Goal: Information Seeking & Learning: Learn about a topic

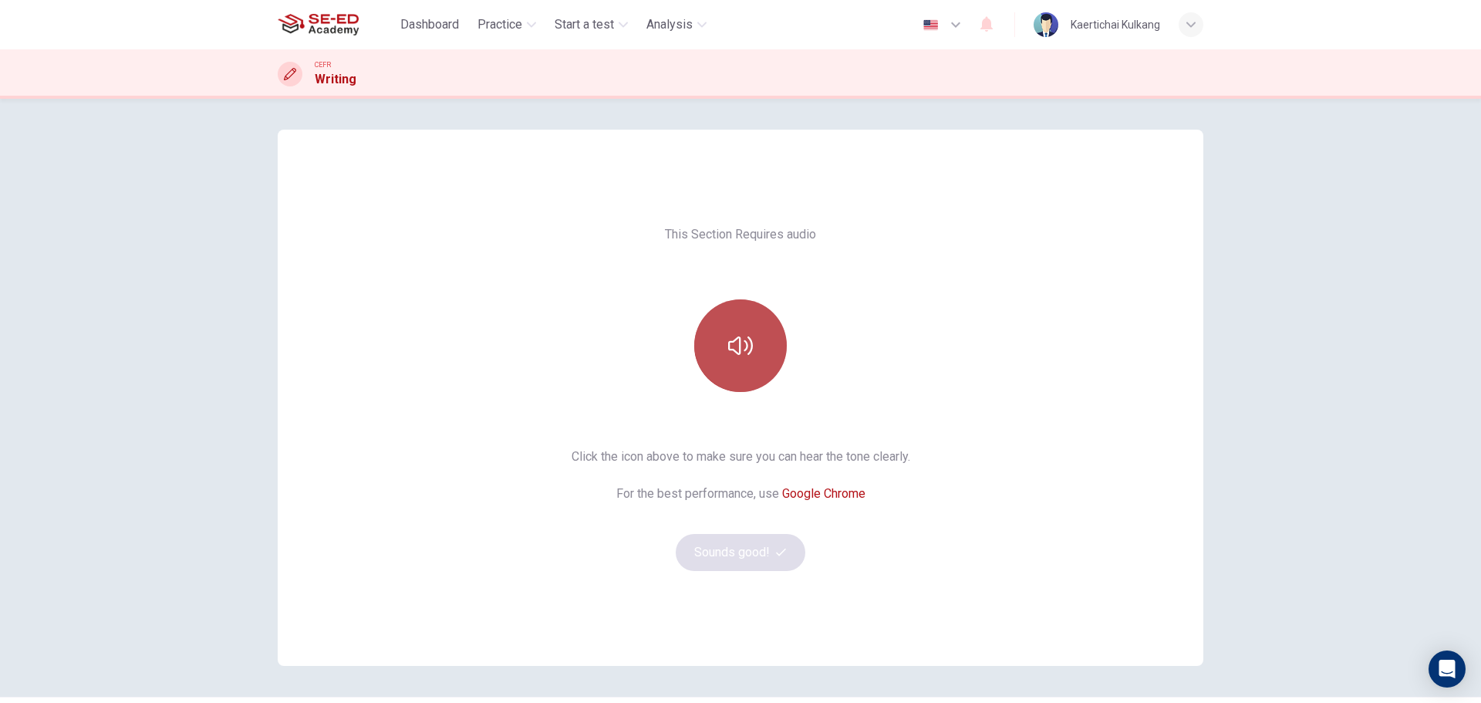
click at [752, 348] on button "button" at bounding box center [740, 345] width 93 height 93
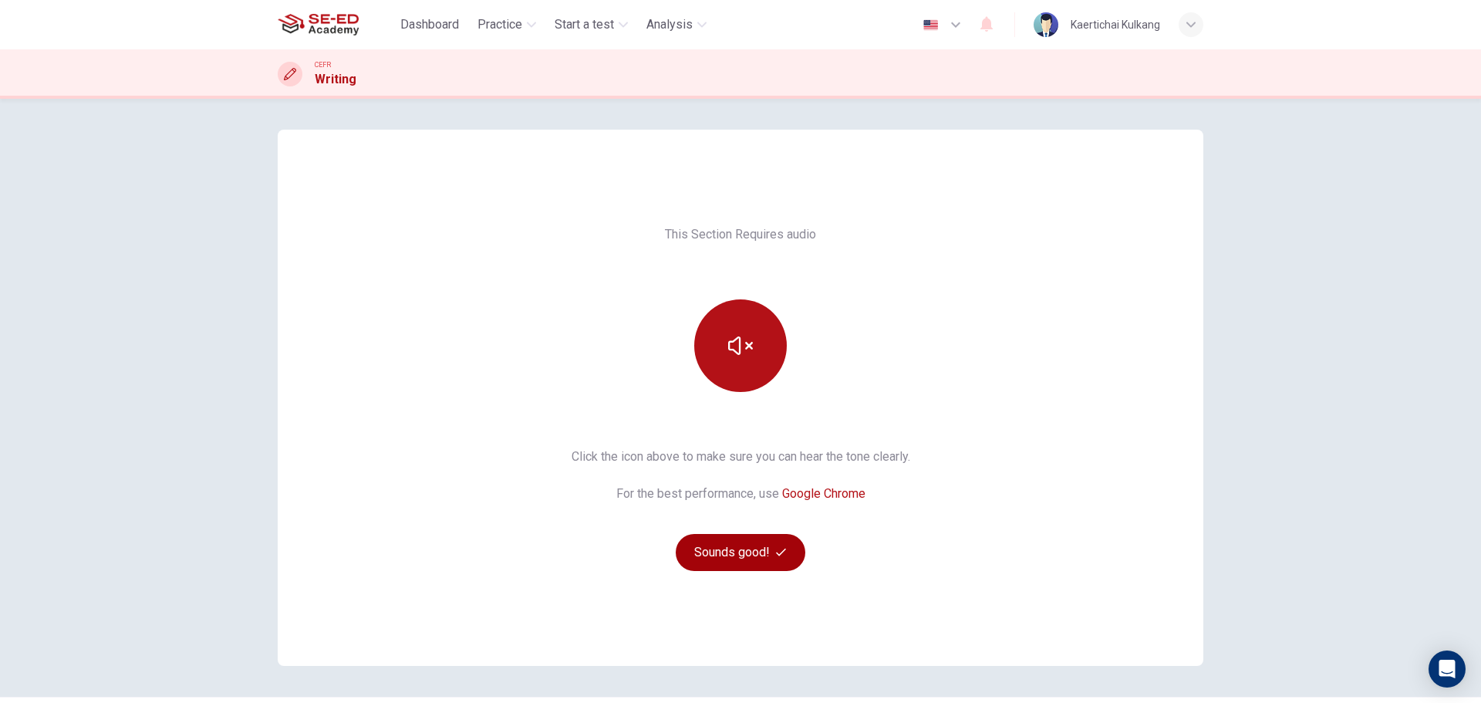
click at [720, 547] on button "Sounds good!" at bounding box center [741, 552] width 130 height 37
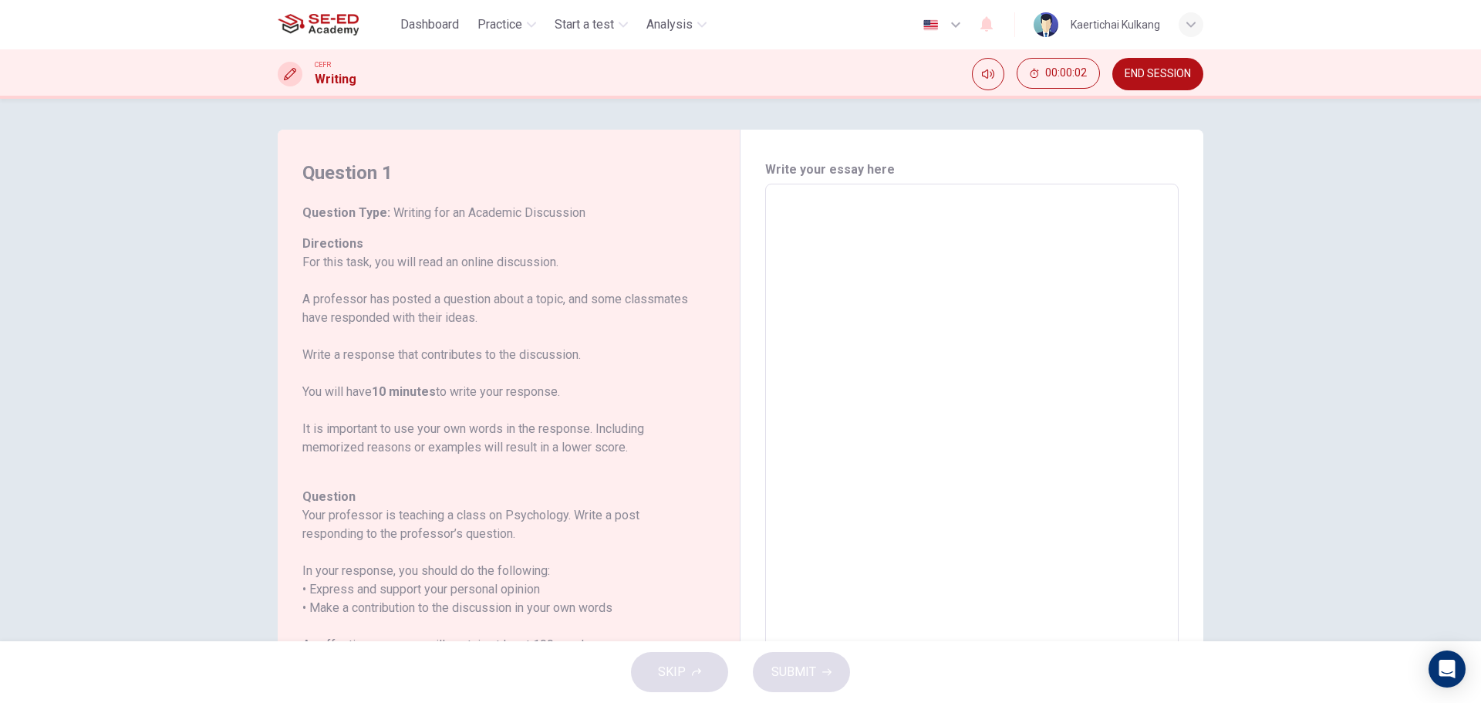
drag, startPoint x: 438, startPoint y: 216, endPoint x: 602, endPoint y: 224, distance: 163.8
click at [602, 224] on div "Question Type : Writing for an Academic Discussion Directions For this task, yo…" at bounding box center [499, 559] width 394 height 710
click at [558, 212] on span "Writing for an Academic Discussion" at bounding box center [487, 212] width 195 height 15
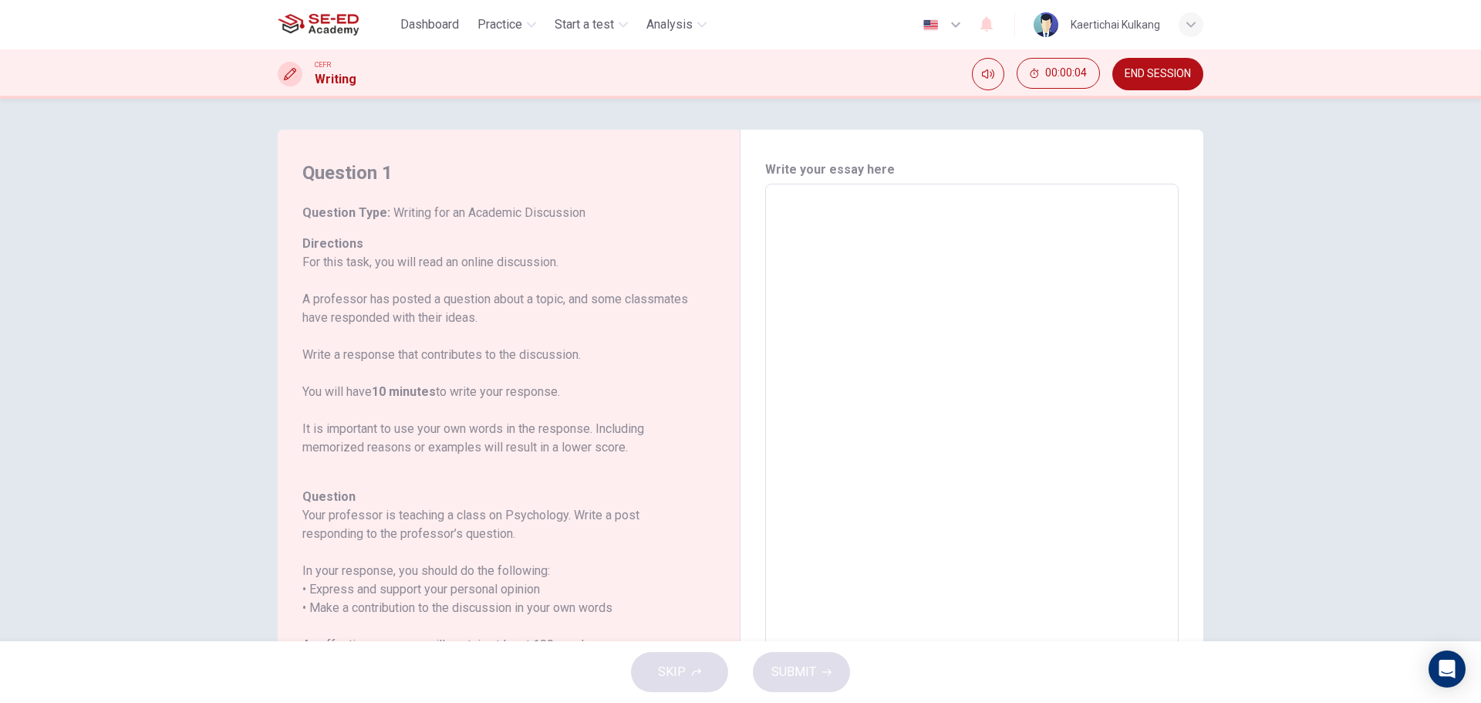
drag, startPoint x: 573, startPoint y: 213, endPoint x: 423, endPoint y: 216, distance: 149.7
click at [424, 215] on h6 "Question Type : Writing for an Academic Discussion" at bounding box center [499, 213] width 394 height 19
drag, startPoint x: 421, startPoint y: 217, endPoint x: 604, endPoint y: 216, distance: 183.6
click at [603, 216] on h6 "Question Type : Writing for an Academic Discussion" at bounding box center [499, 213] width 394 height 19
drag, startPoint x: 290, startPoint y: 270, endPoint x: 479, endPoint y: 262, distance: 189.2
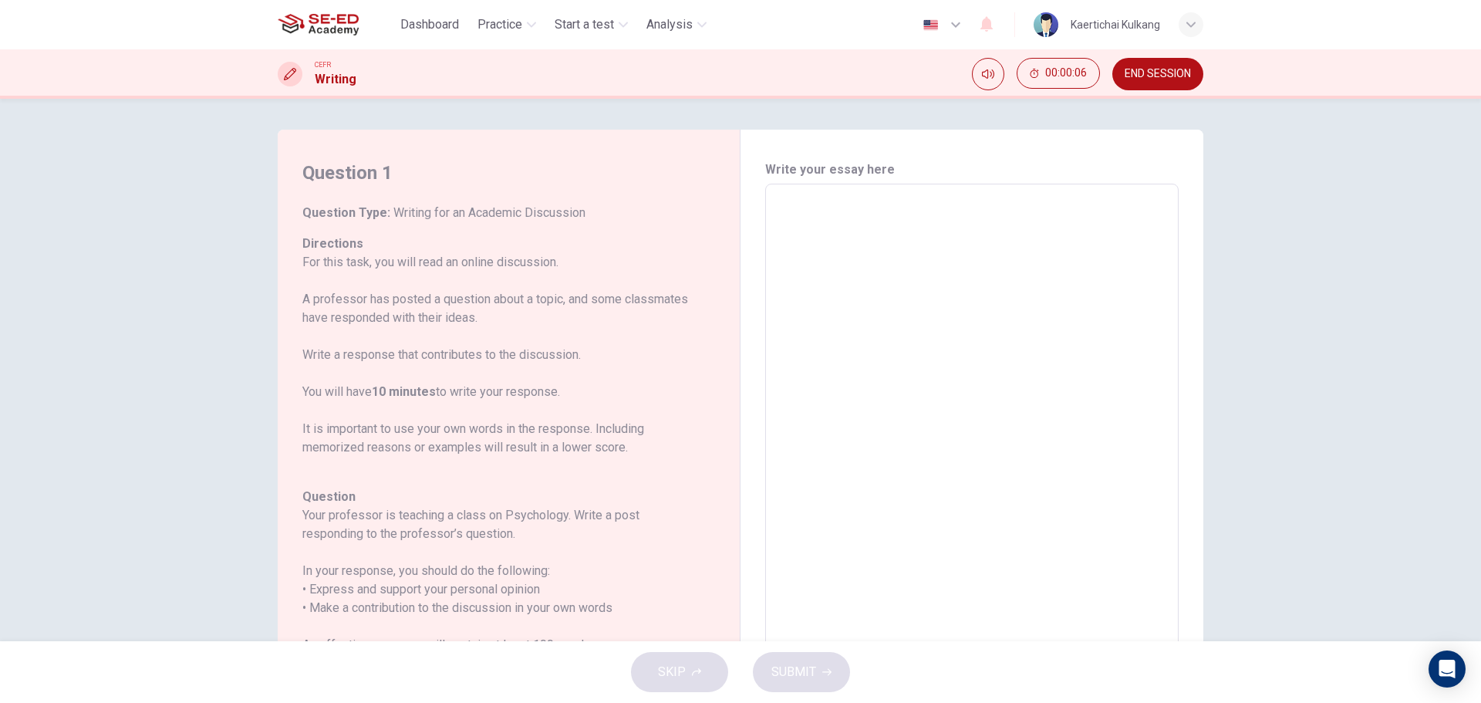
click at [464, 258] on div "Question 1 Question Type : Writing for an Academic Discussion Directions For th…" at bounding box center [509, 442] width 463 height 625
drag, startPoint x: 305, startPoint y: 300, endPoint x: 488, endPoint y: 313, distance: 183.3
click at [464, 309] on p "For this task, you will read an online discussion. A professor has posted a que…" at bounding box center [499, 355] width 394 height 204
drag, startPoint x: 309, startPoint y: 350, endPoint x: 498, endPoint y: 353, distance: 188.3
click at [487, 353] on p "For this task, you will read an online discussion. A professor has posted a que…" at bounding box center [499, 355] width 394 height 204
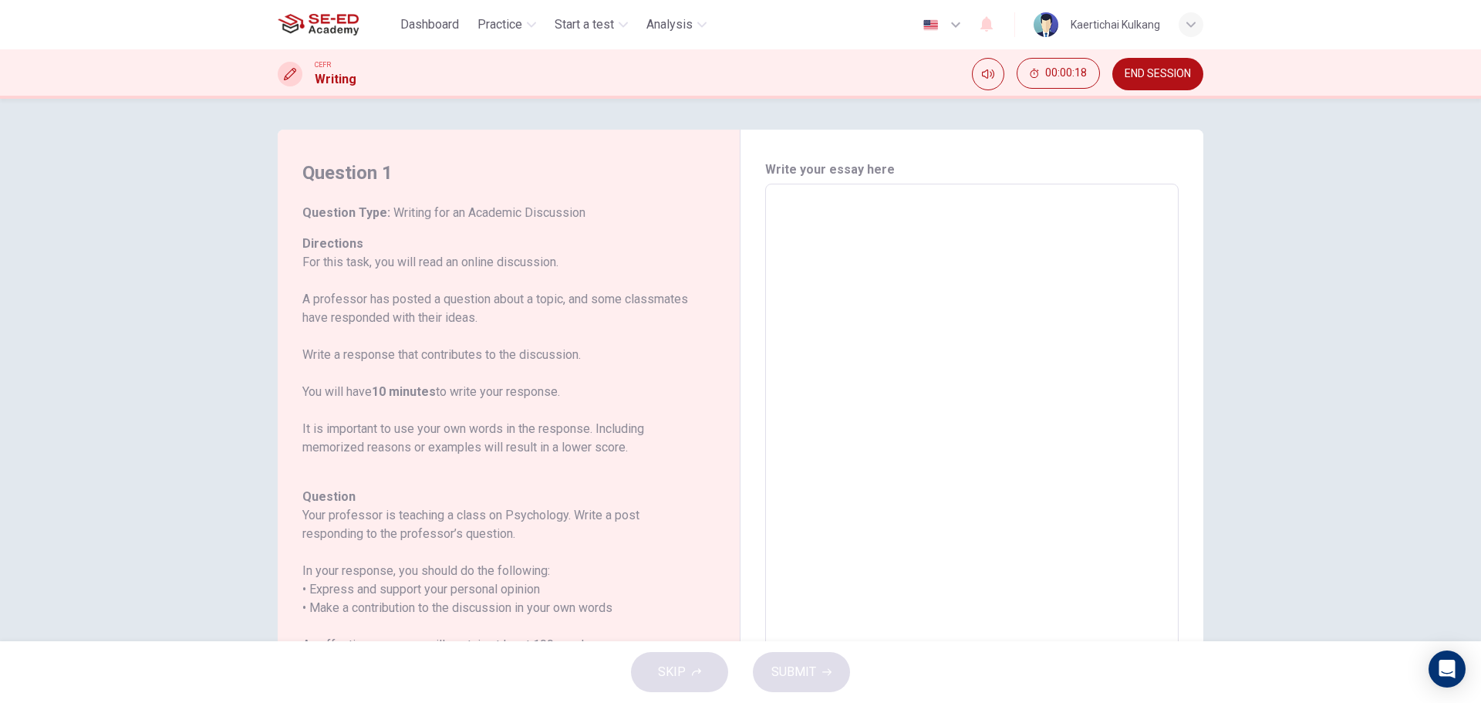
drag, startPoint x: 296, startPoint y: 388, endPoint x: 407, endPoint y: 388, distance: 111.9
click at [400, 388] on div "Question 1 Question Type : Writing for an Academic Discussion Directions For th…" at bounding box center [509, 442] width 463 height 625
drag, startPoint x: 303, startPoint y: 425, endPoint x: 434, endPoint y: 421, distance: 131.2
click at [431, 421] on p "For this task, you will read an online discussion. A professor has posted a que…" at bounding box center [499, 355] width 394 height 204
drag, startPoint x: 379, startPoint y: 201, endPoint x: 623, endPoint y: 213, distance: 244.1
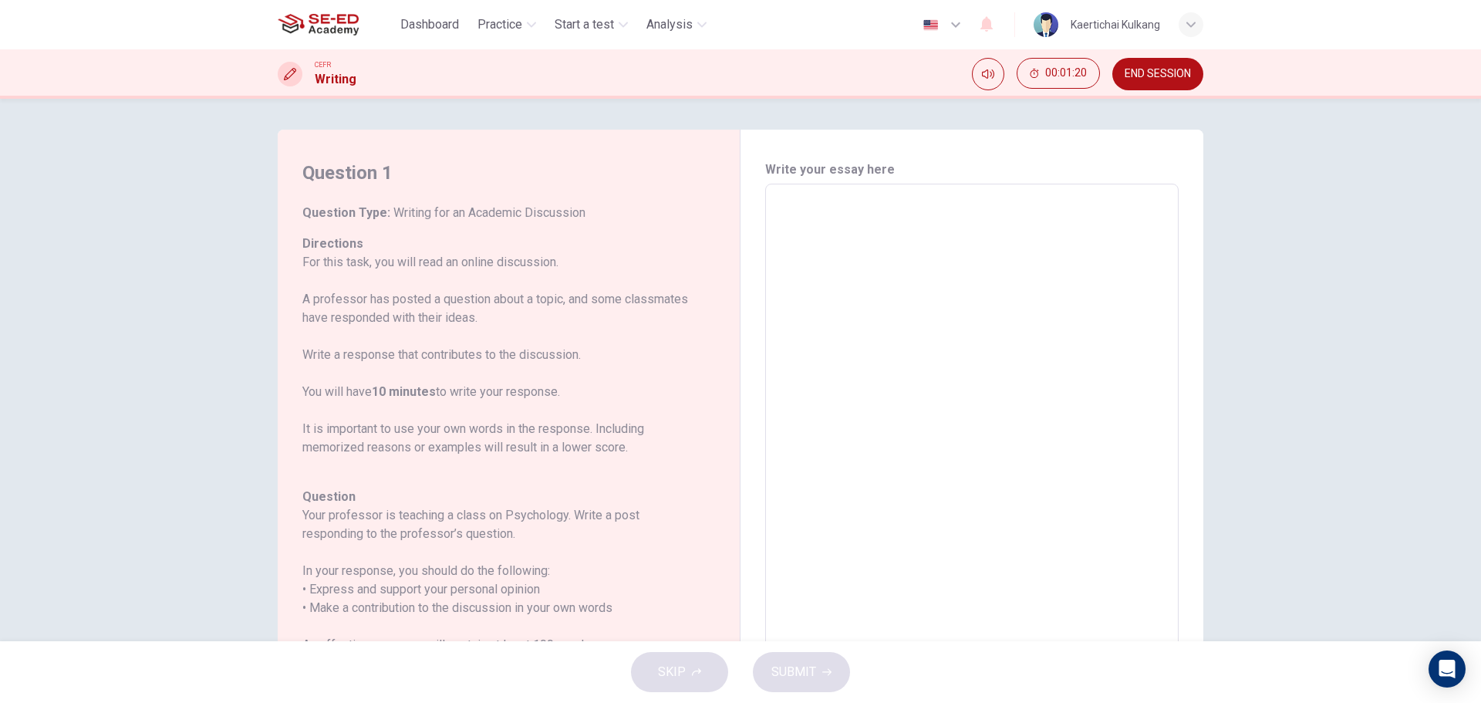
click at [625, 201] on div "Question 1 Question Type : Writing for an Academic Discussion Directions For th…" at bounding box center [514, 441] width 425 height 563
drag, startPoint x: 612, startPoint y: 211, endPoint x: 387, endPoint y: 211, distance: 225.3
click at [393, 211] on h6 "Question Type : Writing for an Academic Discussion" at bounding box center [499, 213] width 394 height 19
drag, startPoint x: 389, startPoint y: 213, endPoint x: 584, endPoint y: 208, distance: 195.3
click at [584, 208] on h6 "Question Type : Writing for an Academic Discussion" at bounding box center [499, 213] width 394 height 19
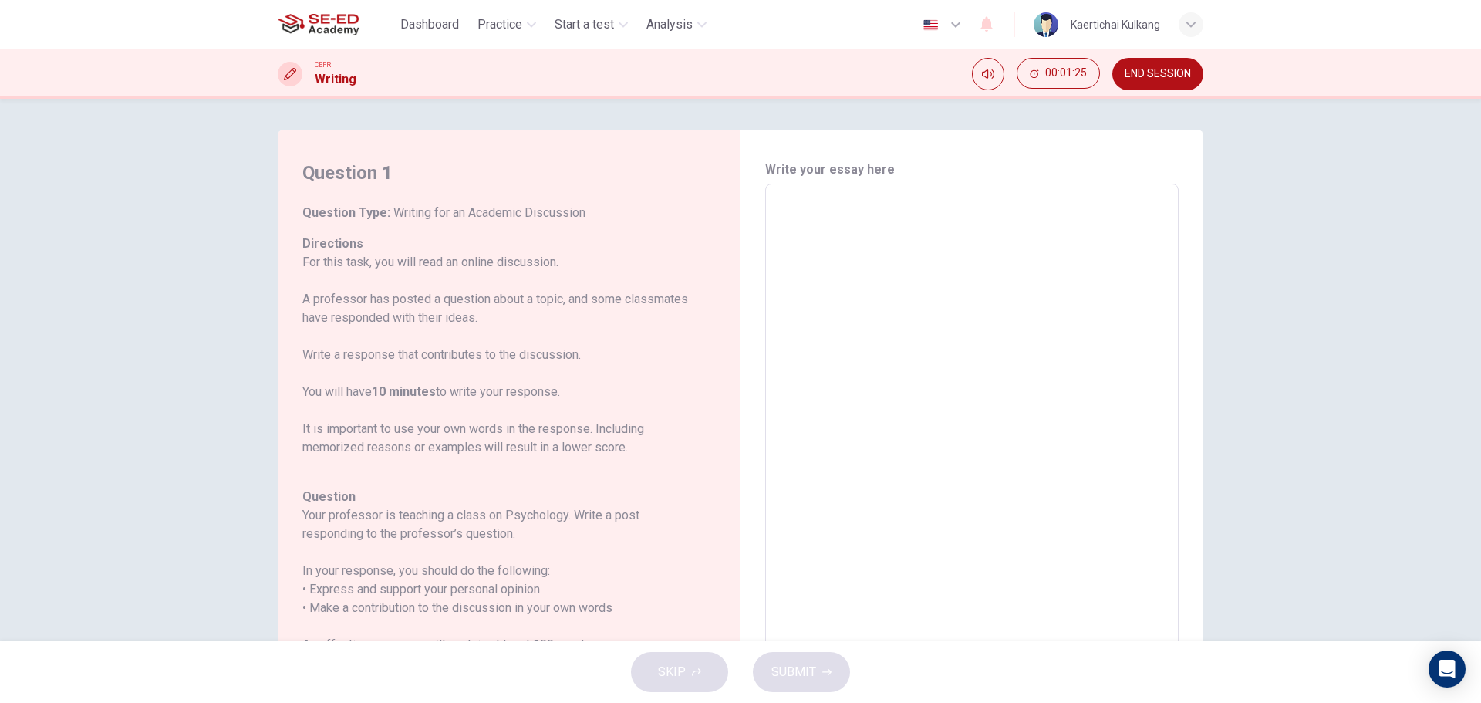
drag, startPoint x: 390, startPoint y: 207, endPoint x: 570, endPoint y: 216, distance: 180.0
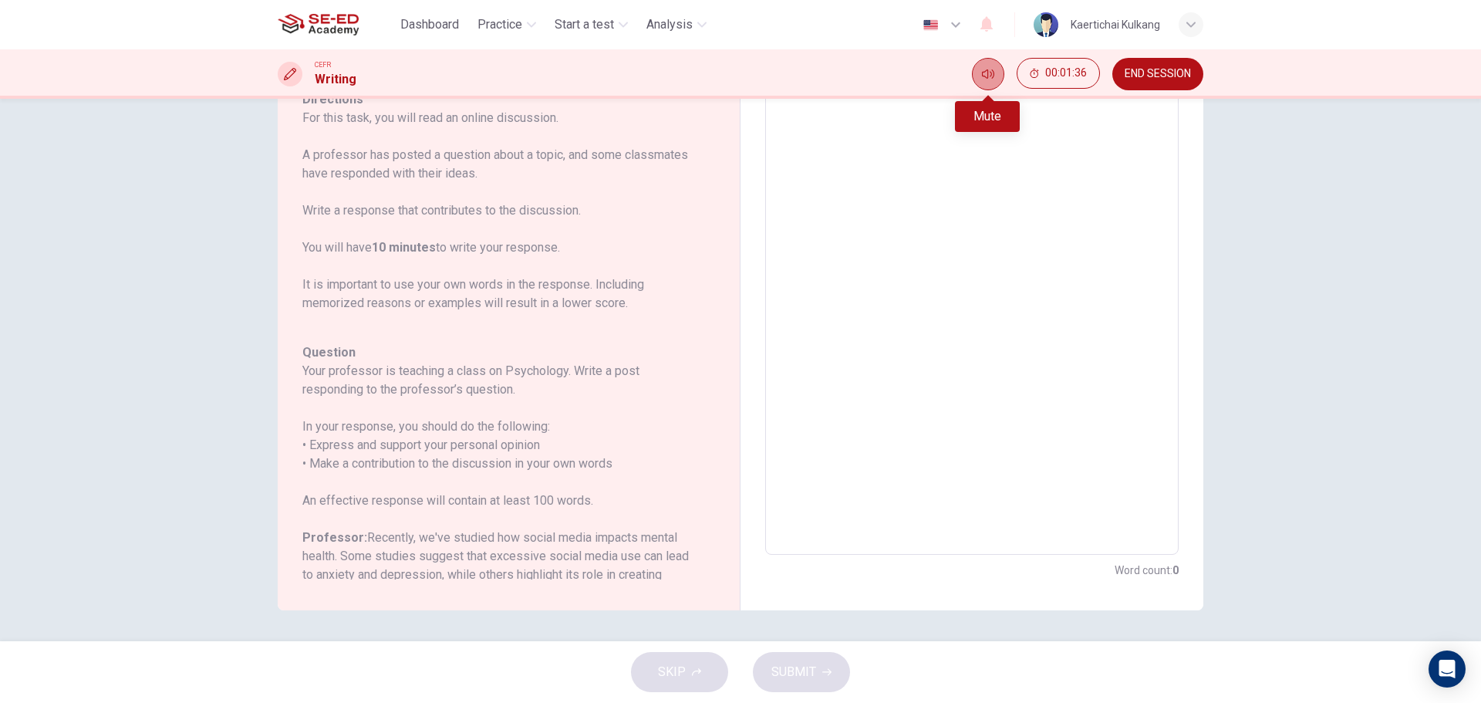
click at [984, 75] on icon "Mute" at bounding box center [988, 74] width 12 height 12
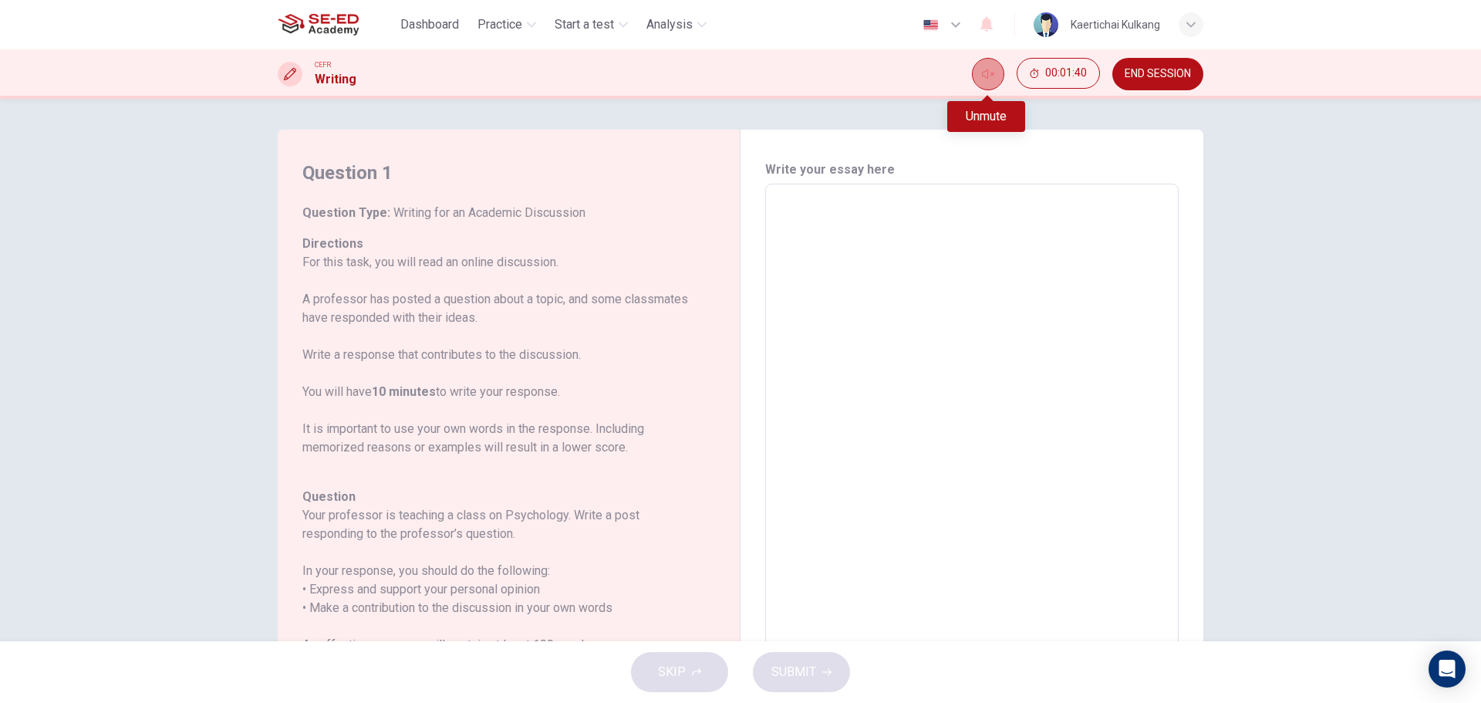
click at [996, 75] on button "Unmute" at bounding box center [988, 74] width 32 height 32
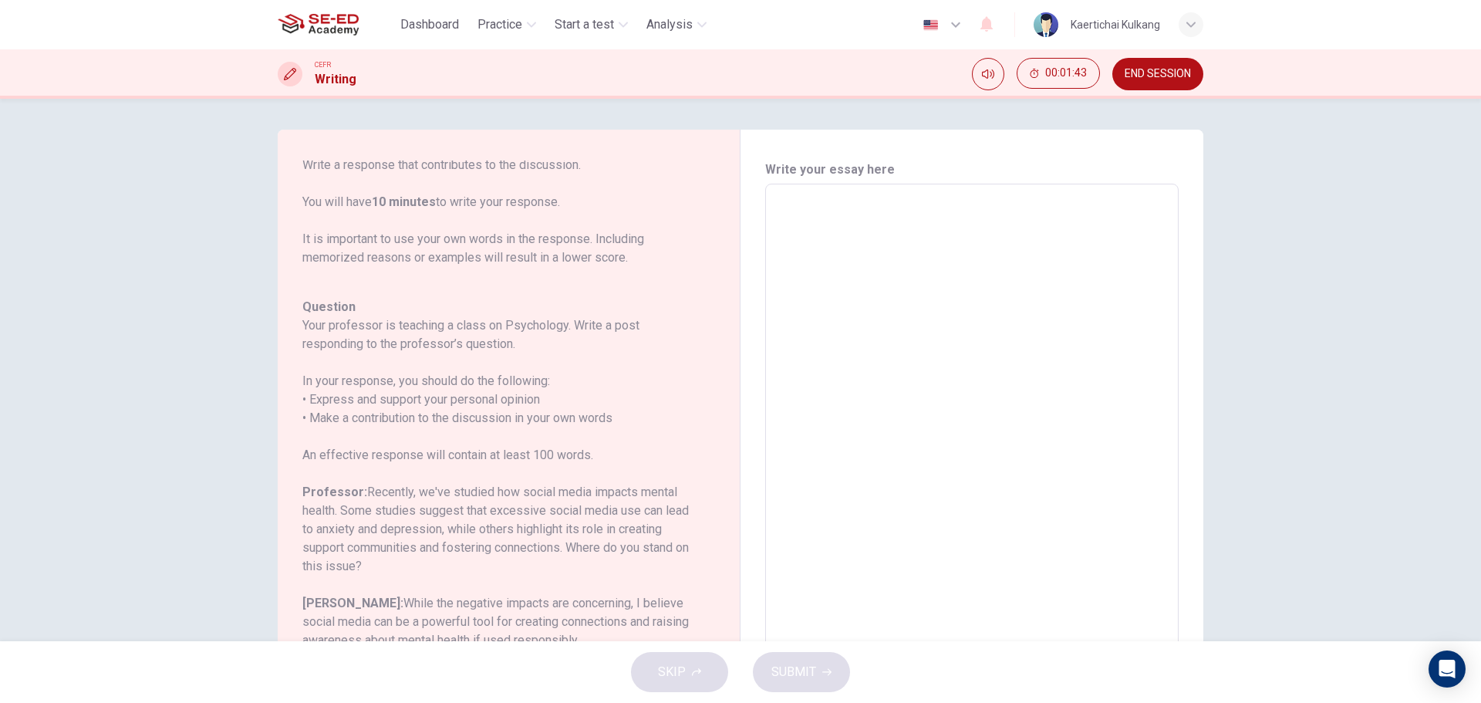
click at [1147, 69] on span "END SESSION" at bounding box center [1158, 74] width 66 height 12
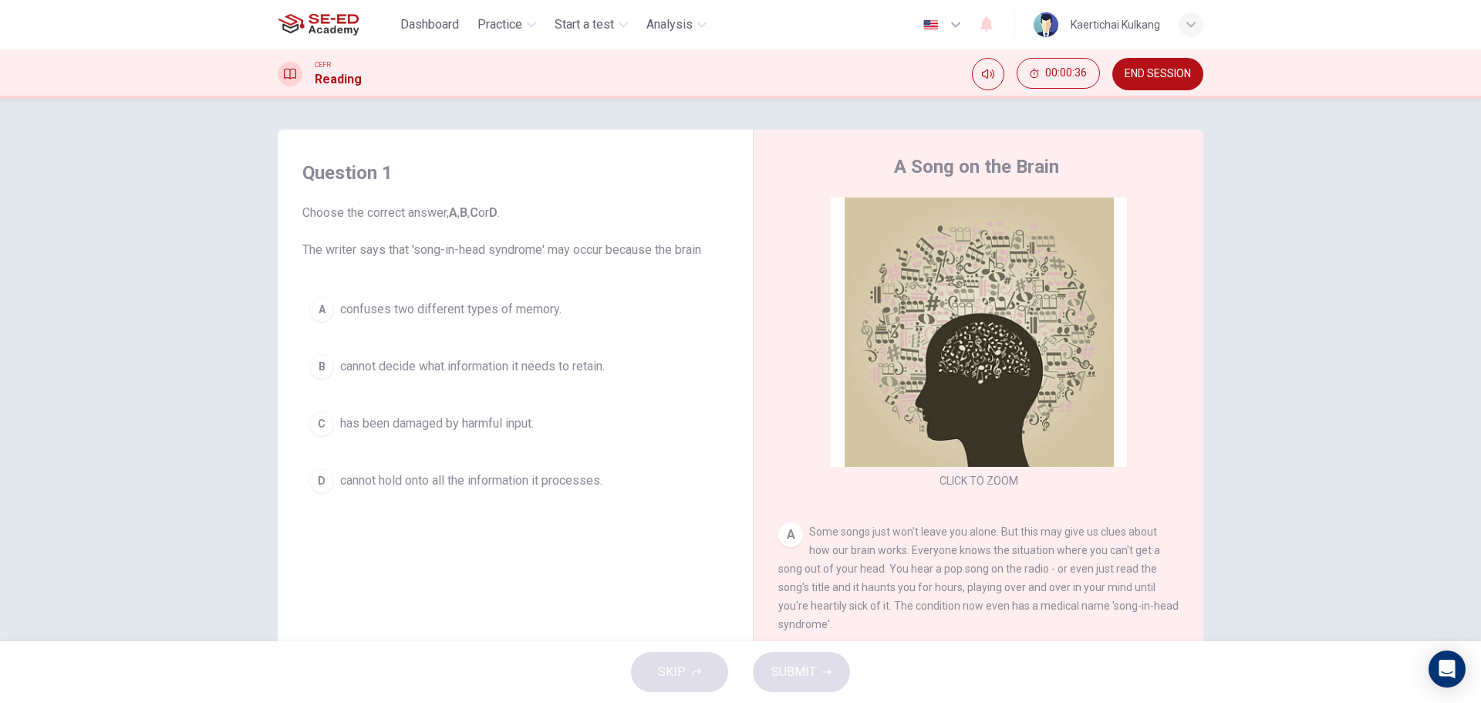
drag, startPoint x: 571, startPoint y: 250, endPoint x: 604, endPoint y: 250, distance: 33.2
click at [604, 250] on span "Choose the correct answer, A , B , C or D . The writer says that 'song-in-head …" at bounding box center [515, 232] width 426 height 56
click at [1296, 333] on div "Question 1 Choose the correct answer, A , B , C or D . The writer says that 'so…" at bounding box center [740, 370] width 1481 height 542
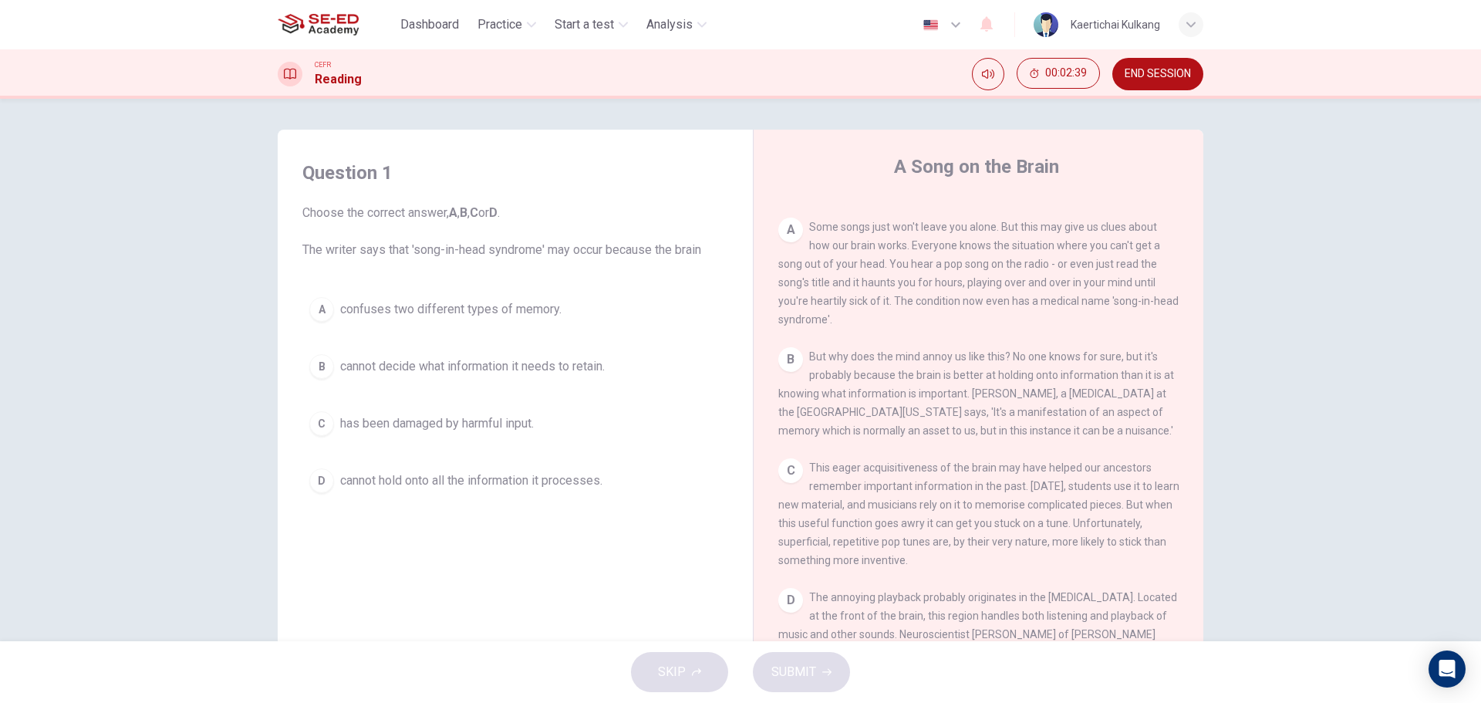
scroll to position [309, 0]
drag, startPoint x: 306, startPoint y: 246, endPoint x: 493, endPoint y: 255, distance: 187.7
click at [491, 255] on span "Choose the correct answer, A , B , C or D . The writer says that 'song-in-head …" at bounding box center [515, 232] width 426 height 56
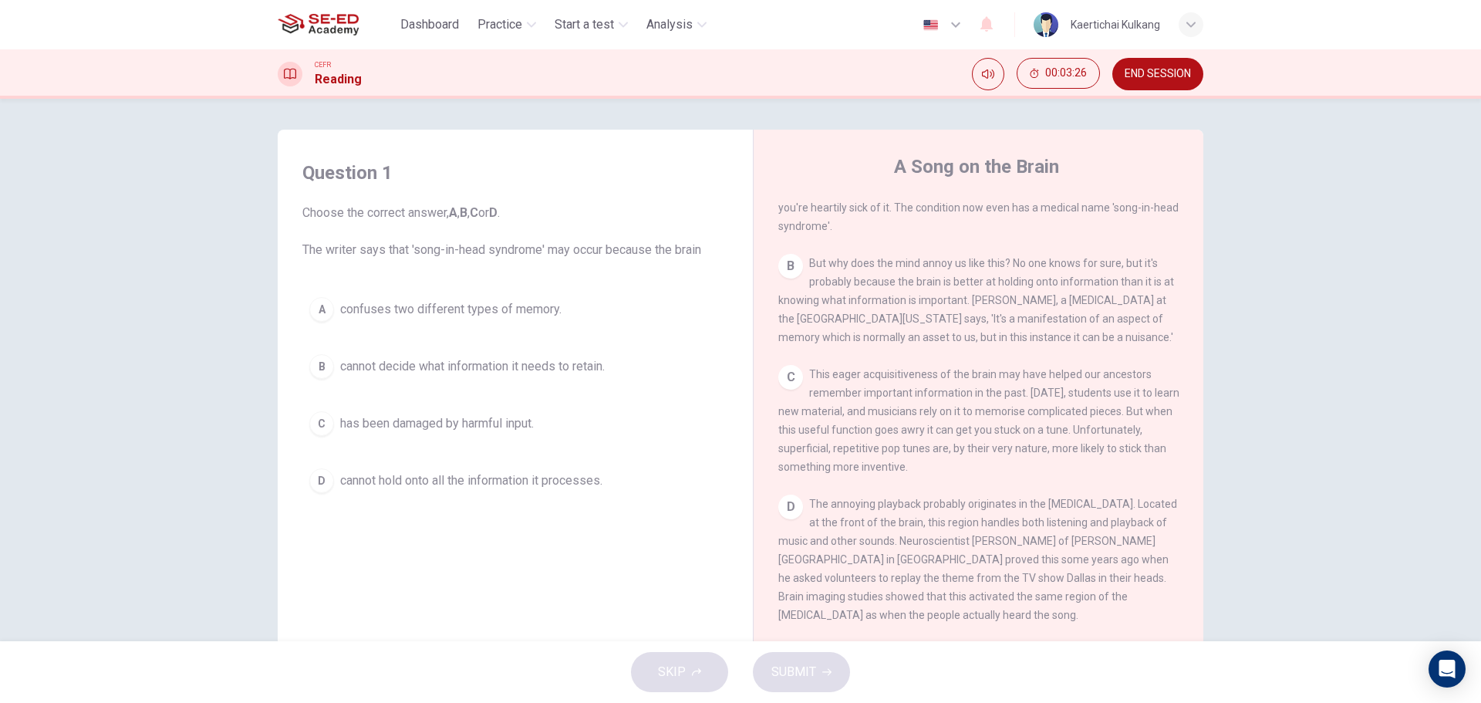
scroll to position [463, 0]
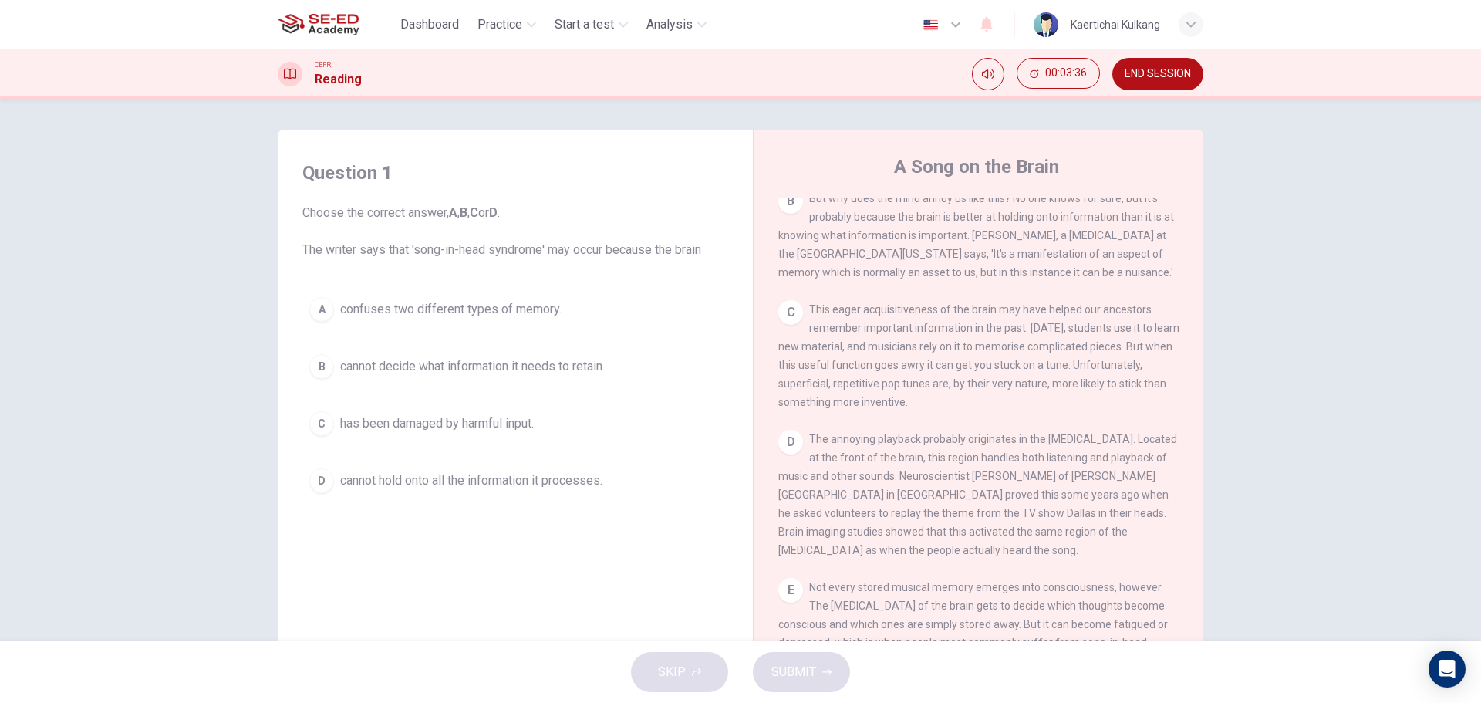
click at [513, 361] on span "cannot decide what information it needs to retain." at bounding box center [472, 366] width 265 height 19
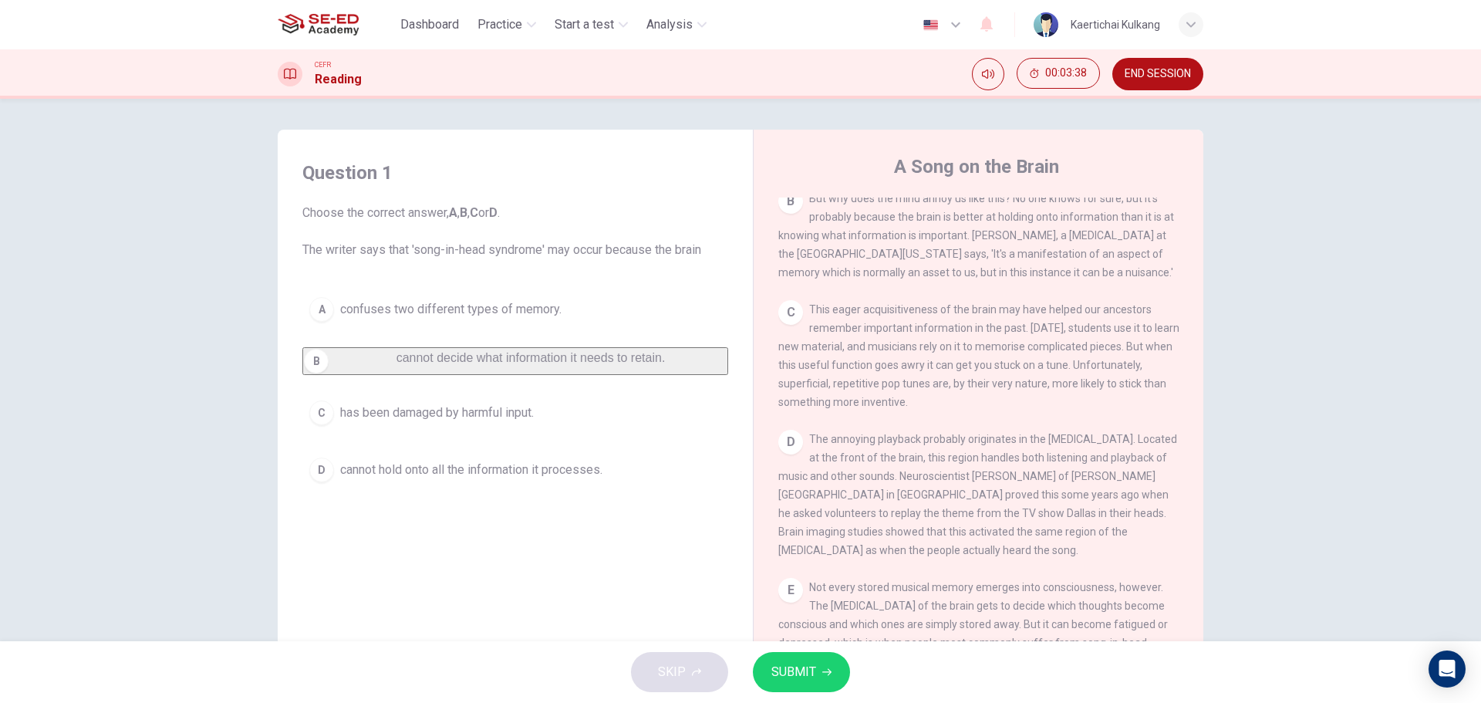
click at [573, 414] on button "C has been damaged by harmful input." at bounding box center [515, 413] width 426 height 39
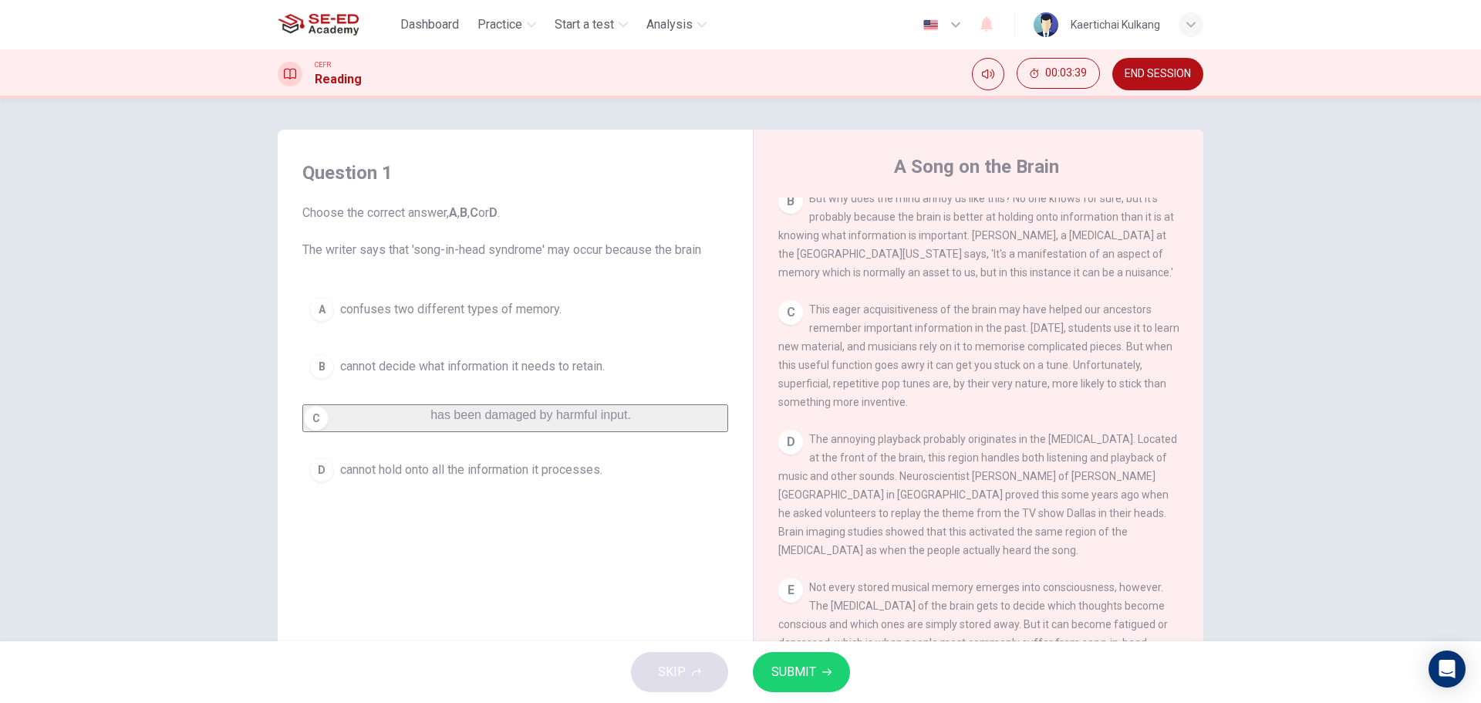
click at [478, 477] on span "cannot hold onto all the information it processes." at bounding box center [471, 470] width 262 height 19
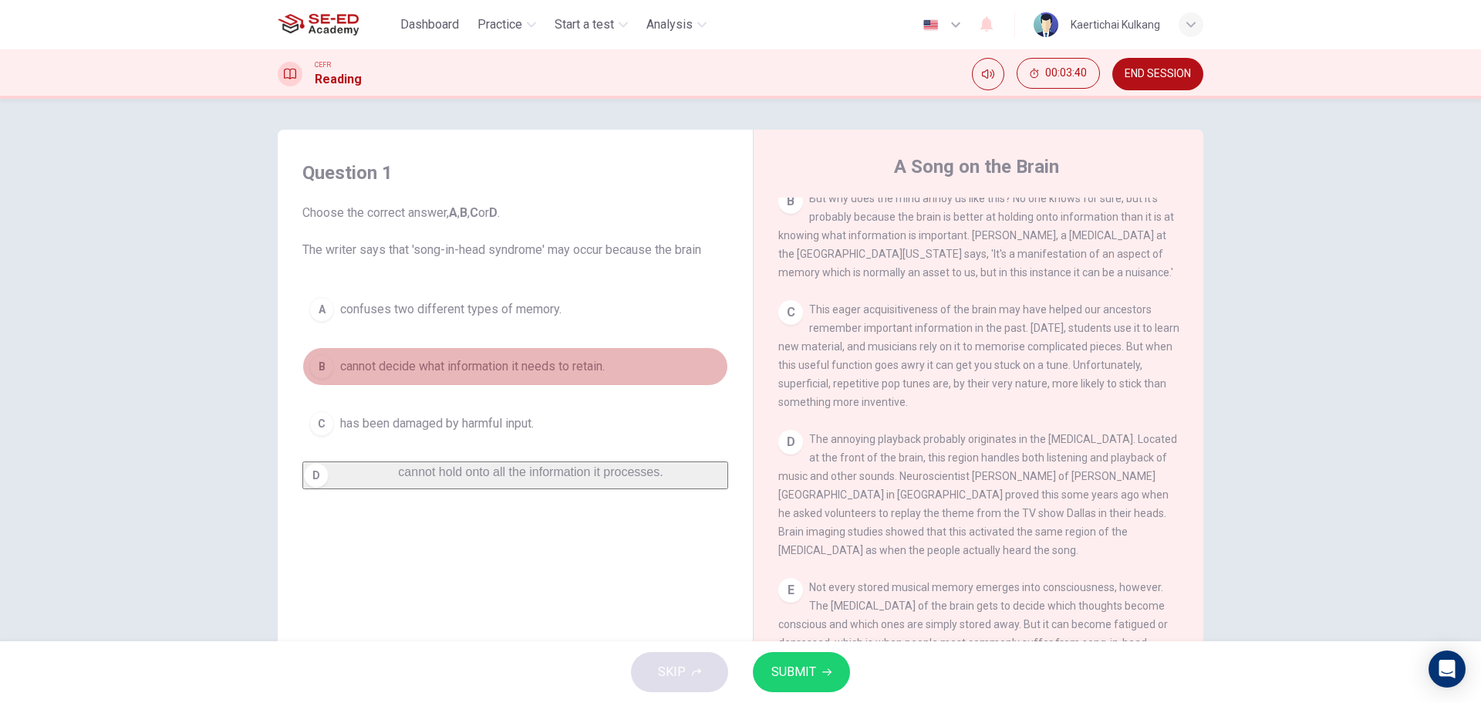
click at [496, 366] on span "cannot decide what information it needs to retain." at bounding box center [472, 366] width 265 height 19
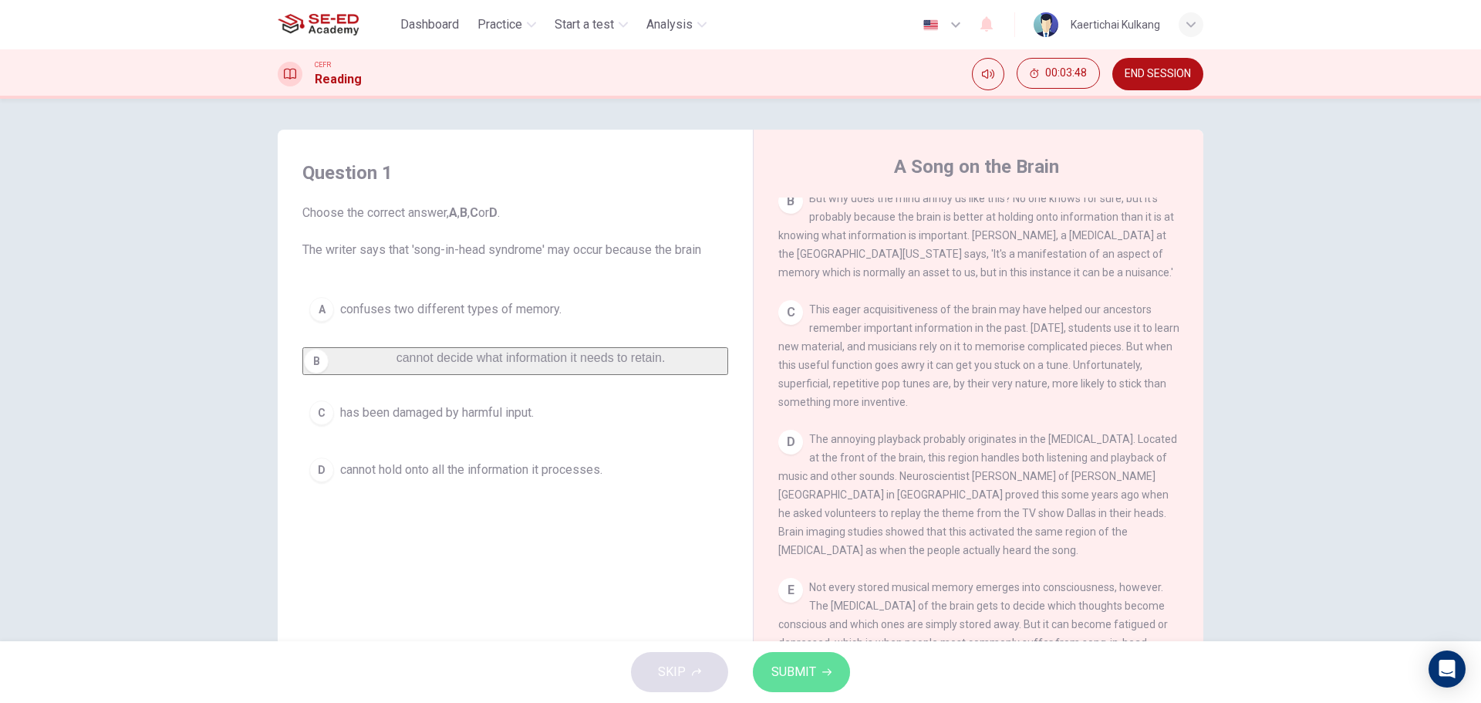
click at [802, 671] on span "SUBMIT" at bounding box center [794, 672] width 45 height 22
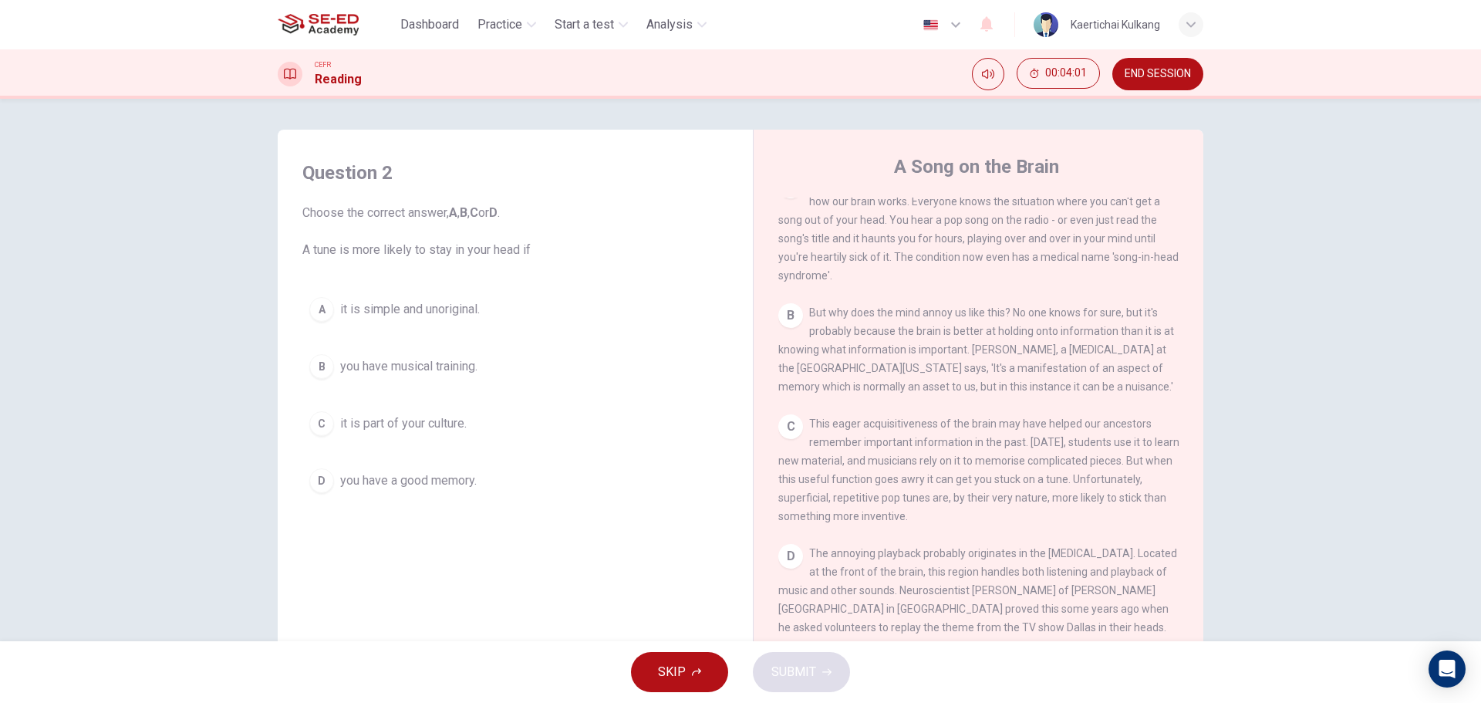
scroll to position [231, 0]
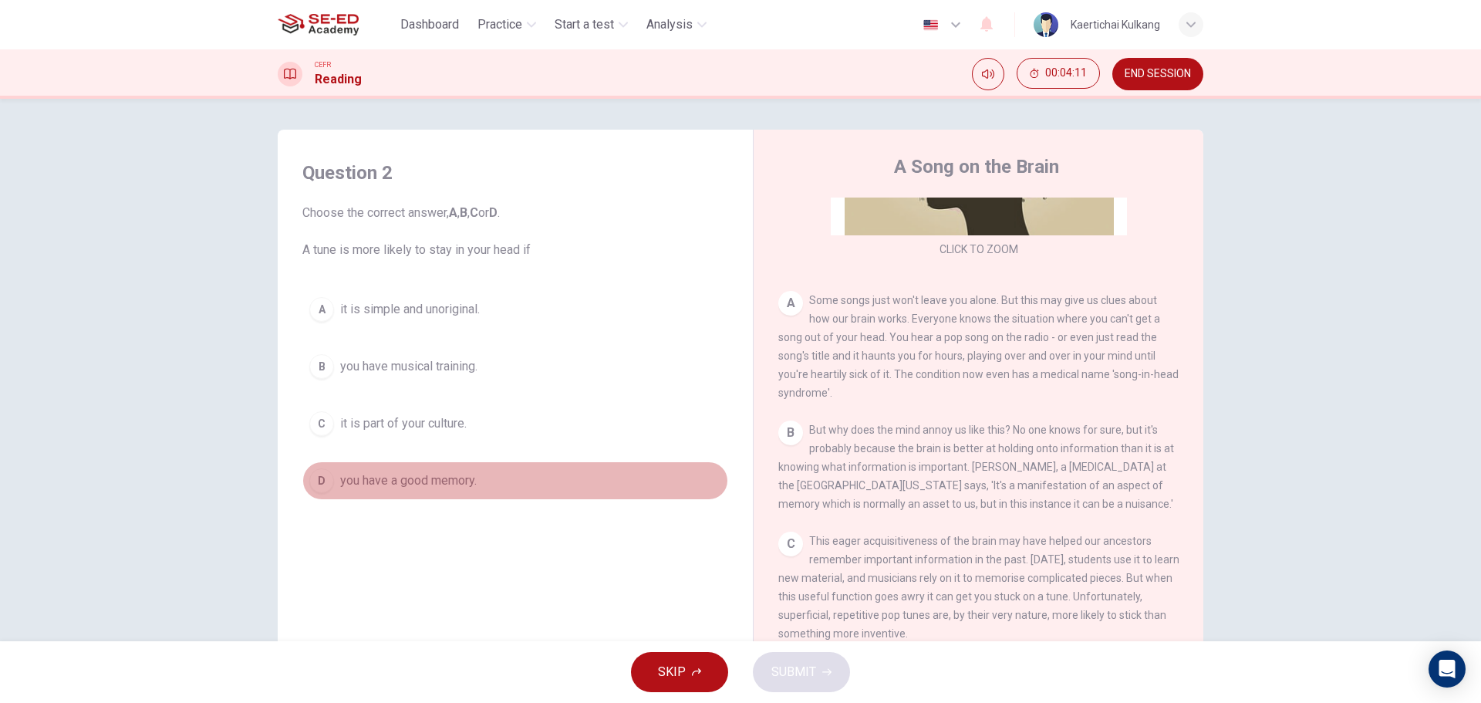
click at [469, 488] on span "you have a good memory." at bounding box center [408, 480] width 137 height 19
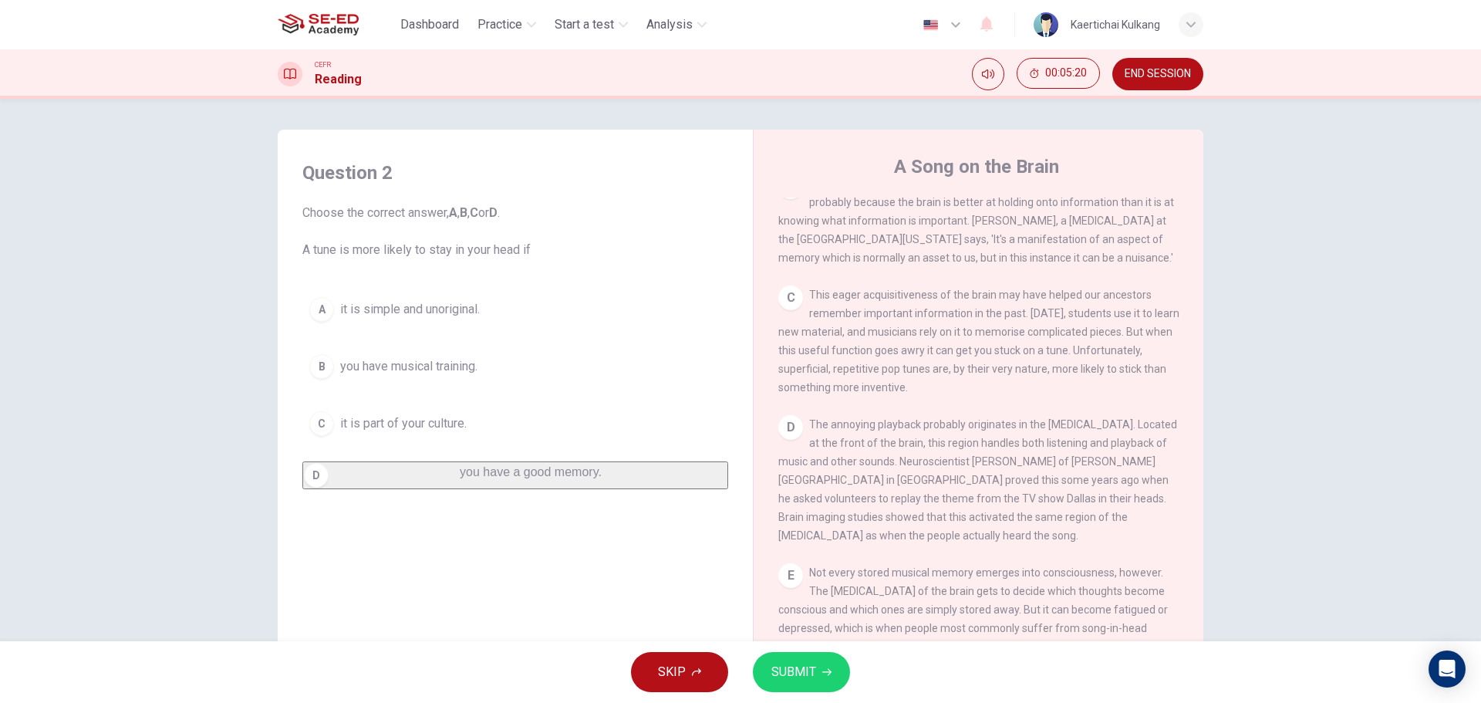
scroll to position [617, 0]
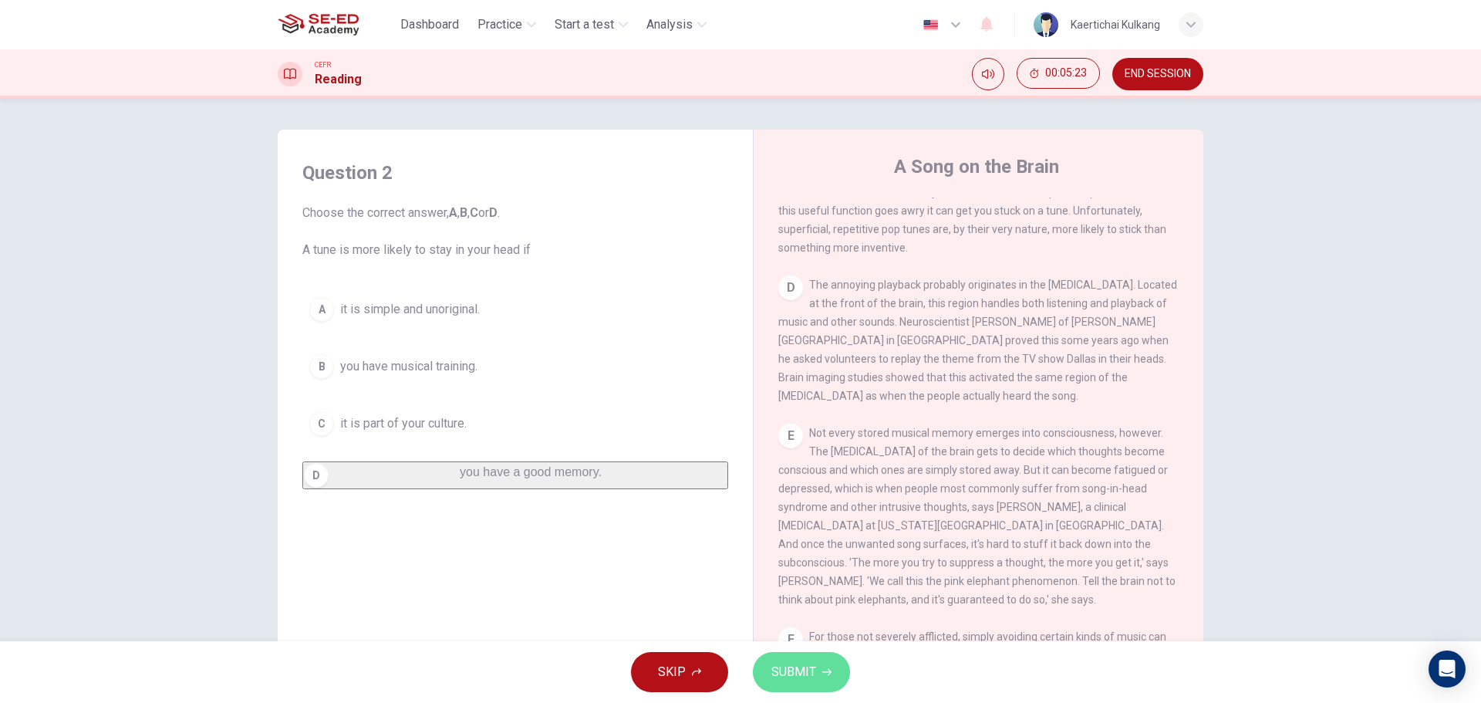
click at [801, 663] on span "SUBMIT" at bounding box center [794, 672] width 45 height 22
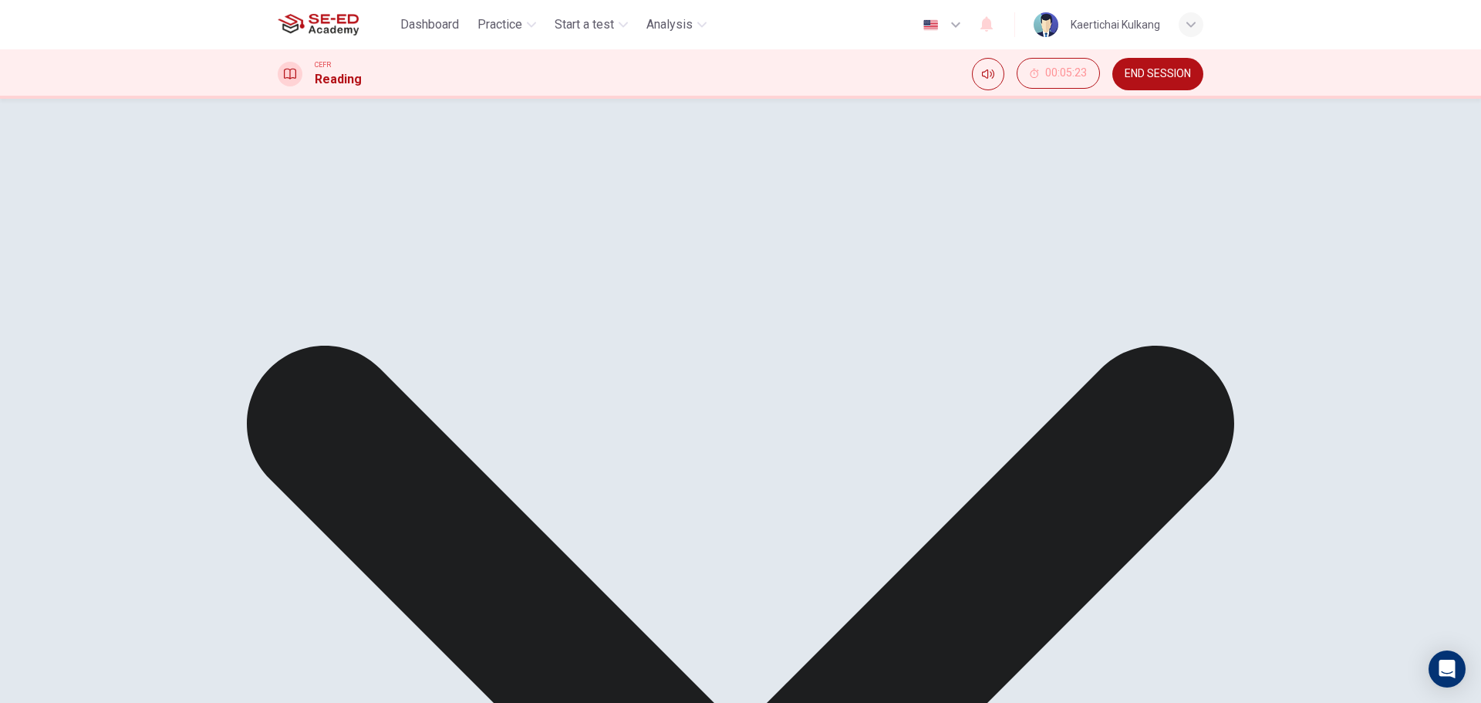
drag, startPoint x: 397, startPoint y: 307, endPoint x: 481, endPoint y: 303, distance: 84.2
click at [481, 303] on div "A it is simple and unoriginal. B you have musical training. C it is part of you…" at bounding box center [515, 373] width 426 height 167
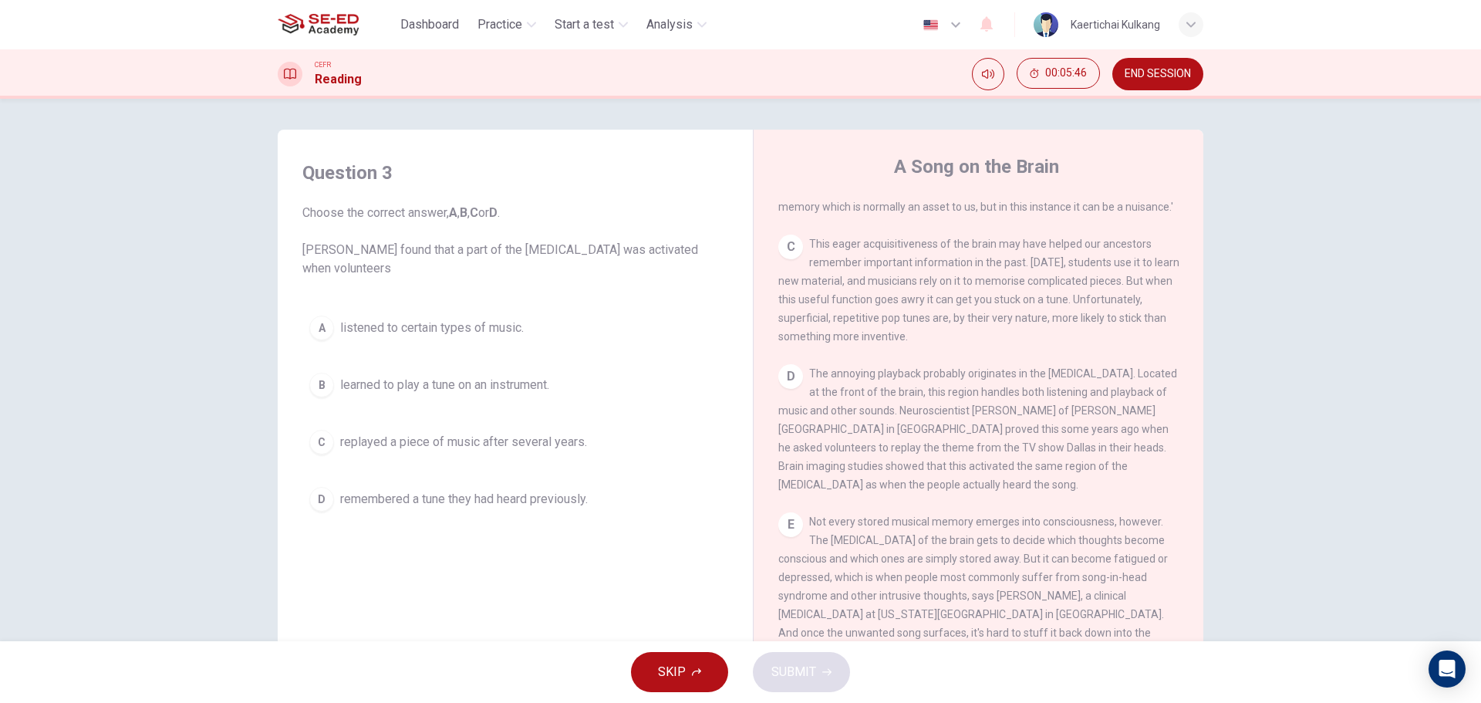
scroll to position [540, 0]
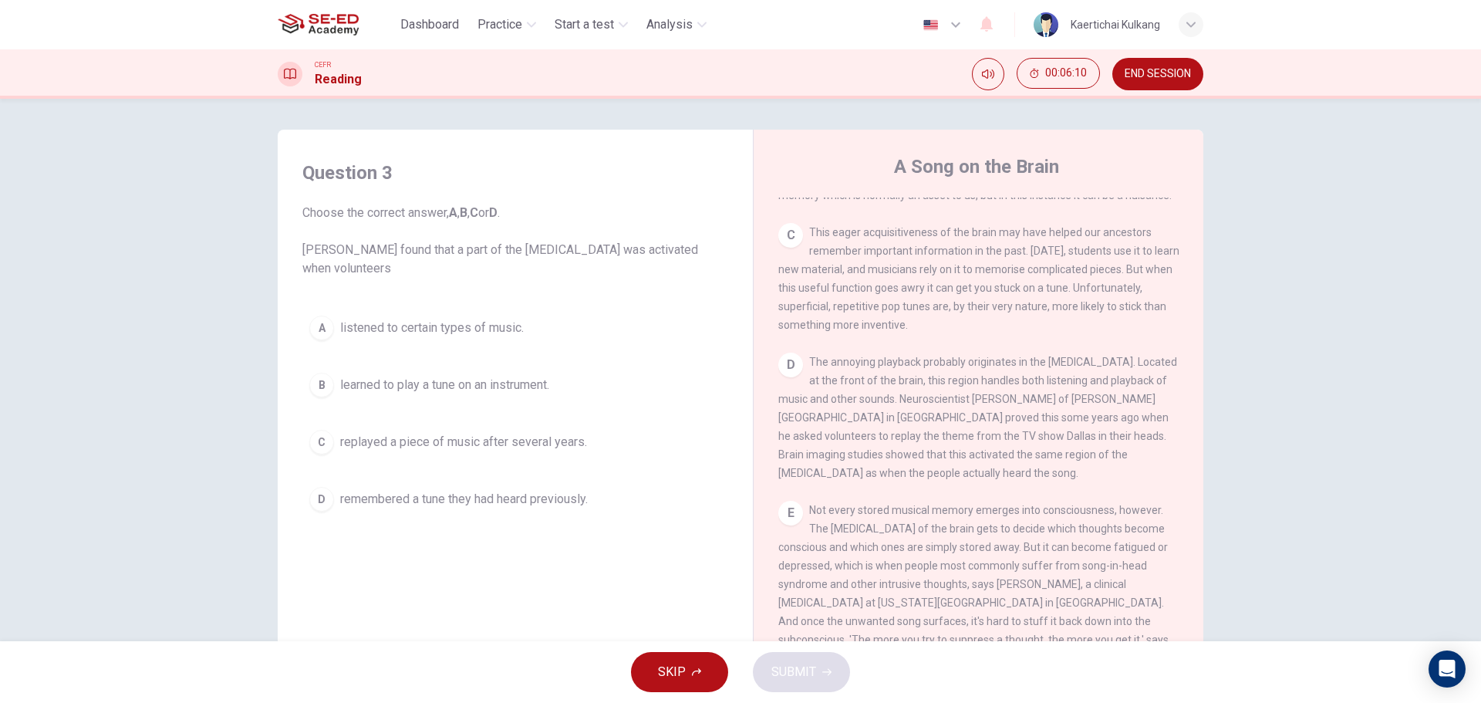
drag, startPoint x: 828, startPoint y: 408, endPoint x: 904, endPoint y: 404, distance: 76.5
click at [885, 403] on div "D The annoying playback probably originates in the [MEDICAL_DATA]. Located at t…" at bounding box center [979, 418] width 401 height 130
drag, startPoint x: 1108, startPoint y: 432, endPoint x: 1118, endPoint y: 431, distance: 10.1
click at [1118, 431] on span "The annoying playback probably originates in the [MEDICAL_DATA]. Located at the…" at bounding box center [978, 417] width 399 height 123
click at [554, 449] on span "replayed a piece of music after several years." at bounding box center [463, 442] width 247 height 19
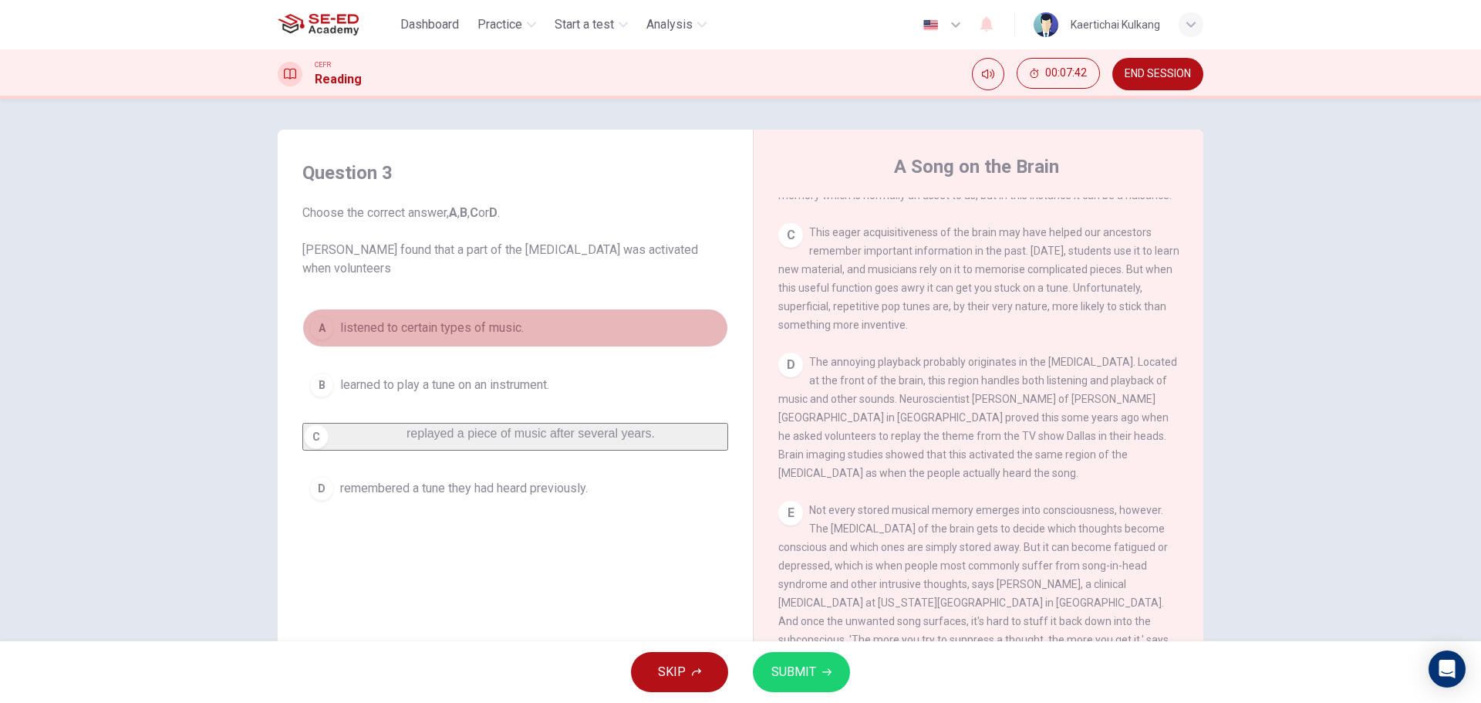
click at [522, 336] on span "listened to certain types of music." at bounding box center [432, 328] width 184 height 19
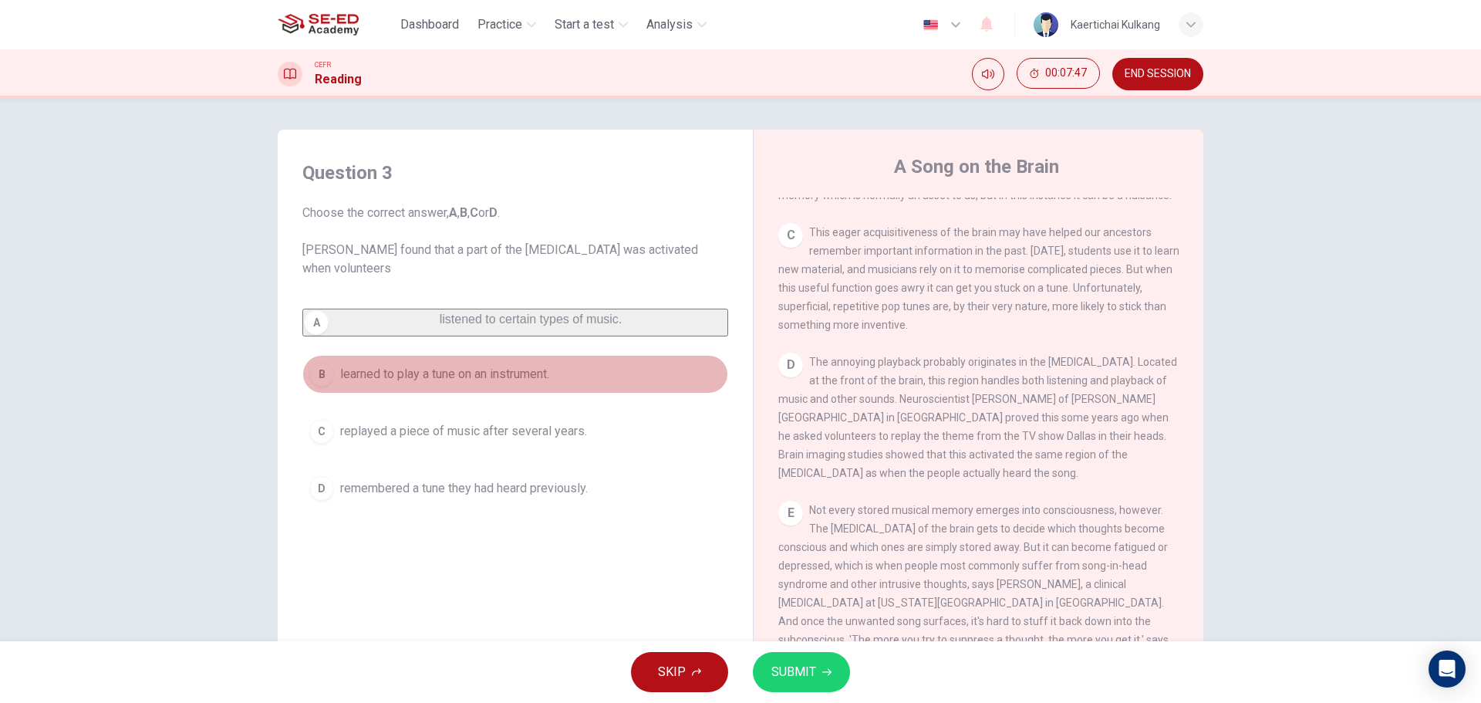
click at [549, 383] on span "learned to play a tune on an instrument." at bounding box center [444, 374] width 209 height 19
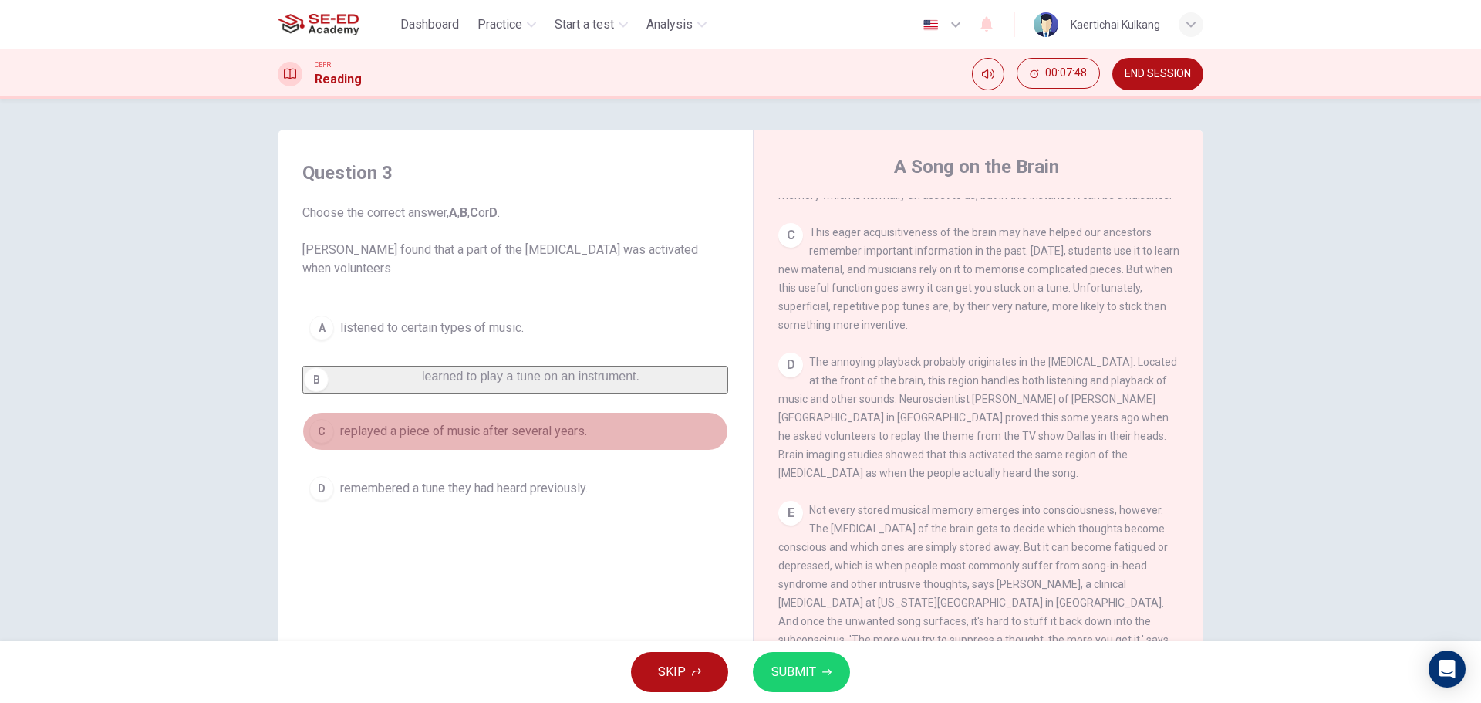
click at [519, 451] on button "C replayed a piece of music after several years." at bounding box center [515, 431] width 426 height 39
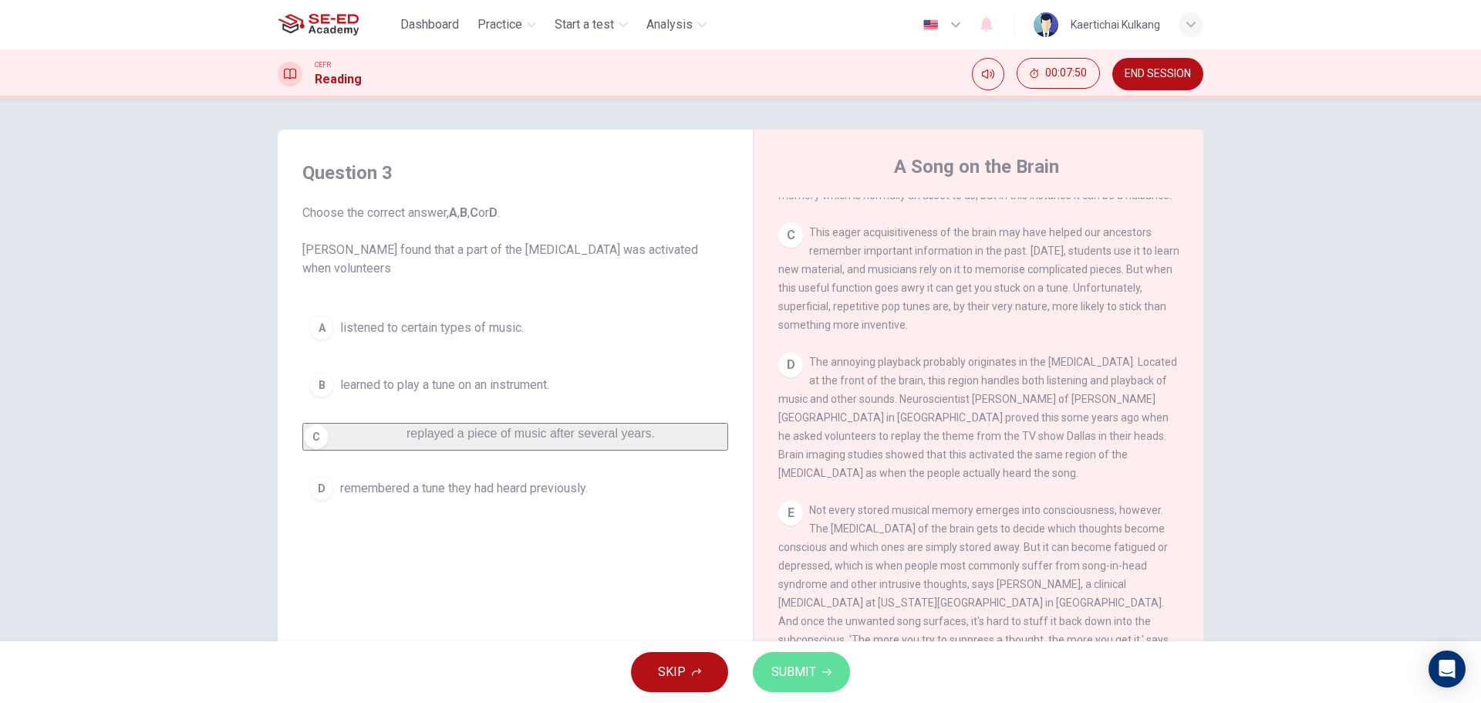
click at [793, 660] on button "SUBMIT" at bounding box center [801, 672] width 97 height 40
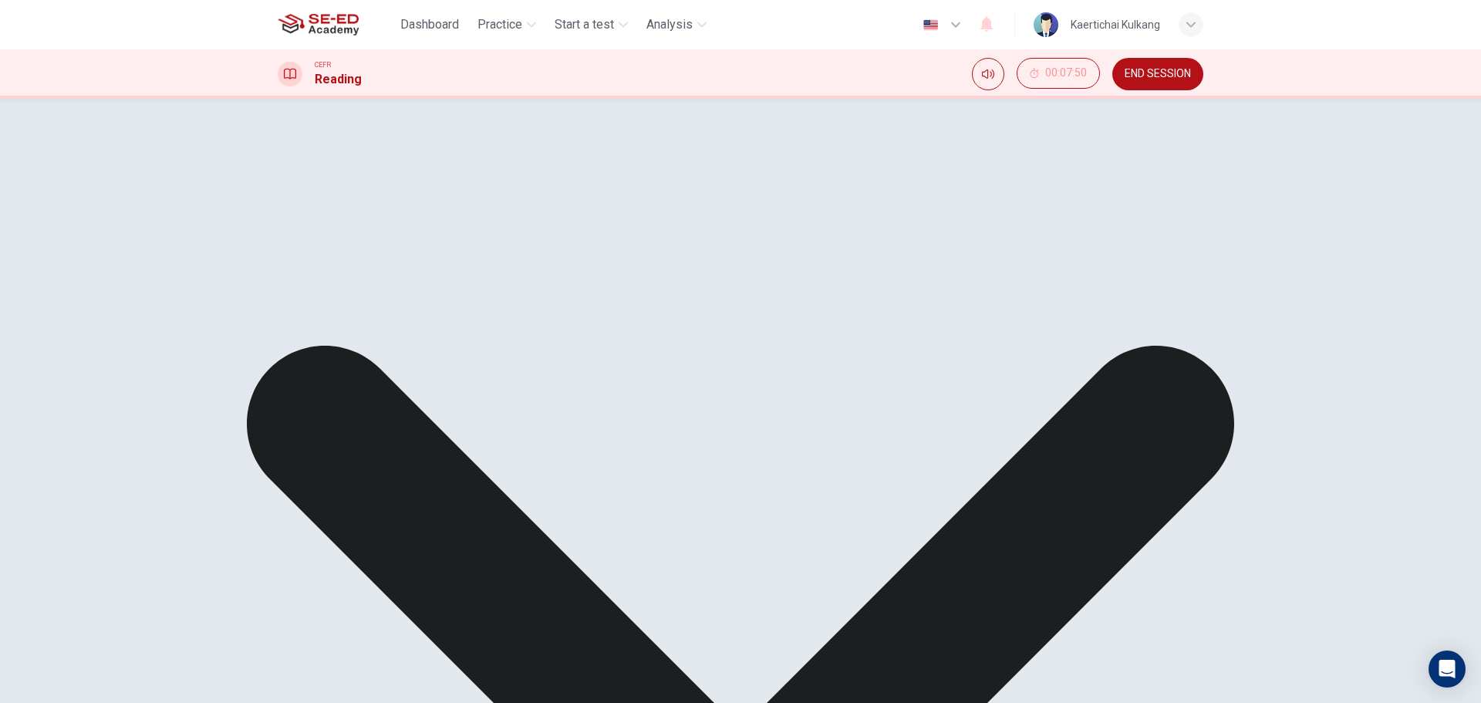
scroll to position [772, 0]
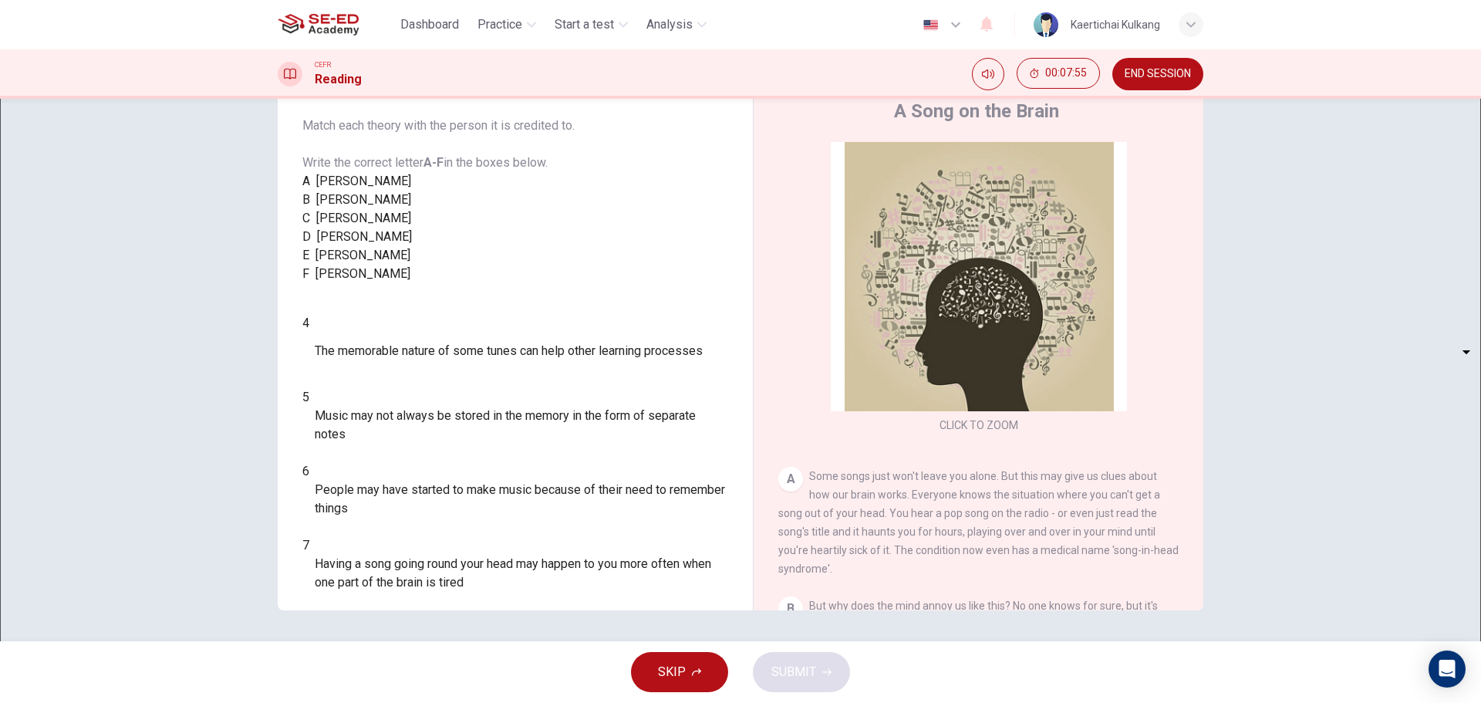
scroll to position [87, 0]
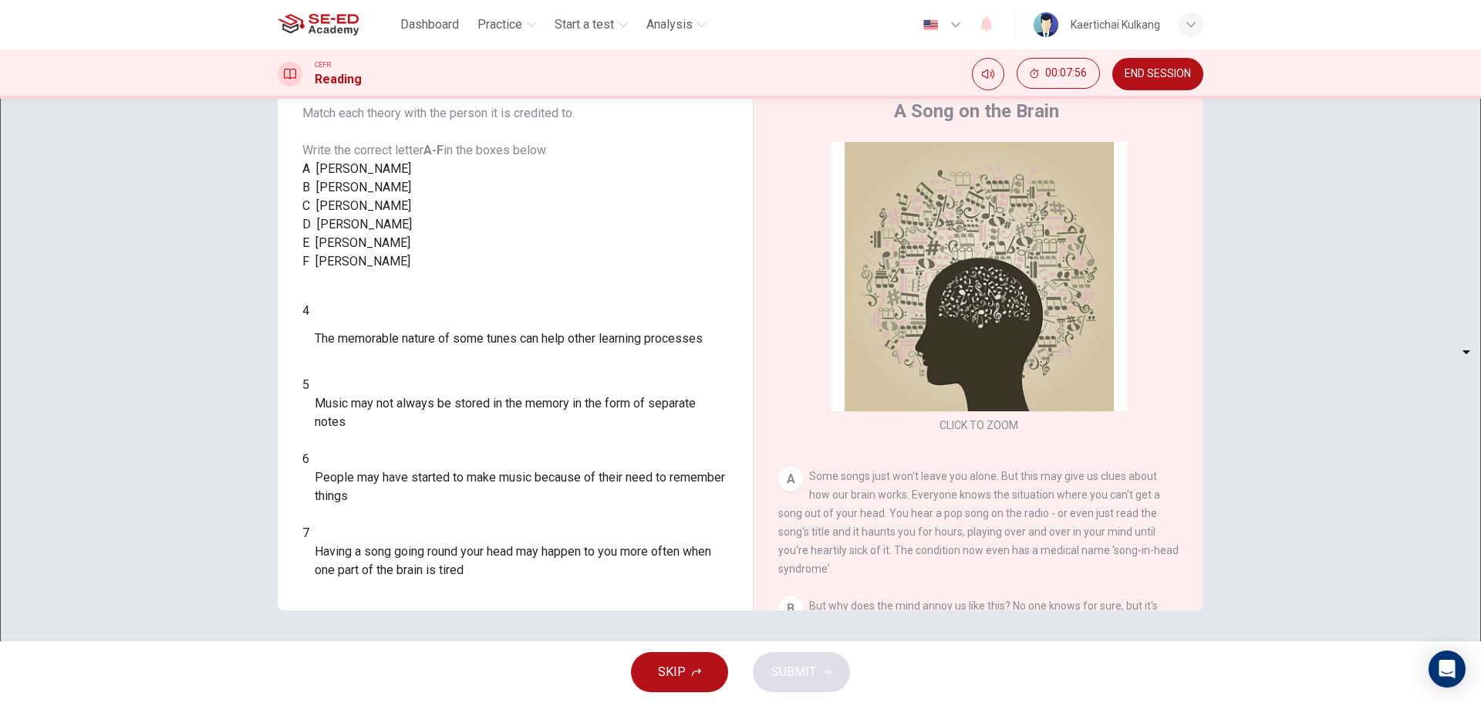
click at [406, 439] on body "This site uses cookies, as explained in our Privacy Policy . If you agree to th…" at bounding box center [740, 351] width 1481 height 703
click at [406, 702] on div at bounding box center [740, 703] width 1481 height 0
drag, startPoint x: 441, startPoint y: 432, endPoint x: 579, endPoint y: 434, distance: 138.9
click at [577, 348] on span "The memorable nature of some tunes can help other learning processes" at bounding box center [509, 338] width 388 height 19
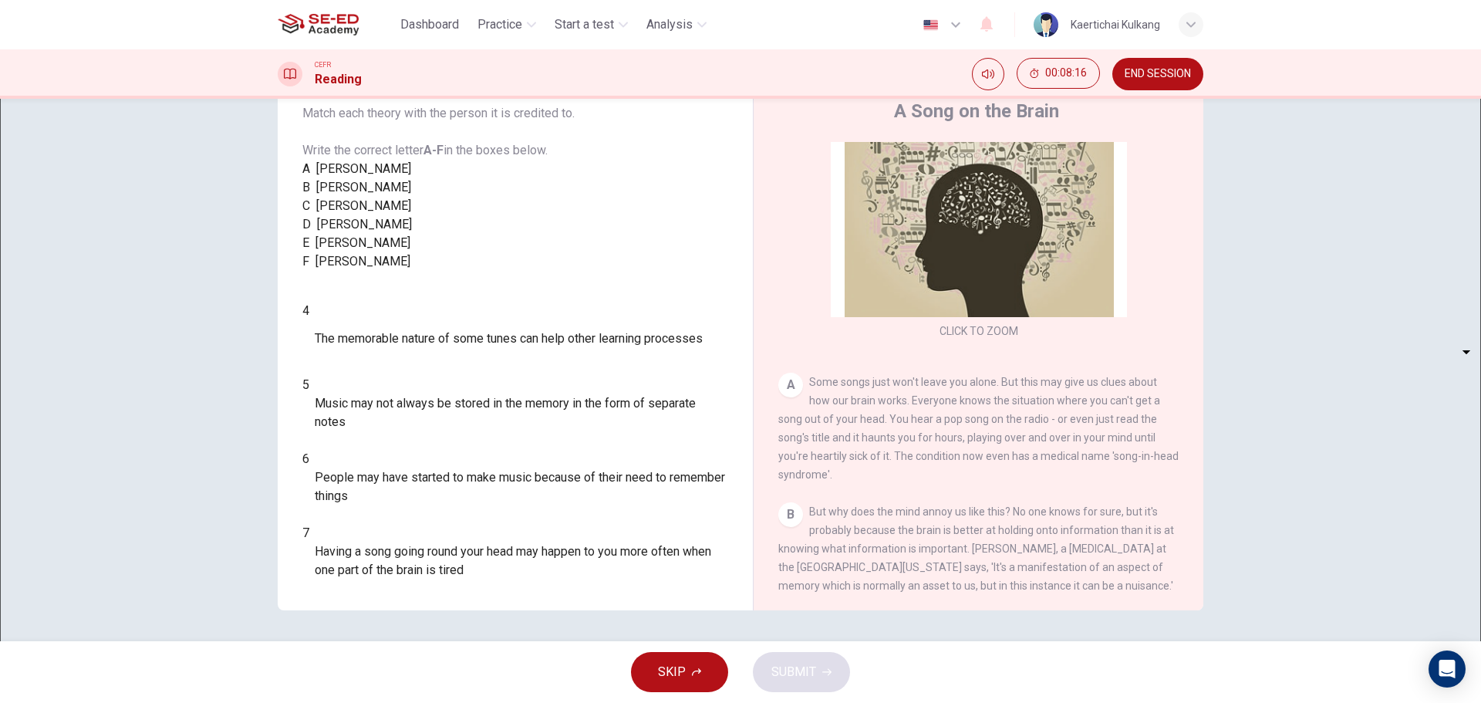
scroll to position [154, 0]
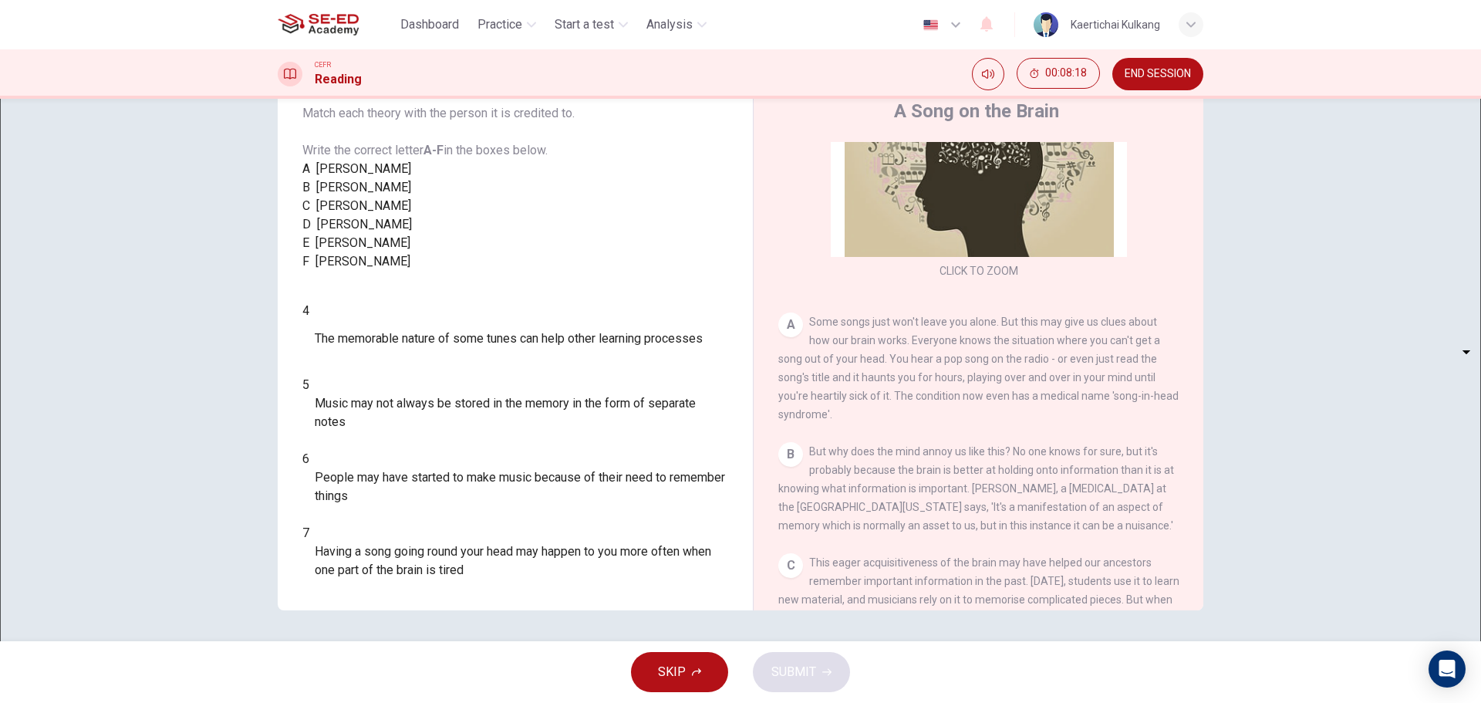
drag, startPoint x: 971, startPoint y: 497, endPoint x: 1034, endPoint y: 491, distance: 63.5
click at [1033, 491] on span "But why does the mind annoy us like this? No one knows for sure, but it's proba…" at bounding box center [977, 488] width 396 height 86
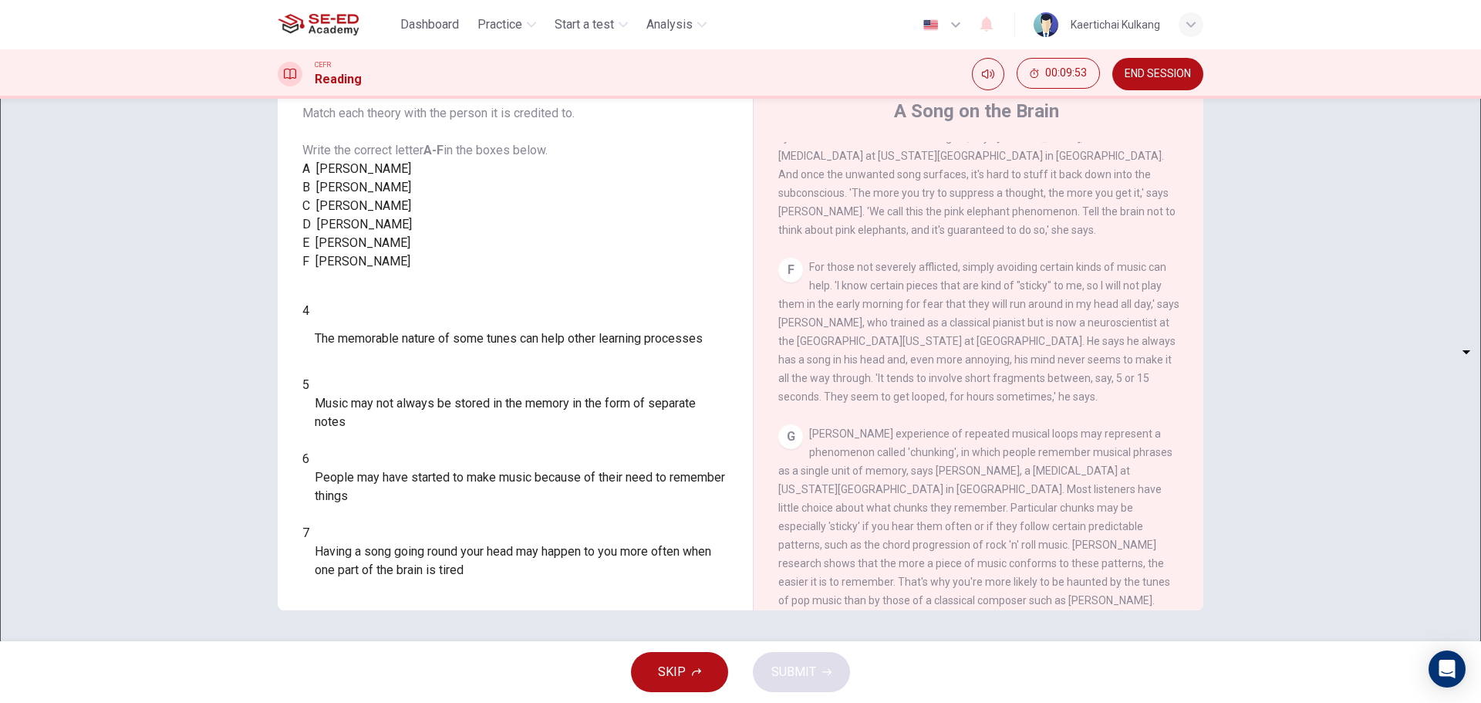
scroll to position [926, 0]
drag, startPoint x: 986, startPoint y: 378, endPoint x: 1069, endPoint y: 377, distance: 82.6
click at [1069, 377] on span "For those not severely afflicted, simply avoiding certain kinds of music can he…" at bounding box center [979, 337] width 401 height 142
click at [397, 559] on body "This site uses cookies, as explained in our Privacy Policy . If you agree to th…" at bounding box center [740, 351] width 1481 height 703
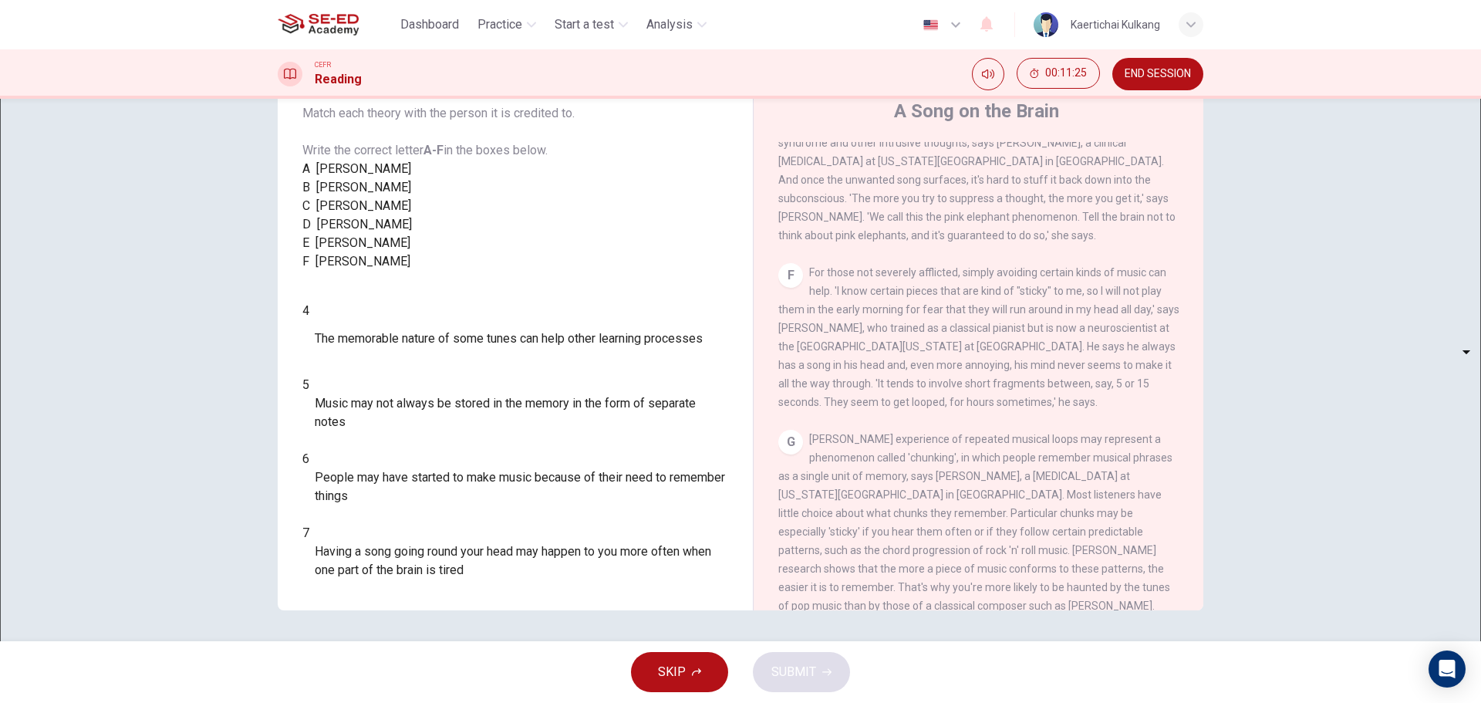
type input "C"
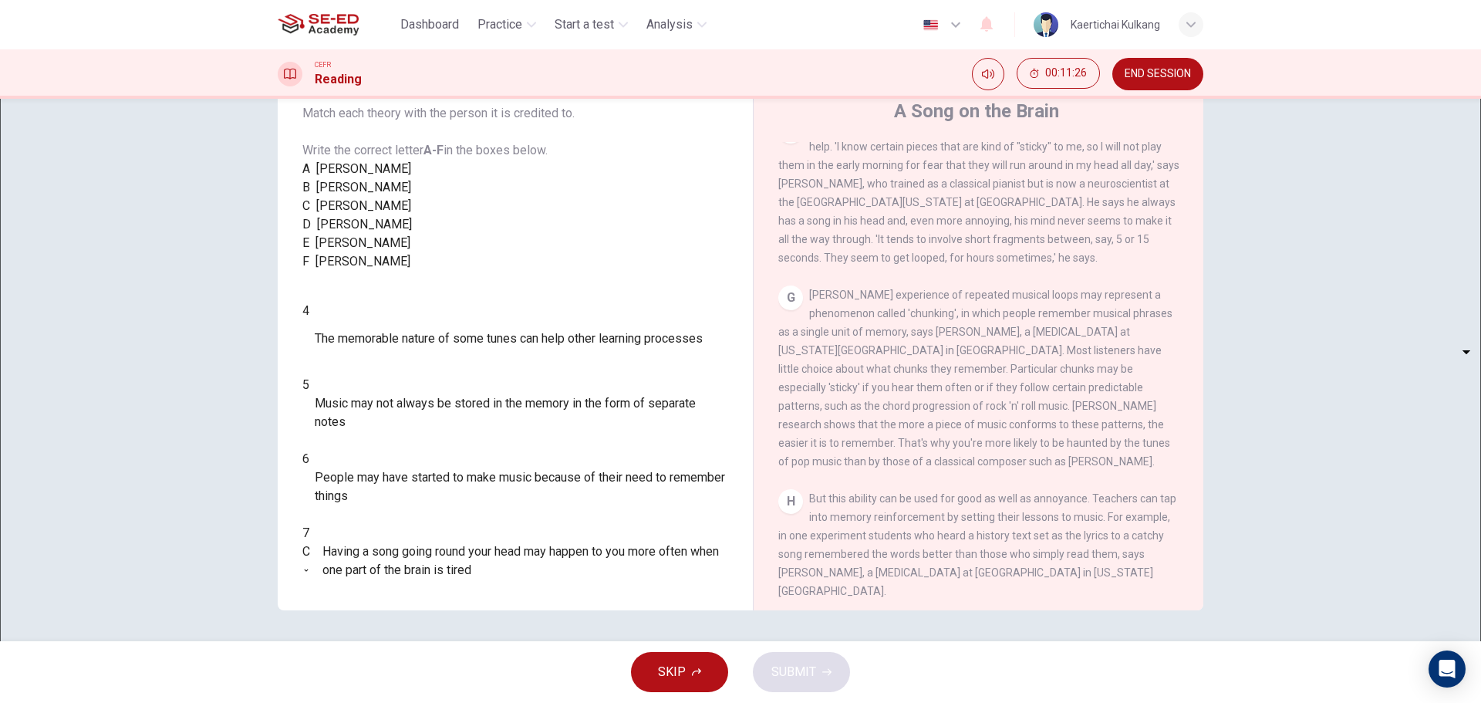
scroll to position [1080, 0]
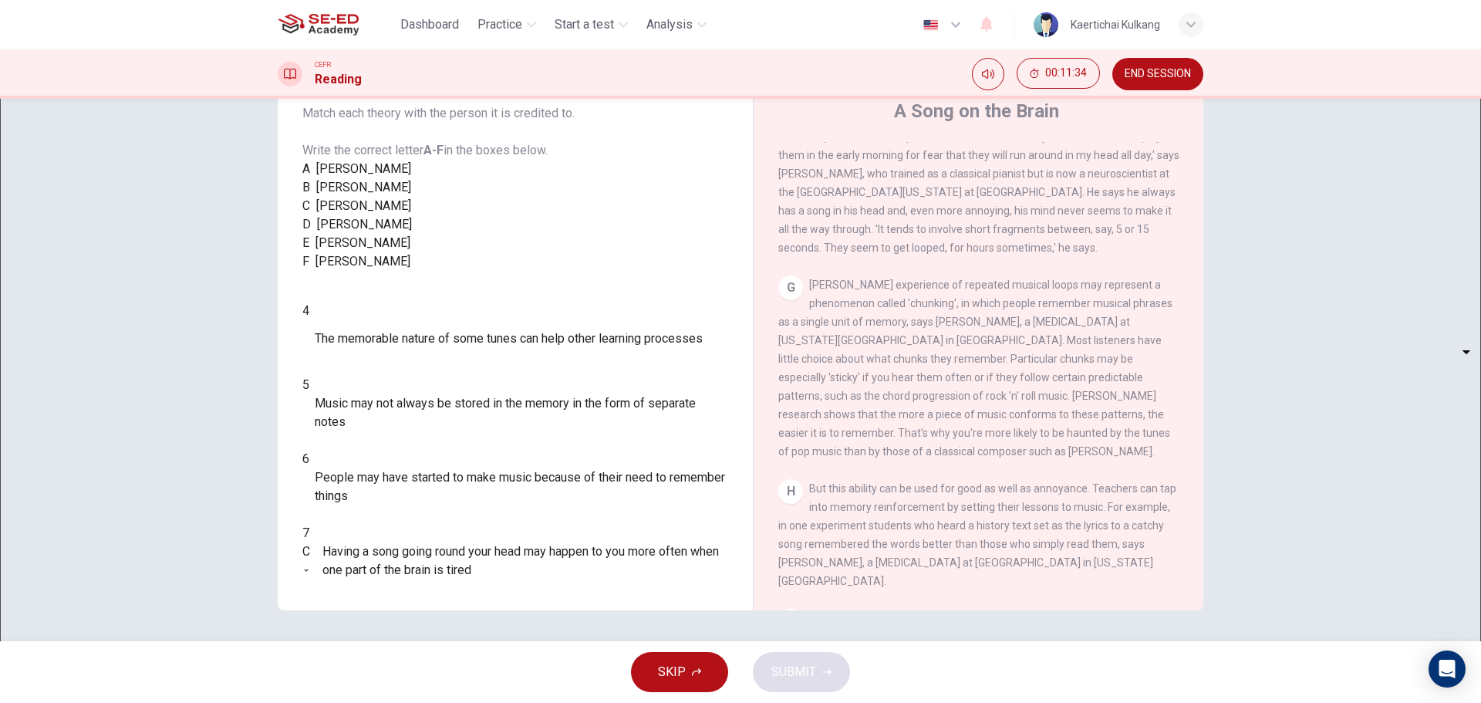
drag, startPoint x: 823, startPoint y: 329, endPoint x: 1063, endPoint y: 343, distance: 241.1
click at [1046, 337] on div "[PERSON_NAME] experience of repeated musical loops may represent a phenomenon c…" at bounding box center [979, 367] width 401 height 185
drag, startPoint x: 871, startPoint y: 314, endPoint x: 1045, endPoint y: 319, distance: 174.5
click at [1045, 319] on span "[PERSON_NAME] experience of repeated musical loops may represent a phenomenon c…" at bounding box center [976, 368] width 394 height 179
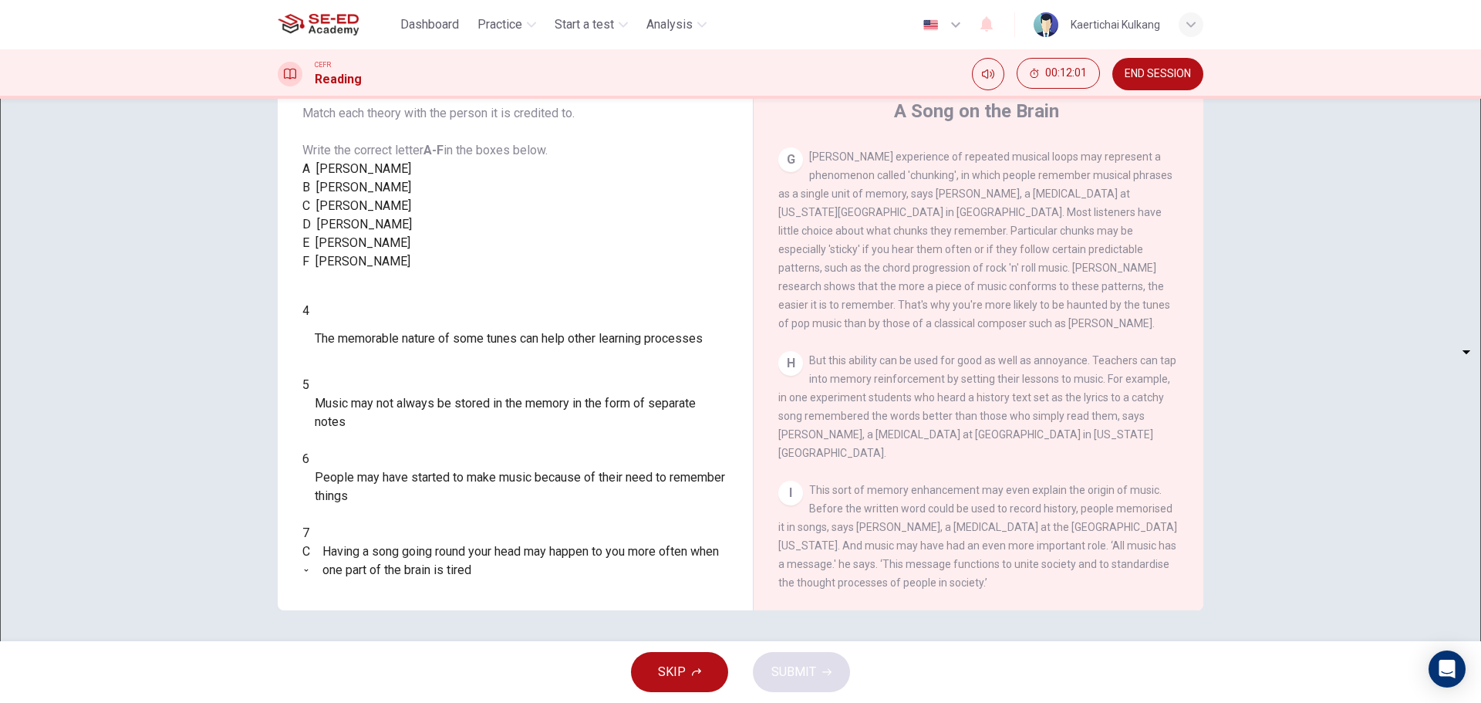
scroll to position [1235, 0]
click at [403, 528] on body "This site uses cookies, as explained in our Privacy Policy . If you agree to th…" at bounding box center [740, 351] width 1481 height 703
type input "E"
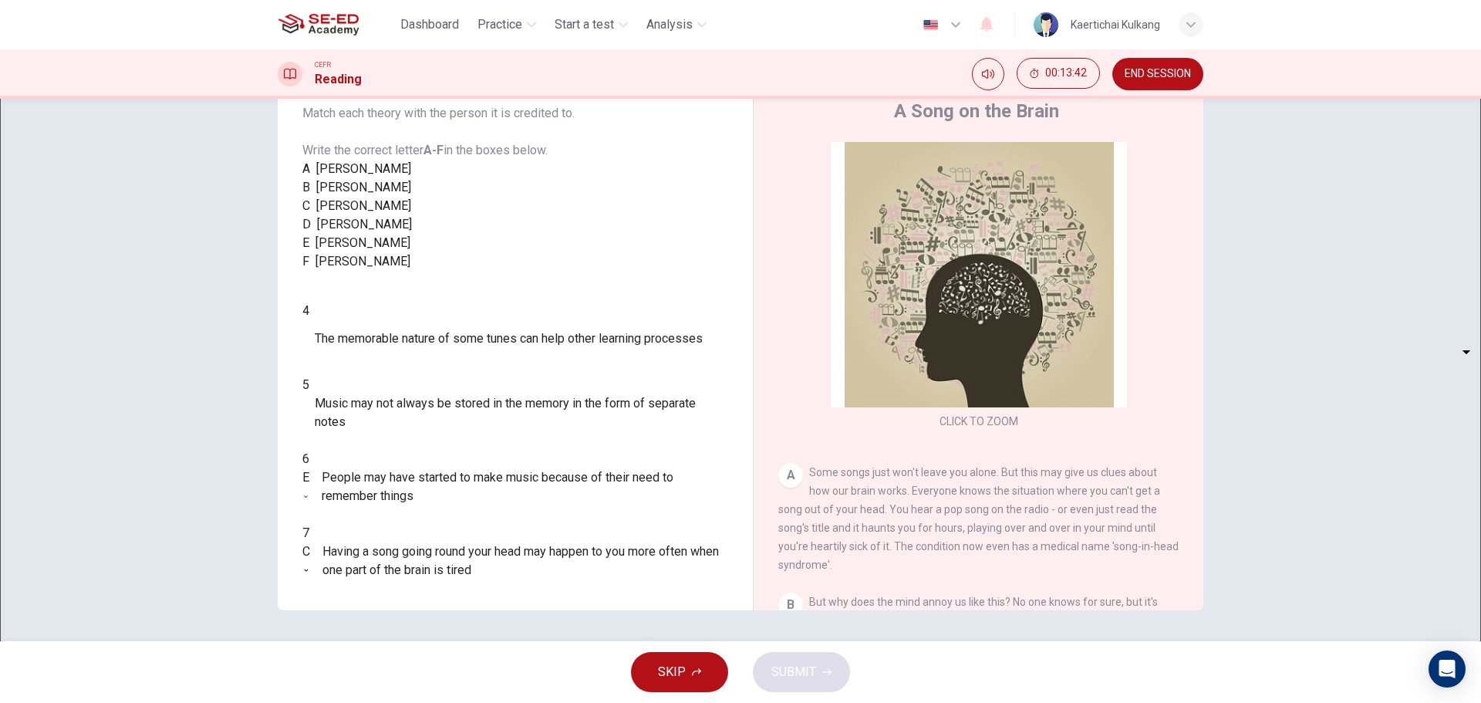
scroll to position [0, 0]
drag, startPoint x: 905, startPoint y: 493, endPoint x: 1031, endPoint y: 502, distance: 126.1
click at [1028, 502] on span "Some songs just won't leave you alone. But this may give us clues about how our…" at bounding box center [979, 522] width 400 height 105
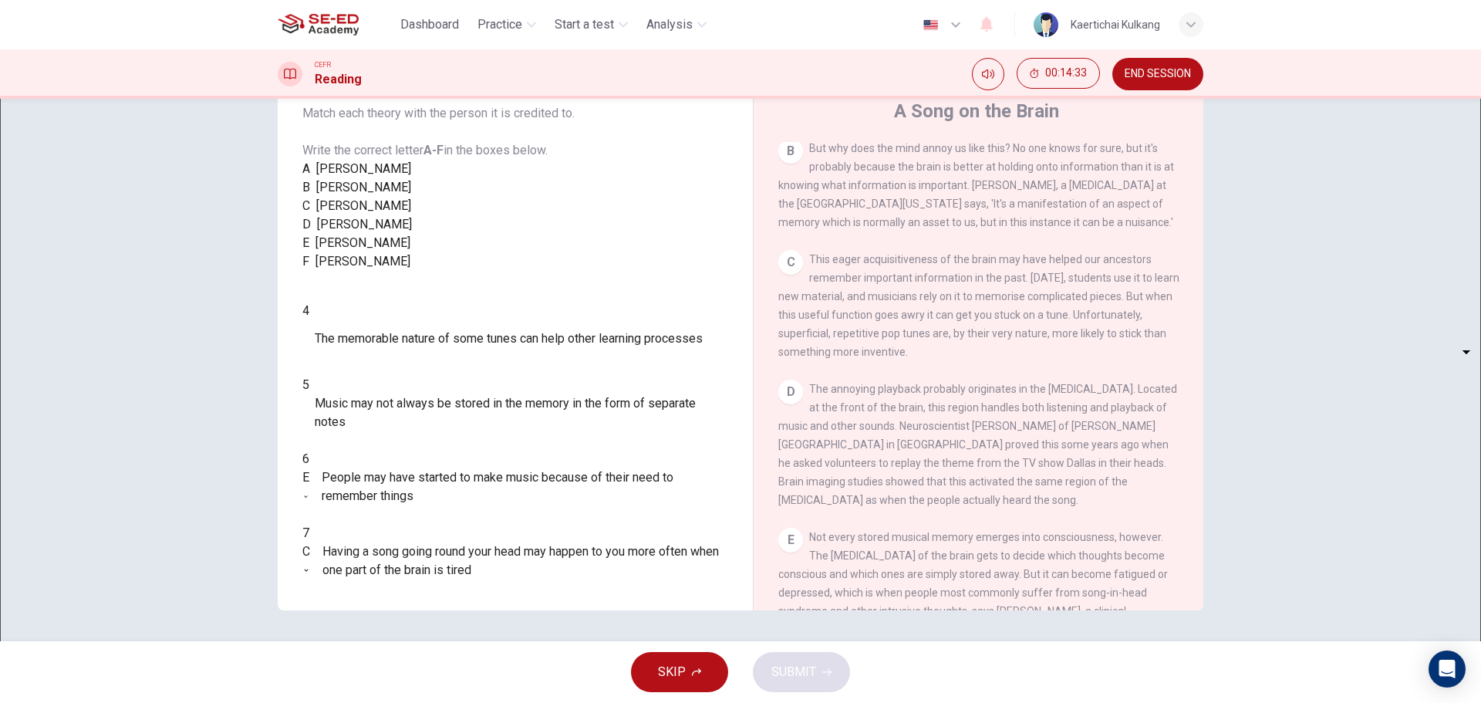
scroll to position [463, 0]
drag, startPoint x: 968, startPoint y: 435, endPoint x: 1093, endPoint y: 435, distance: 125.0
click at [1093, 435] on span "The annoying playback probably originates in the [MEDICAL_DATA]. Located at the…" at bounding box center [978, 438] width 399 height 123
click at [404, 479] on body "This site uses cookies, as explained in our Privacy Policy . If you agree to th…" at bounding box center [740, 351] width 1481 height 703
click at [1071, 702] on div at bounding box center [740, 703] width 1481 height 0
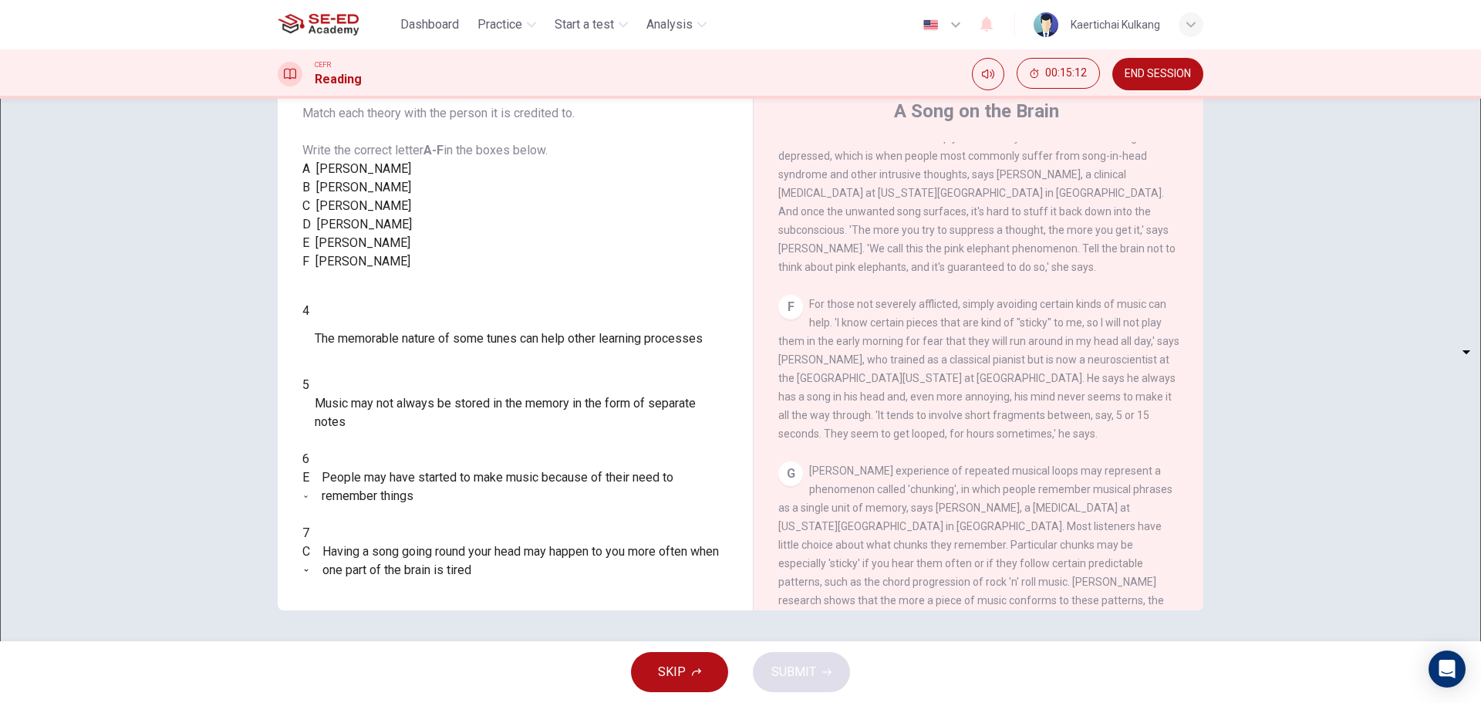
scroll to position [1003, 0]
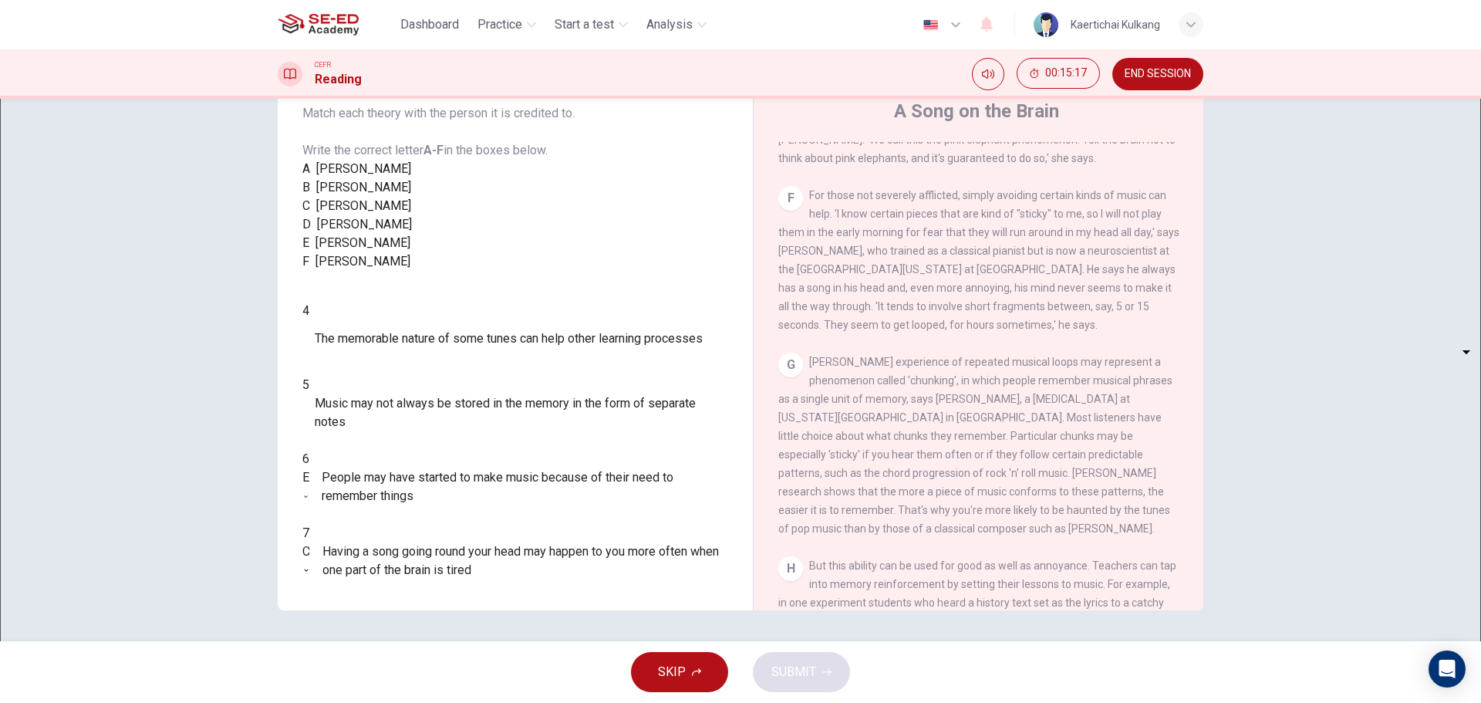
drag, startPoint x: 774, startPoint y: 273, endPoint x: 816, endPoint y: 275, distance: 42.5
click at [816, 275] on div "A Song on the Brain CLICK TO ZOOM Click to Zoom A Some songs just won't leave y…" at bounding box center [978, 354] width 451 height 561
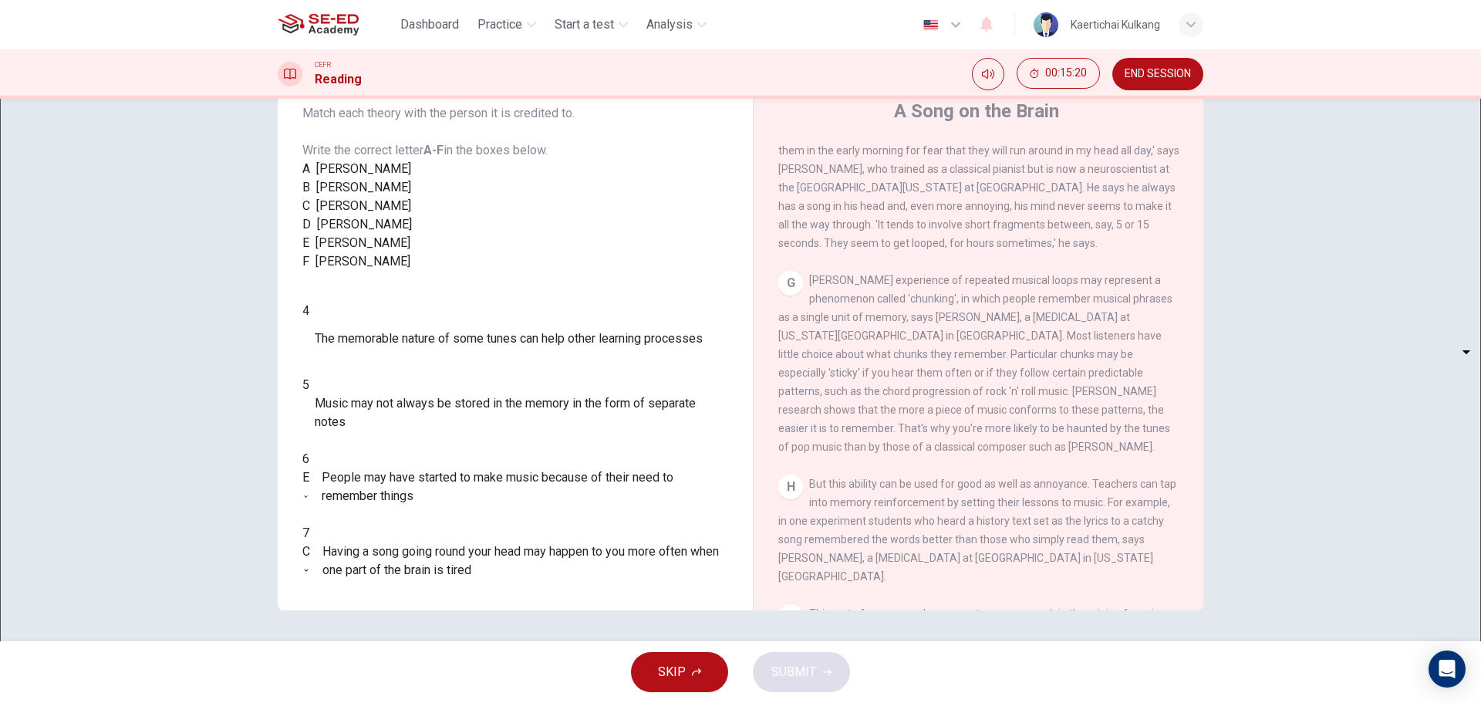
scroll to position [1157, 0]
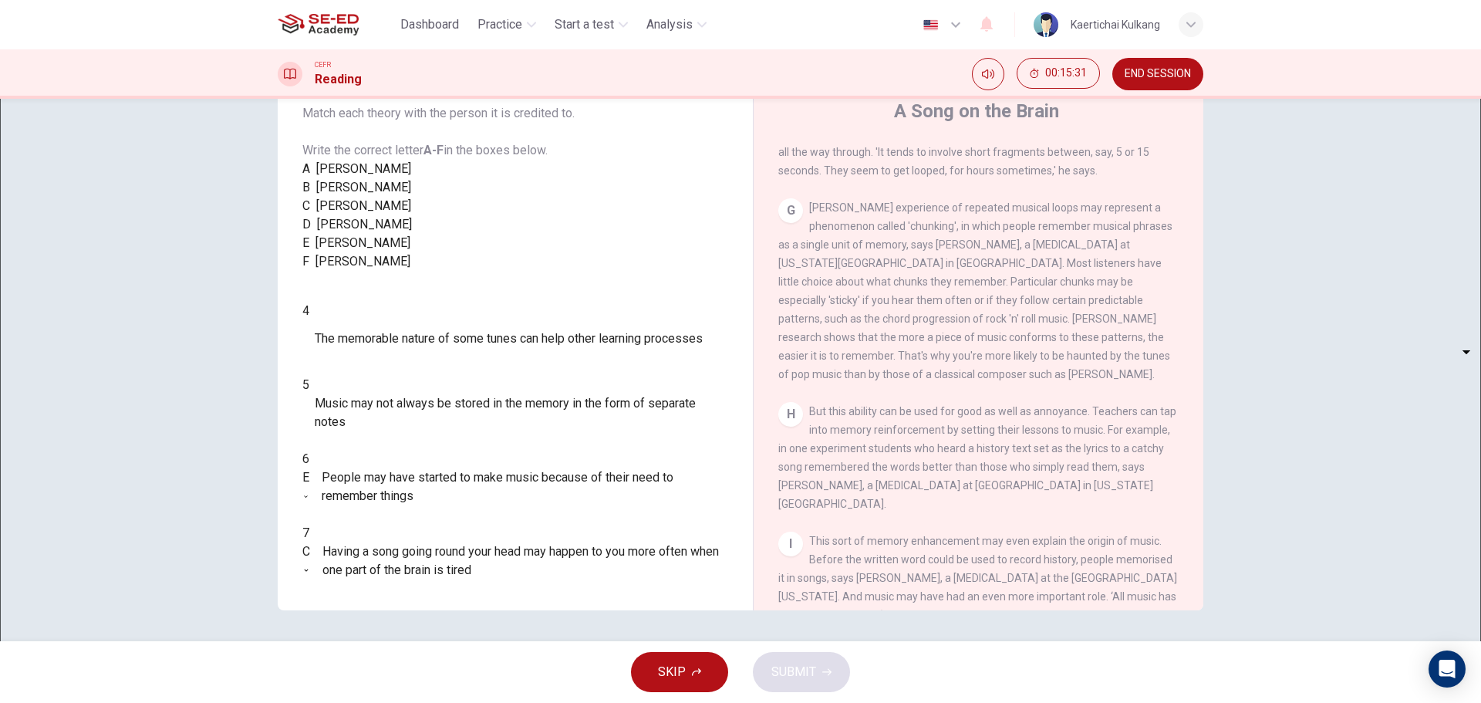
click at [405, 479] on body "This site uses cookies, as explained in our Privacy Policy . If you agree to th…" at bounding box center [740, 351] width 1481 height 703
type input "D"
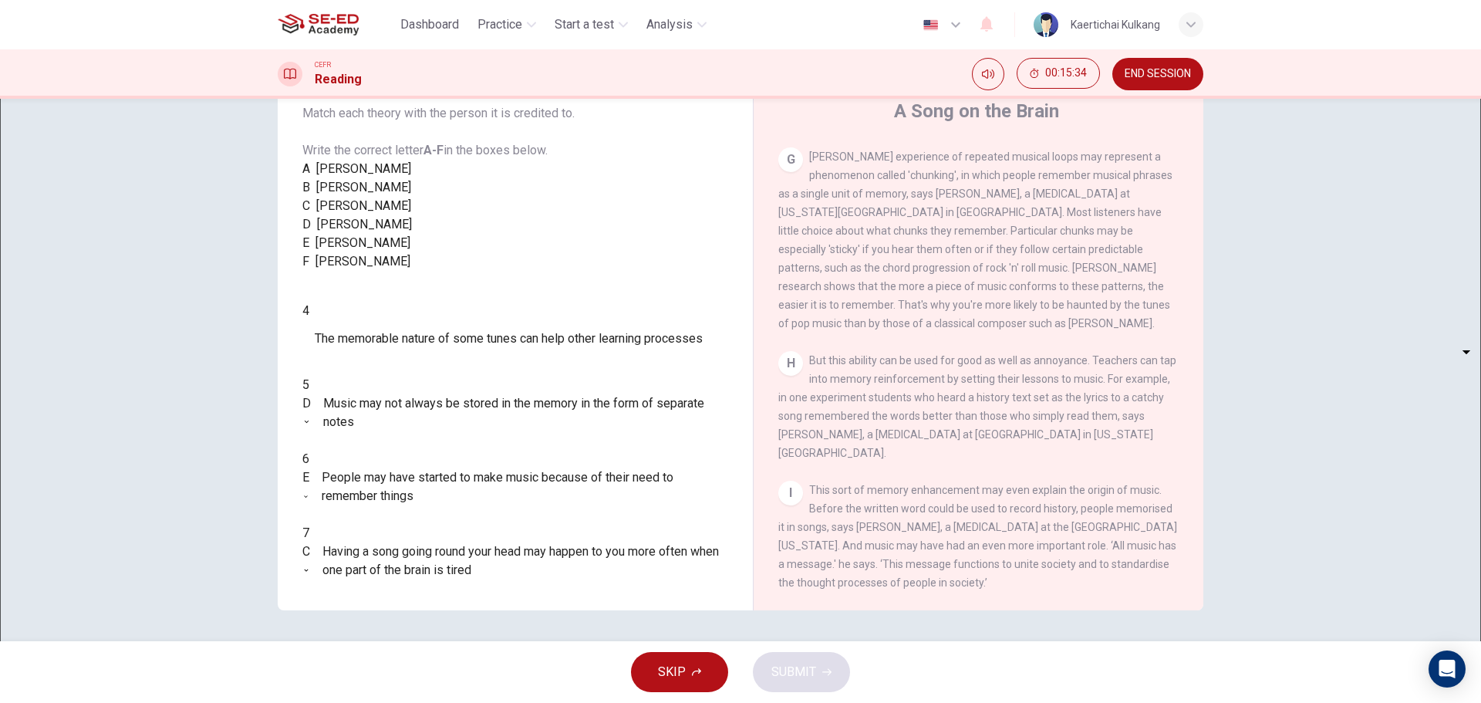
scroll to position [1238, 0]
drag, startPoint x: 939, startPoint y: 452, endPoint x: 1047, endPoint y: 447, distance: 108.2
click at [1047, 447] on span "But this ability can be used for good as well as annoyance. Teachers can tap in…" at bounding box center [978, 406] width 398 height 105
drag, startPoint x: 778, startPoint y: 450, endPoint x: 866, endPoint y: 445, distance: 88.1
click at [866, 445] on span "But this ability can be used for good as well as annoyance. Teachers can tap in…" at bounding box center [978, 406] width 398 height 105
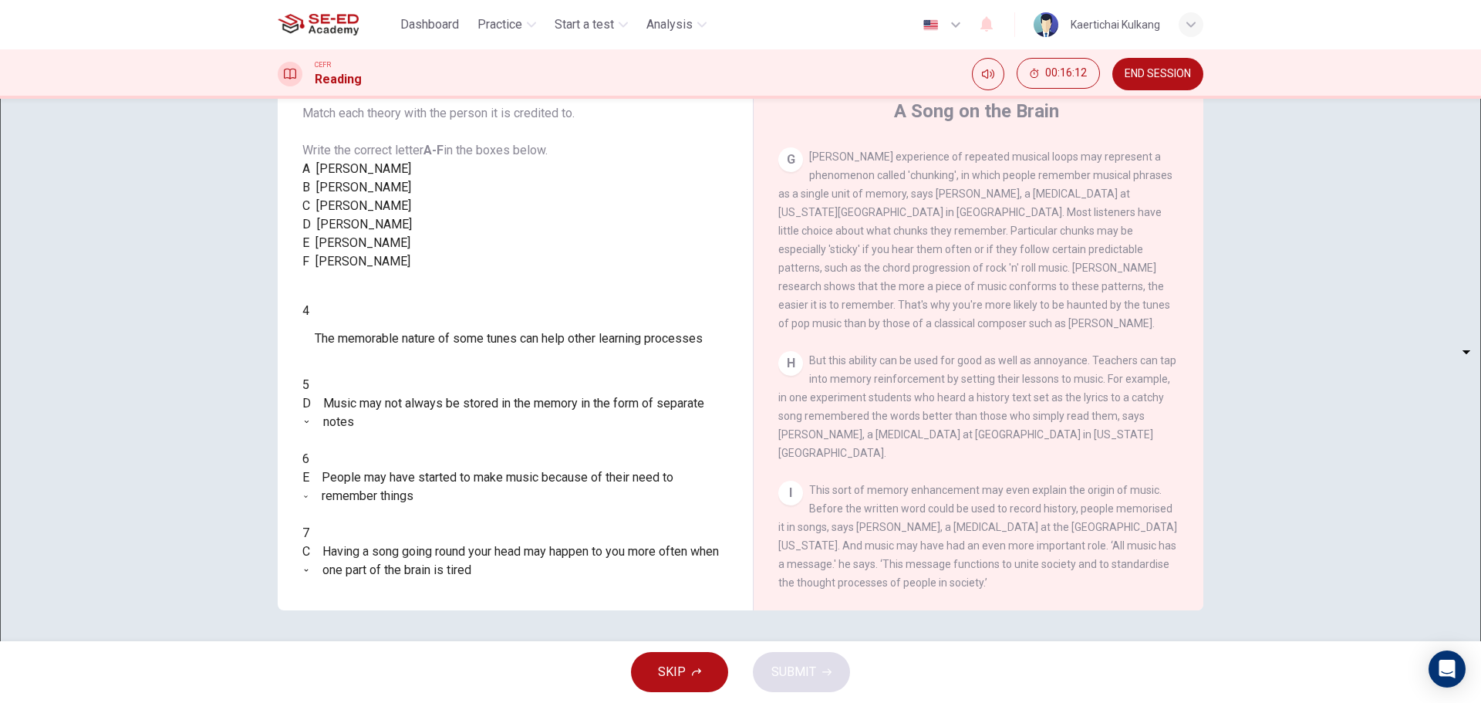
drag, startPoint x: 835, startPoint y: 448, endPoint x: 789, endPoint y: 448, distance: 46.3
click at [789, 448] on span "But this ability can be used for good as well as annoyance. Teachers can tap in…" at bounding box center [978, 406] width 398 height 105
click at [394, 437] on body "This site uses cookies, as explained in our Privacy Policy . If you agree to th…" at bounding box center [740, 351] width 1481 height 703
type input "E"
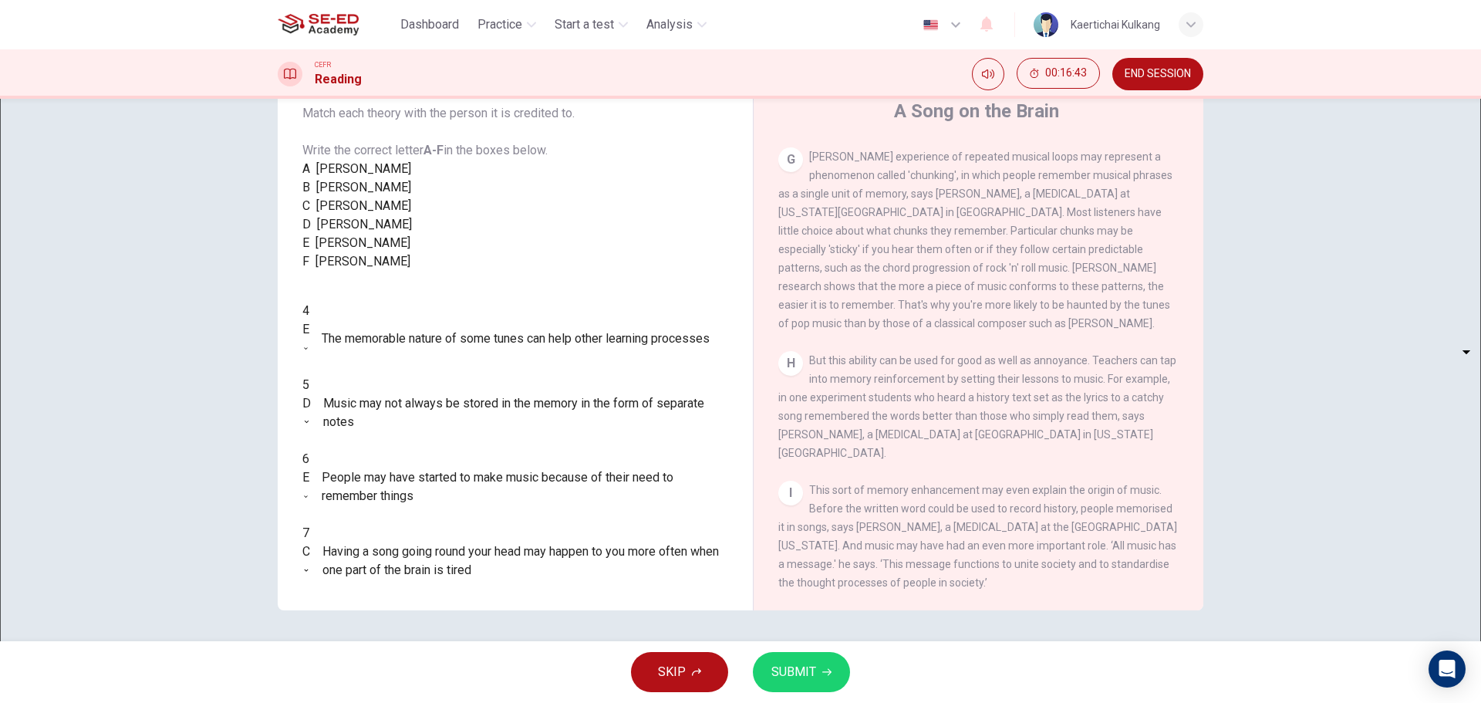
click at [405, 525] on body "This site uses cookies, as explained in our Privacy Policy . If you agree to th…" at bounding box center [740, 351] width 1481 height 703
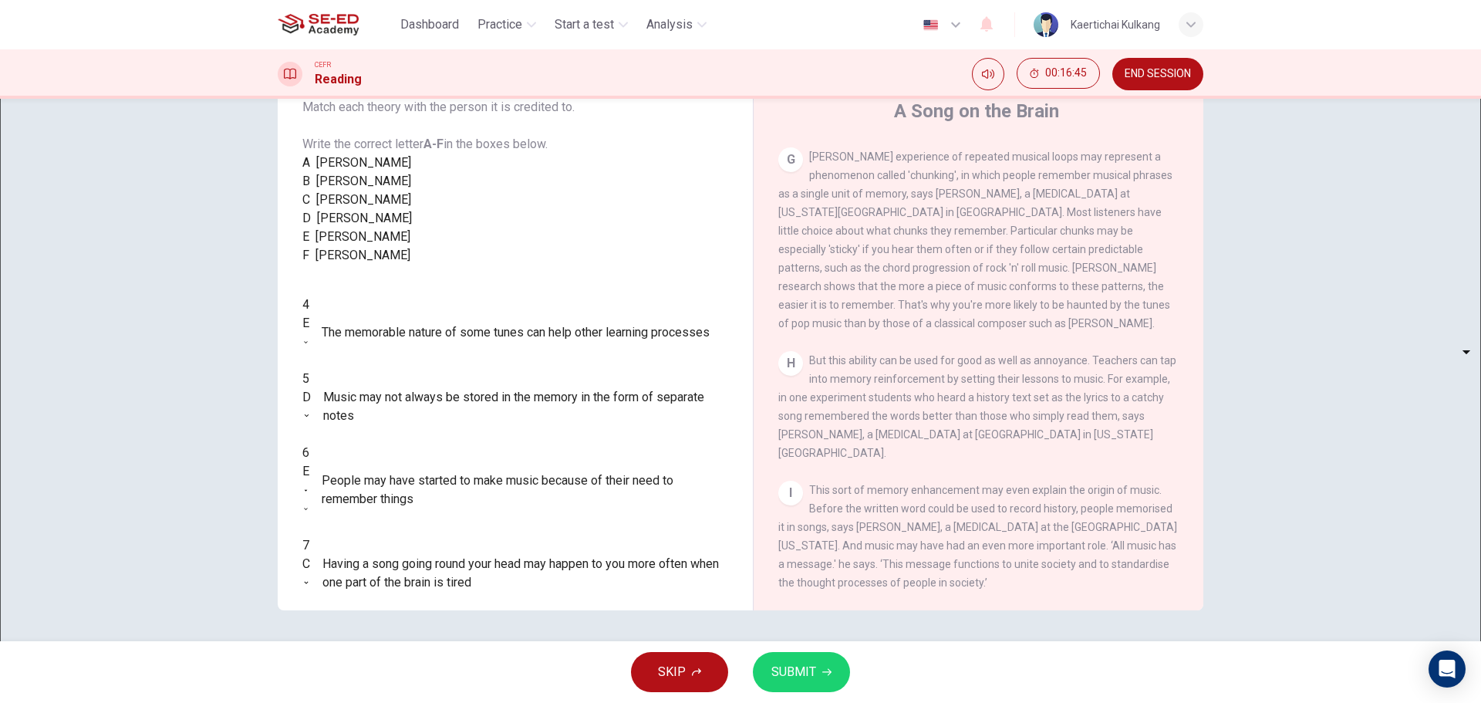
type input "F"
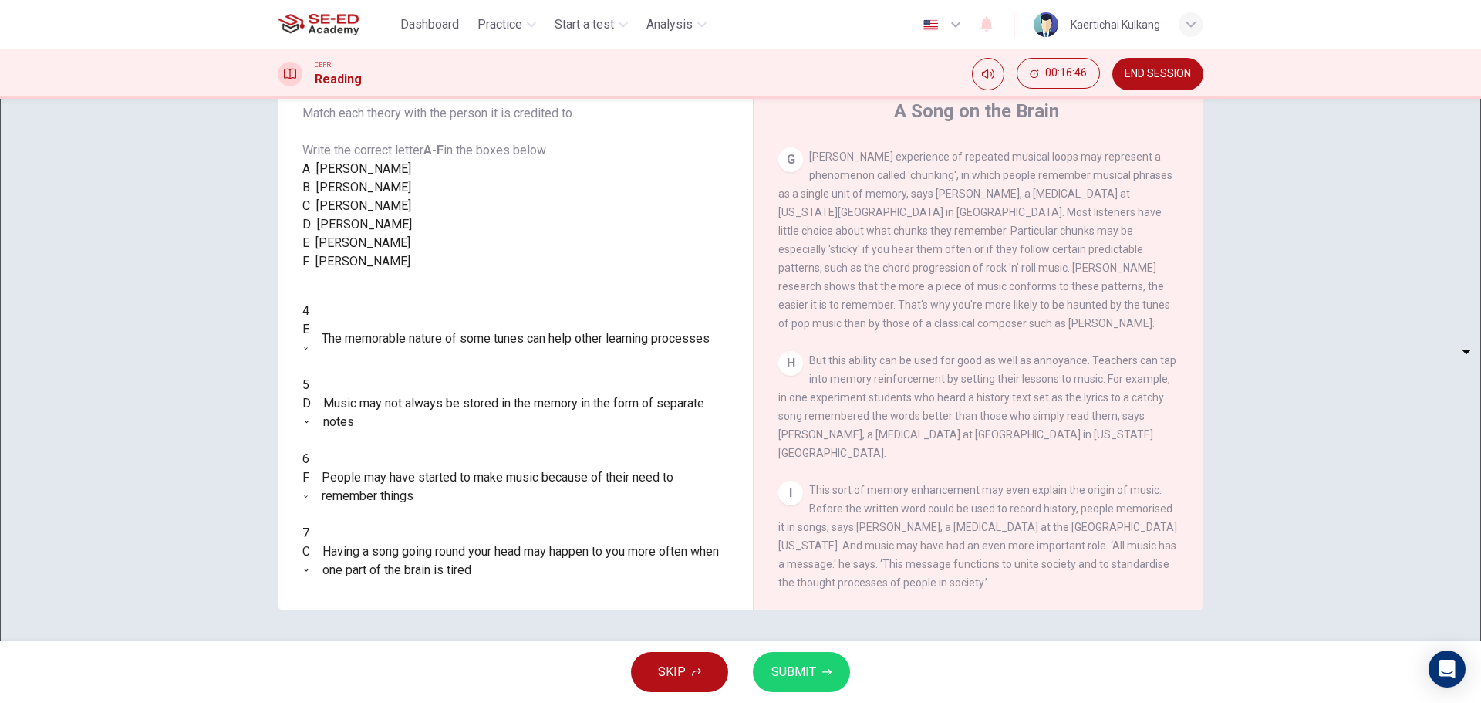
click at [818, 684] on button "SUBMIT" at bounding box center [801, 672] width 97 height 40
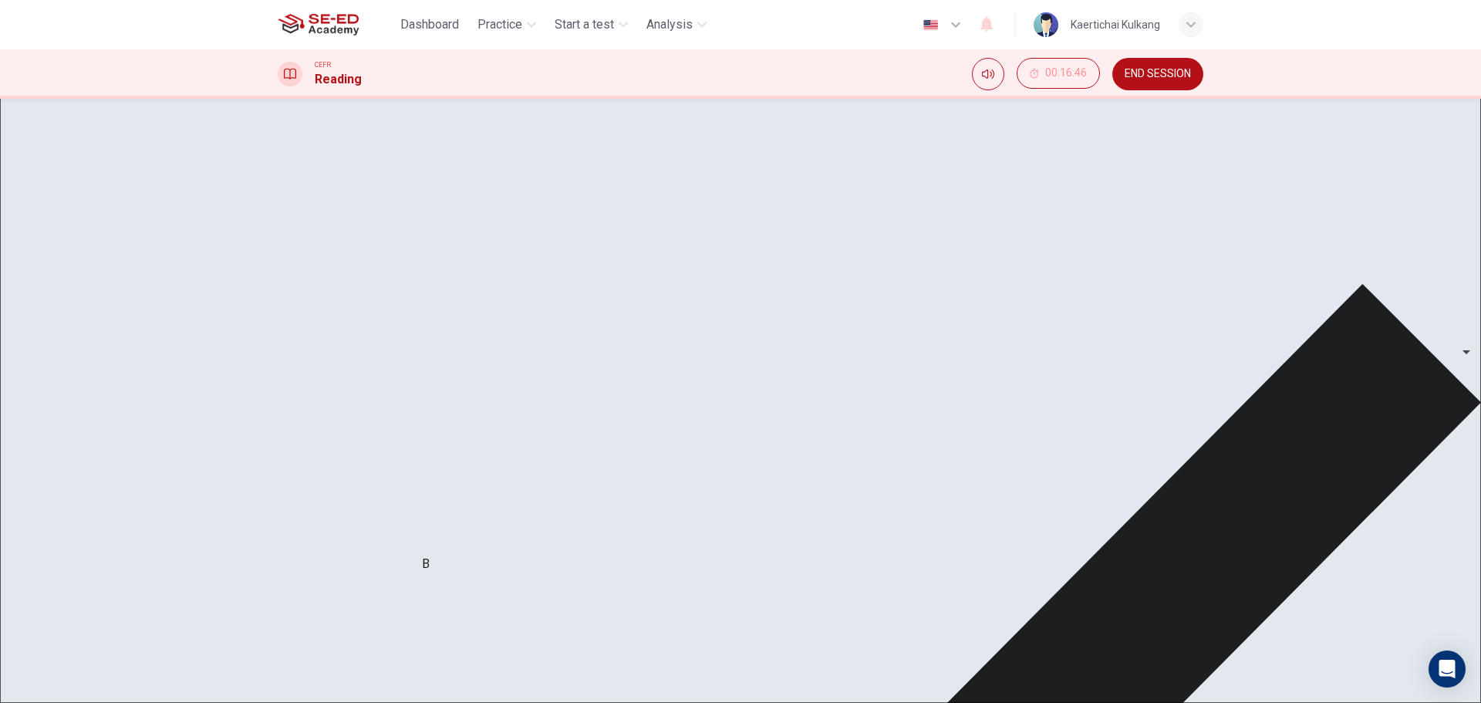
click at [310, 561] on div "C" at bounding box center [306, 551] width 8 height 19
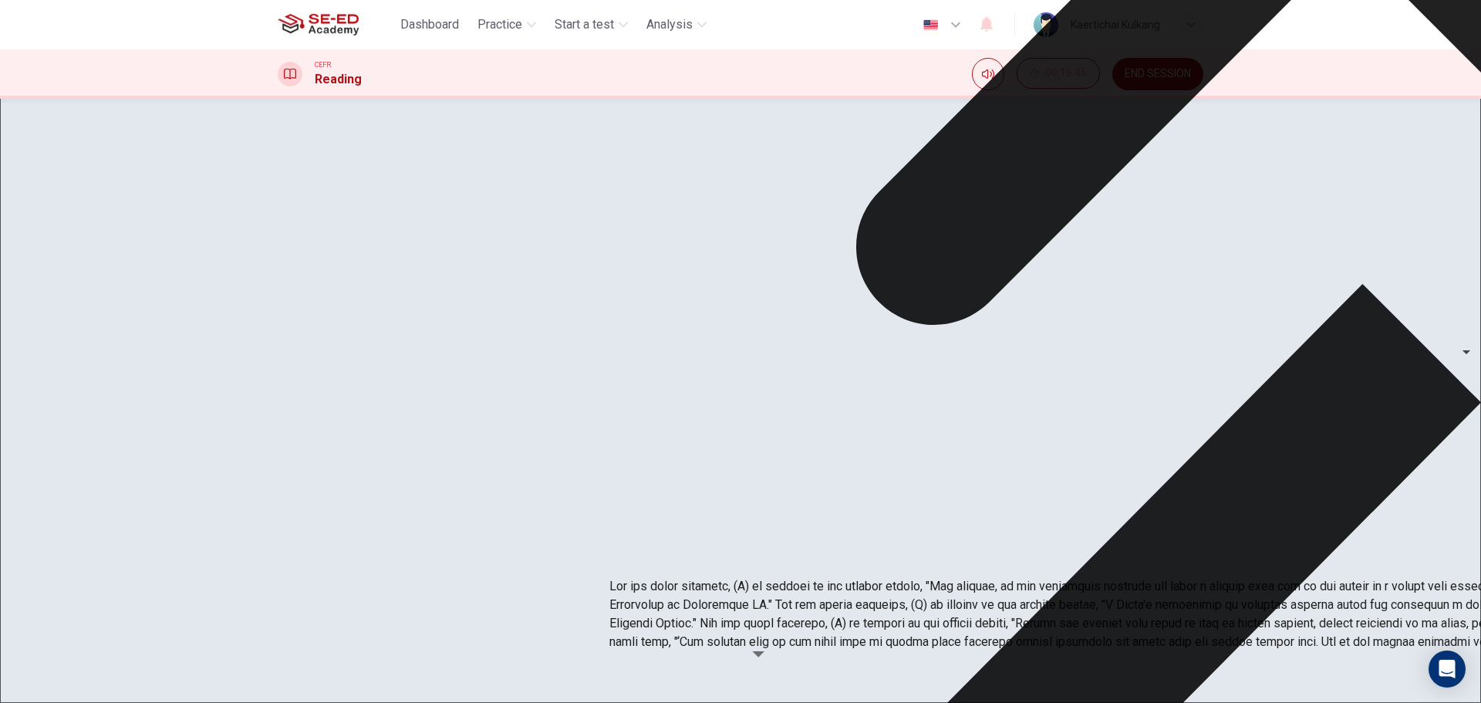
click at [1042, 440] on div "F For those not severely afflicted, simply avoiding certain kinds of music can …" at bounding box center [979, 488] width 401 height 148
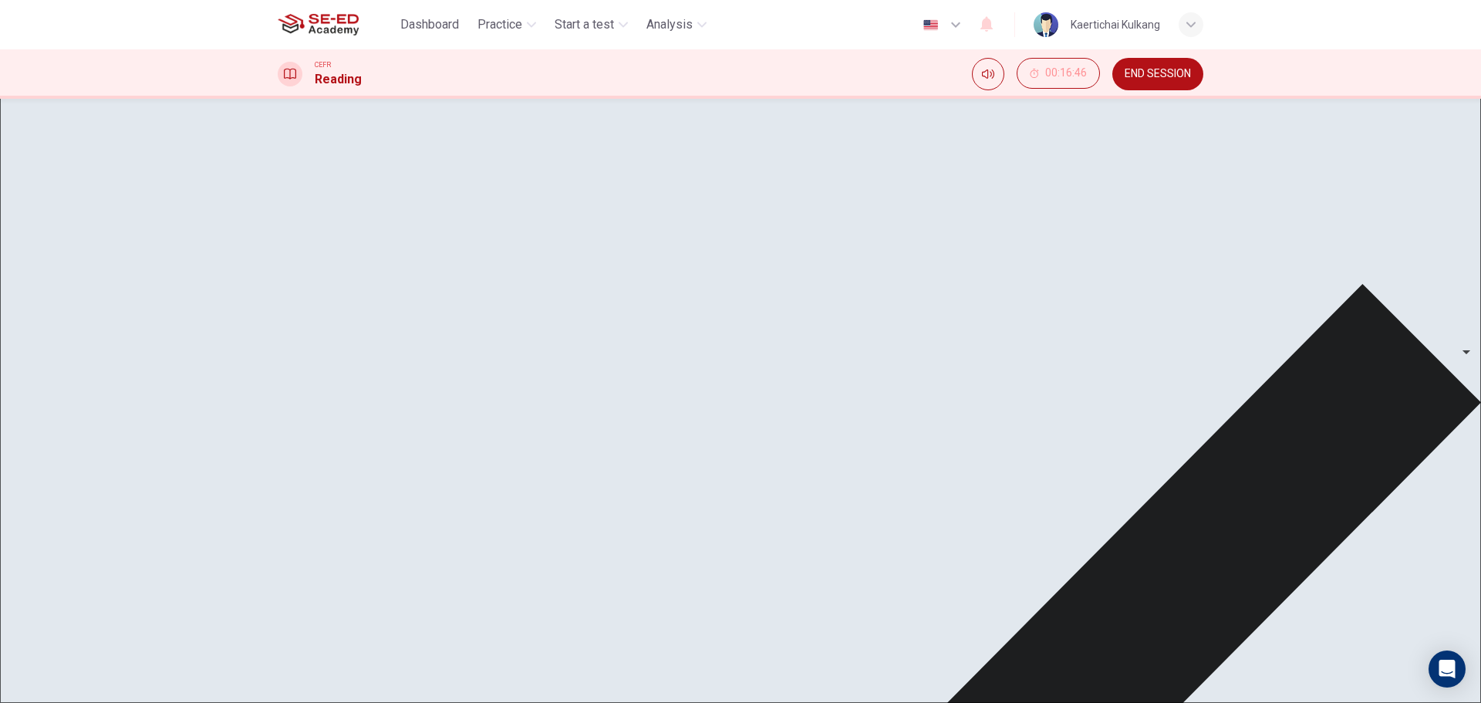
scroll to position [312, 0]
click at [351, 178] on span "[PERSON_NAME]" at bounding box center [363, 169] width 95 height 19
drag, startPoint x: 966, startPoint y: 357, endPoint x: 1026, endPoint y: 363, distance: 60.5
click at [1026, 363] on div "D The annoying playback probably originates in the [MEDICAL_DATA]. Located at t…" at bounding box center [979, 358] width 401 height 130
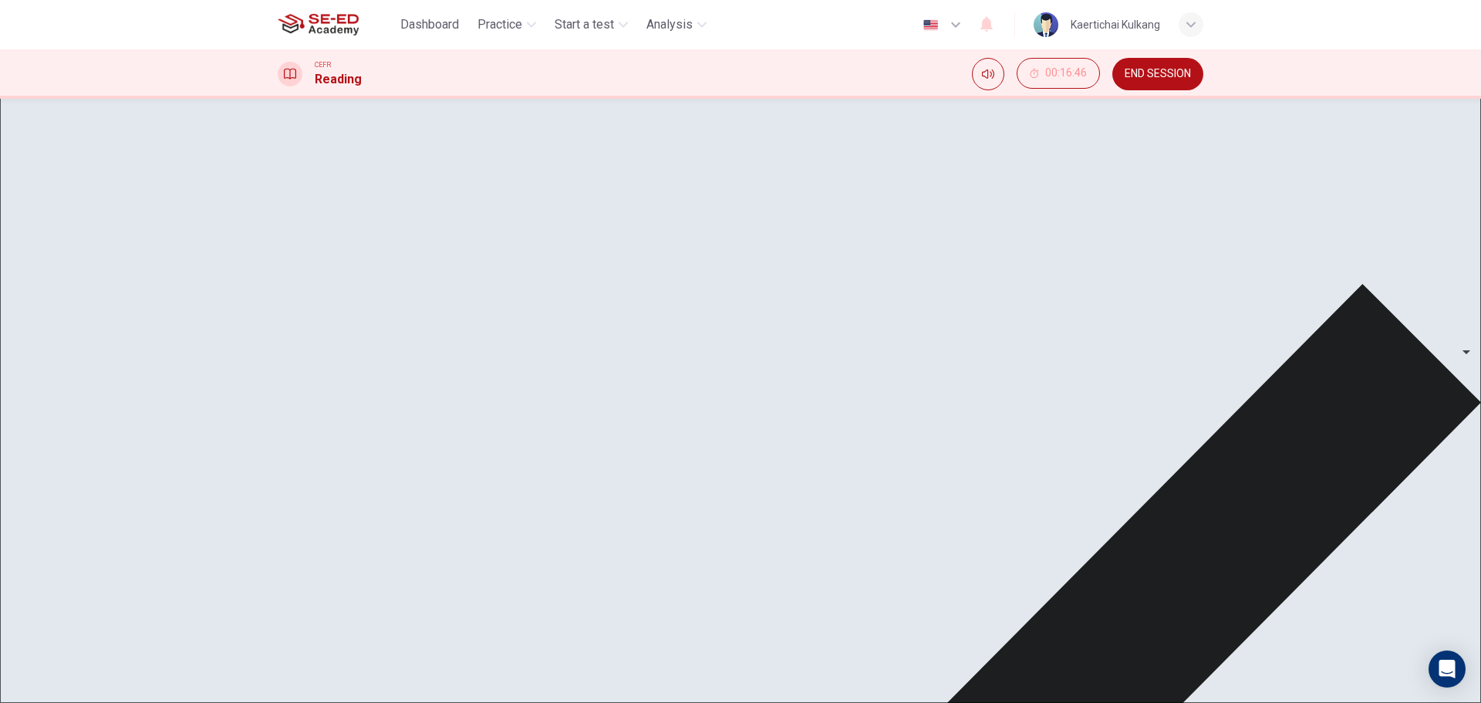
scroll to position [698, 0]
drag, startPoint x: 988, startPoint y: 393, endPoint x: 1037, endPoint y: 404, distance: 50.7
click at [1037, 404] on div "E Not every stored musical memory emerges into consciousness, however. The [MED…" at bounding box center [979, 379] width 401 height 185
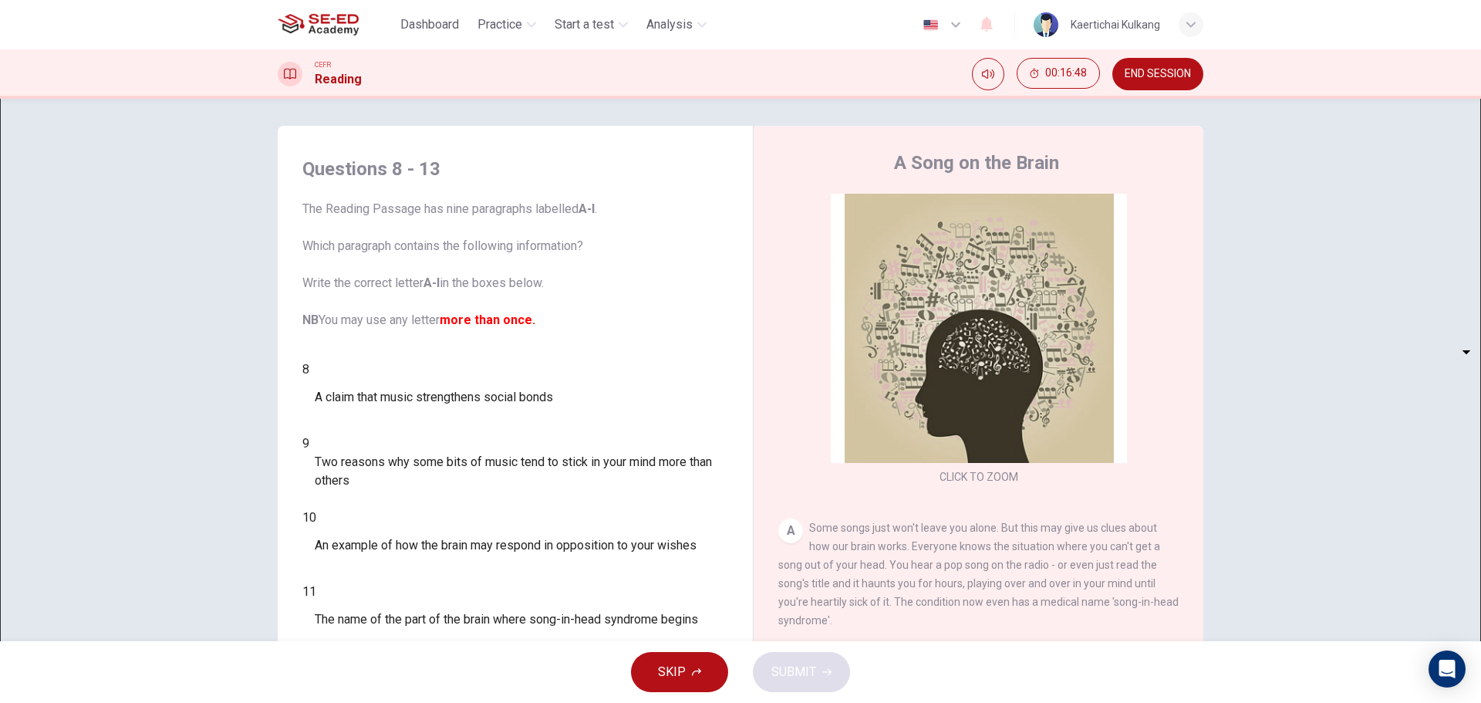
scroll to position [0, 0]
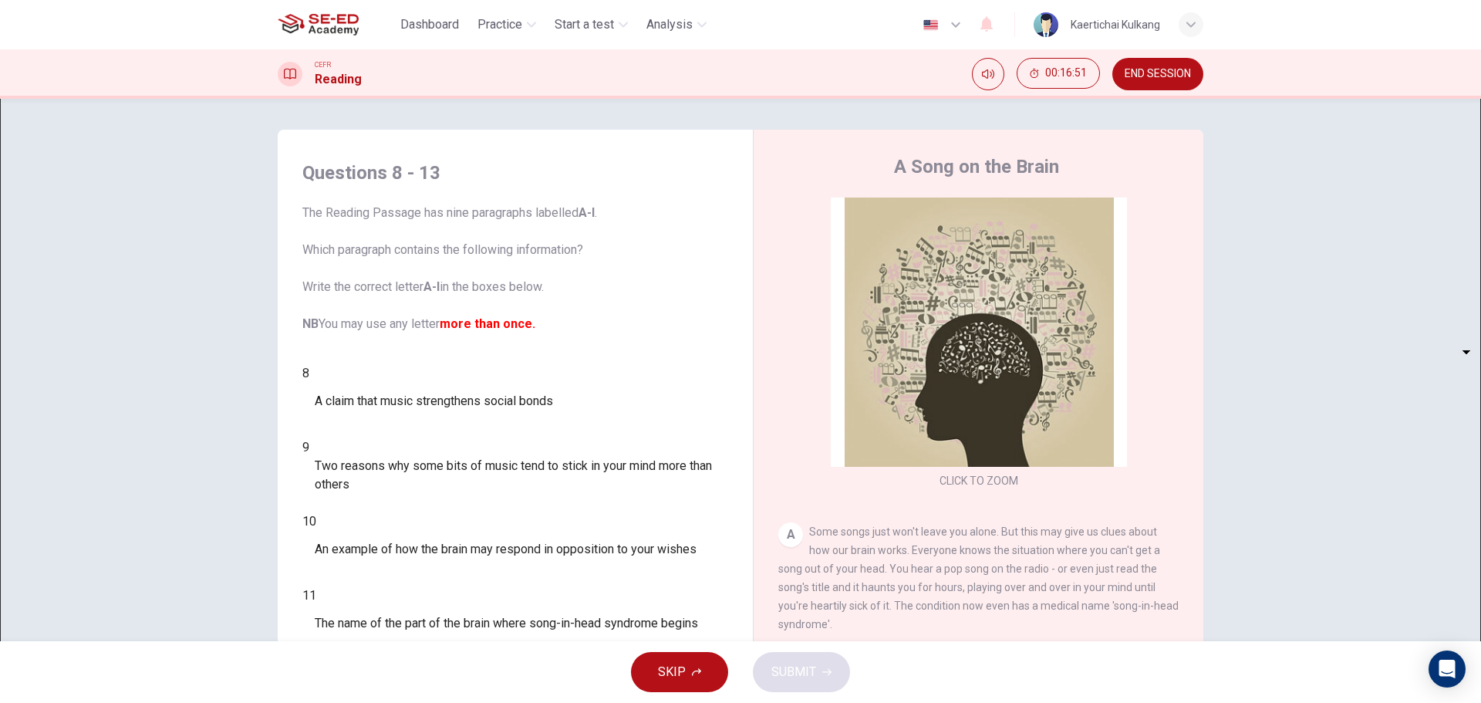
drag, startPoint x: 431, startPoint y: 290, endPoint x: 488, endPoint y: 287, distance: 58.0
click at [484, 287] on span "The Reading Passage has nine paragraphs labelled A-l . Which paragraph contains…" at bounding box center [515, 269] width 426 height 130
click at [532, 295] on span "The Reading Passage has nine paragraphs labelled A-l . Which paragraph contains…" at bounding box center [515, 269] width 426 height 130
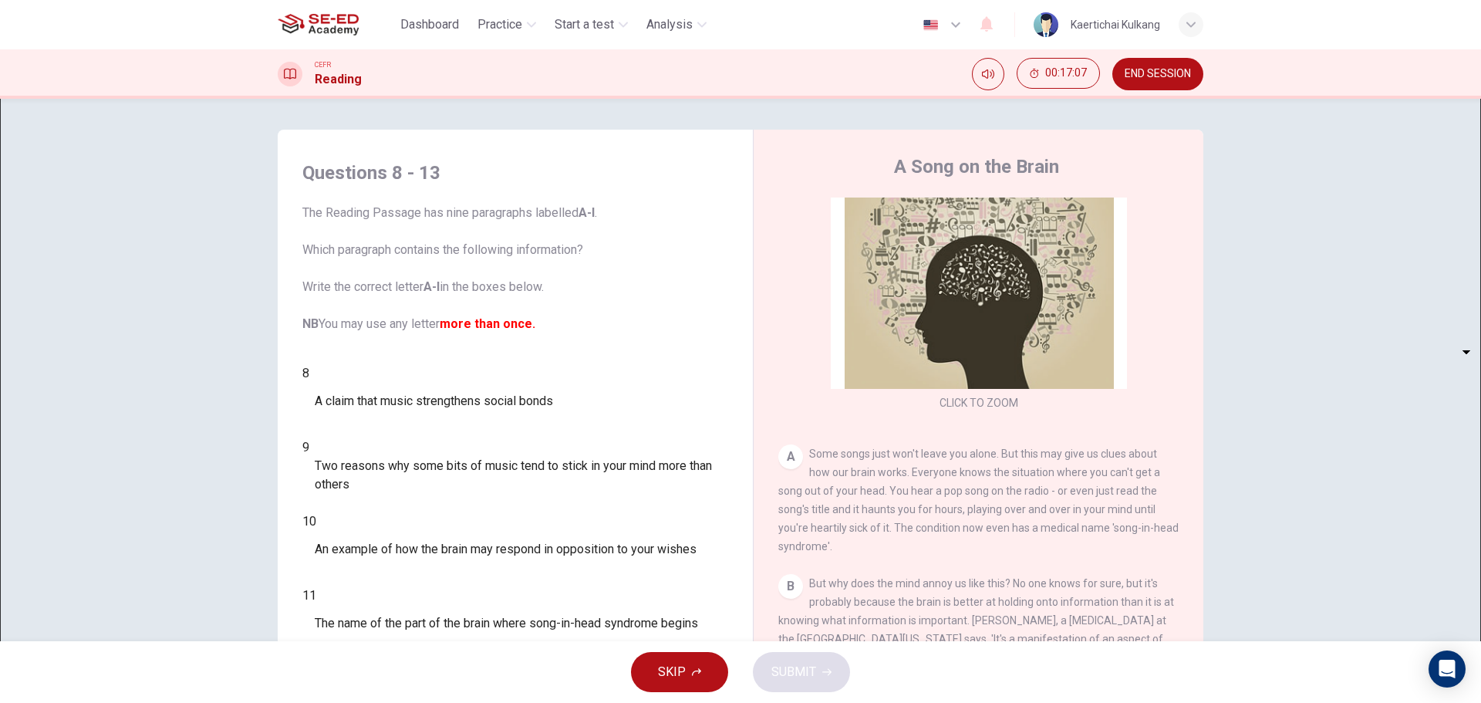
scroll to position [77, 0]
drag, startPoint x: 478, startPoint y: 417, endPoint x: 582, endPoint y: 428, distance: 104.0
click at [569, 457] on span "Two reasons why some bits of music tend to stick in your mind more than others" at bounding box center [522, 475] width 414 height 37
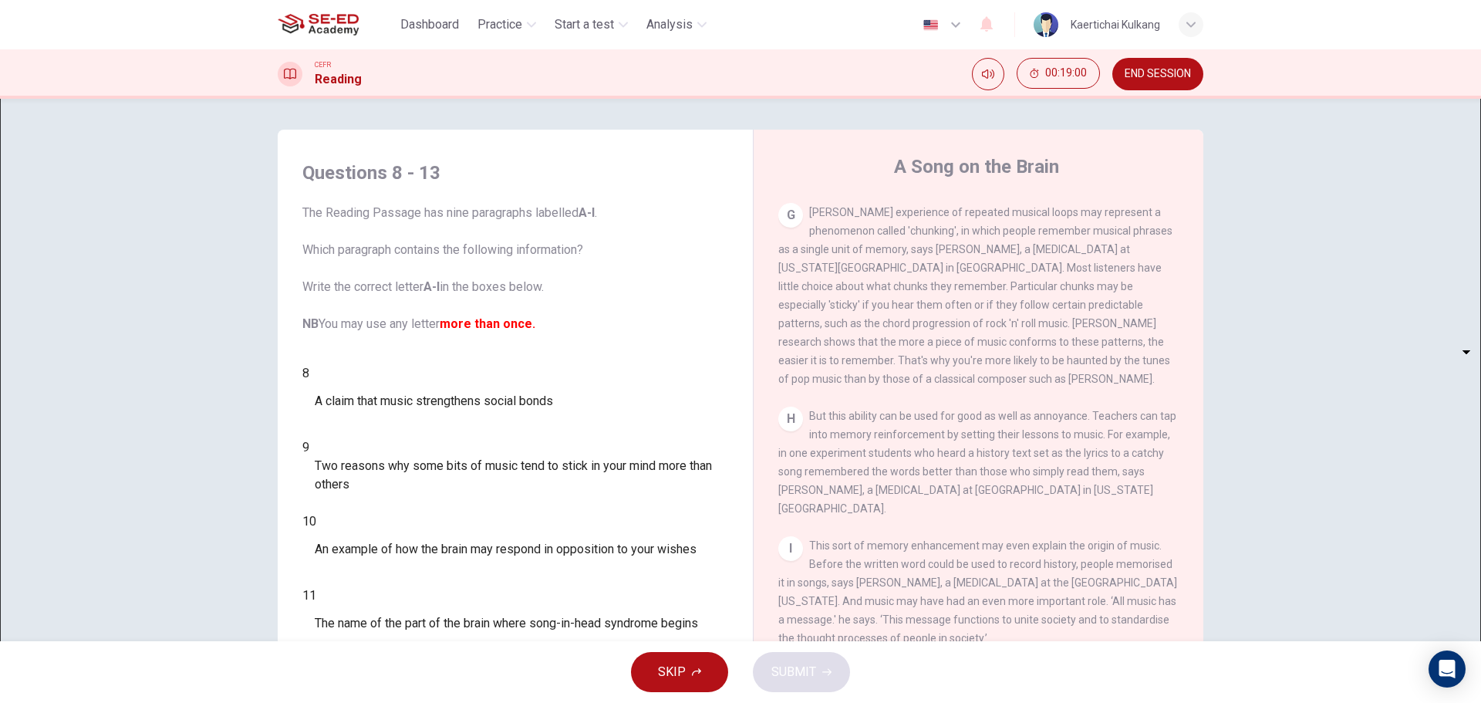
scroll to position [1238, 0]
drag, startPoint x: 806, startPoint y: 426, endPoint x: 1027, endPoint y: 468, distance: 224.7
click at [1027, 468] on span "But this ability can be used for good as well as annoyance. Teachers can tap in…" at bounding box center [978, 462] width 398 height 105
click at [405, 550] on body "This site uses cookies, as explained in our Privacy Policy . If you agree to th…" at bounding box center [740, 351] width 1481 height 703
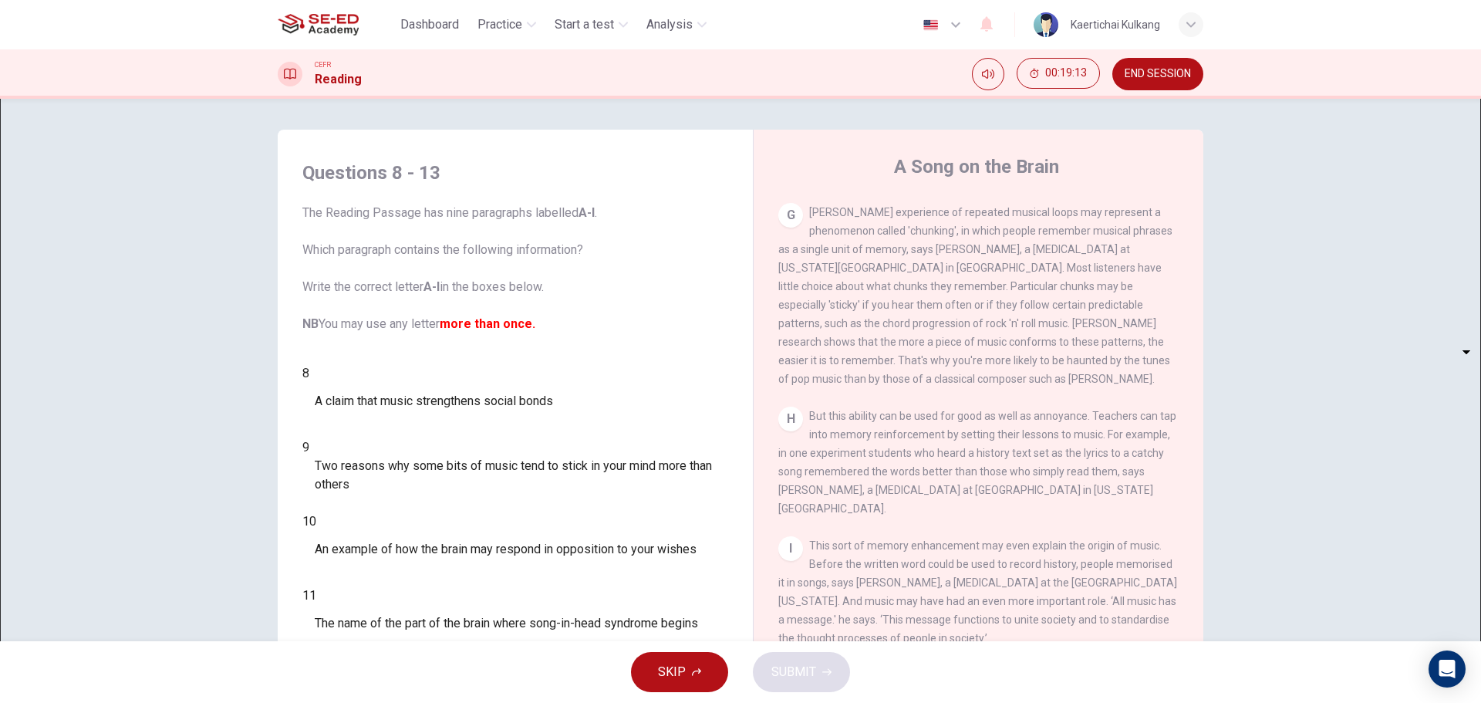
type input "H"
click at [415, 512] on body "This site uses cookies, as explained in our Privacy Policy . If you agree to th…" at bounding box center [740, 351] width 1481 height 703
type input "H"
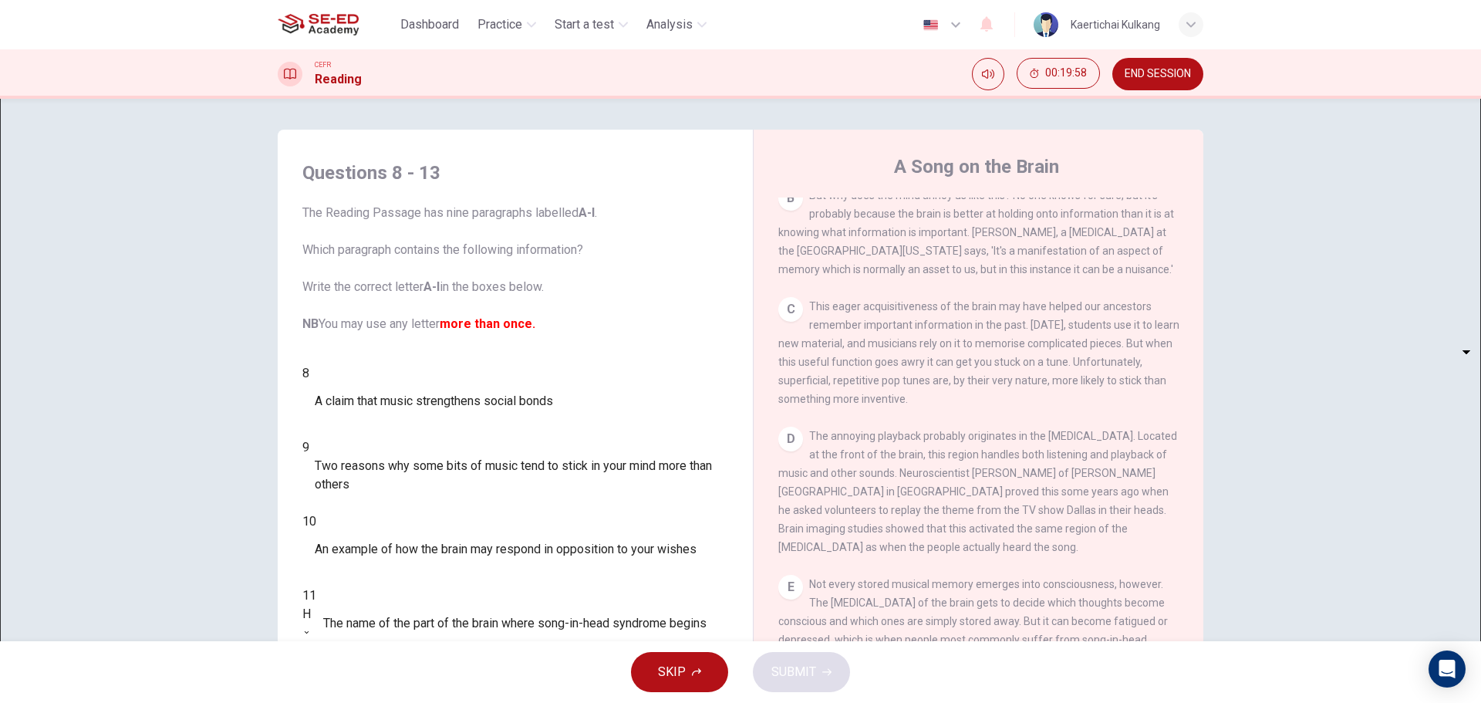
scroll to position [467, 0]
drag, startPoint x: 958, startPoint y: 502, endPoint x: 1051, endPoint y: 519, distance: 95.0
click at [1051, 519] on span "The annoying playback probably originates in the [MEDICAL_DATA]. Located at the…" at bounding box center [978, 490] width 399 height 123
click at [404, 549] on body "This site uses cookies, as explained in our Privacy Policy . If you agree to th…" at bounding box center [740, 351] width 1481 height 703
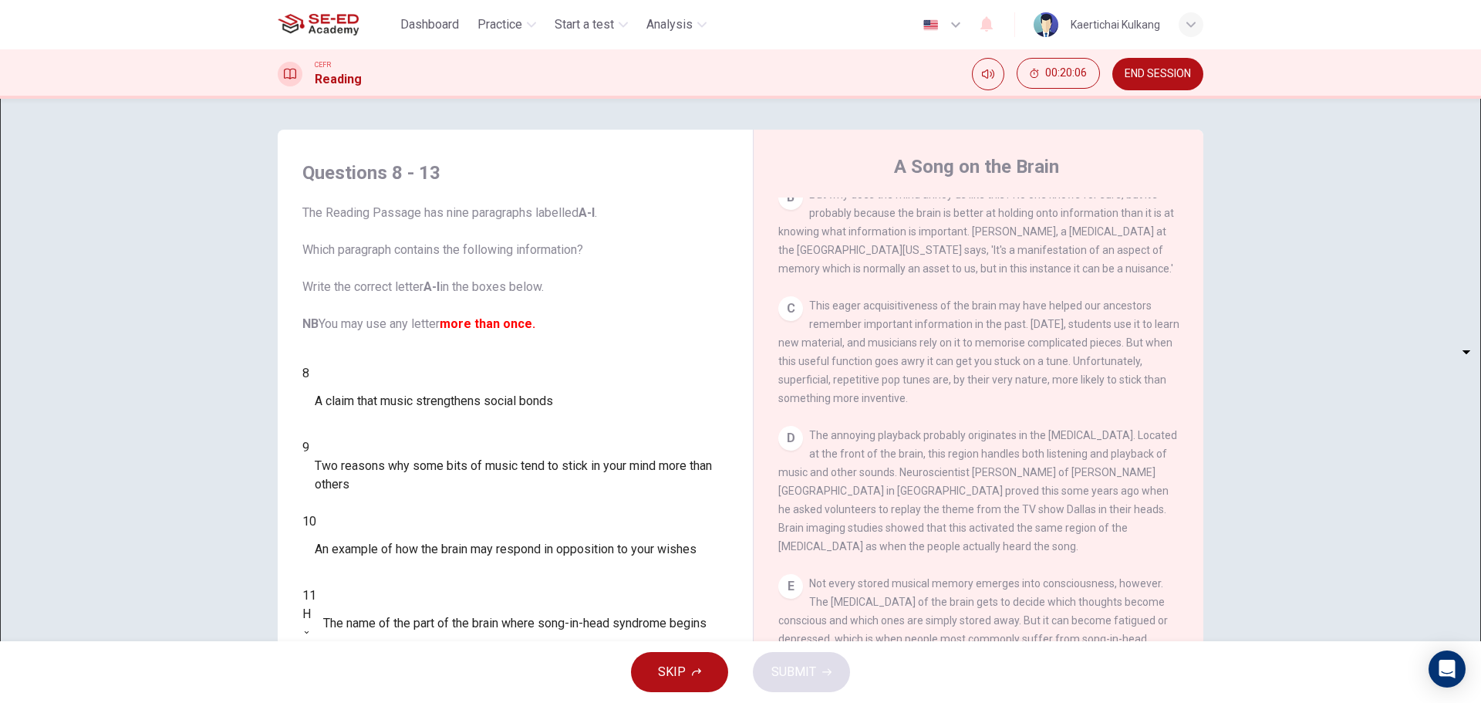
type input "D"
click at [357, 596] on body "This site uses cookies, as explained in our Privacy Policy . If you agree to th…" at bounding box center [740, 351] width 1481 height 703
type input "H"
click at [397, 499] on body "This site uses cookies, as explained in our Privacy Policy . If you agree to th…" at bounding box center [740, 351] width 1481 height 703
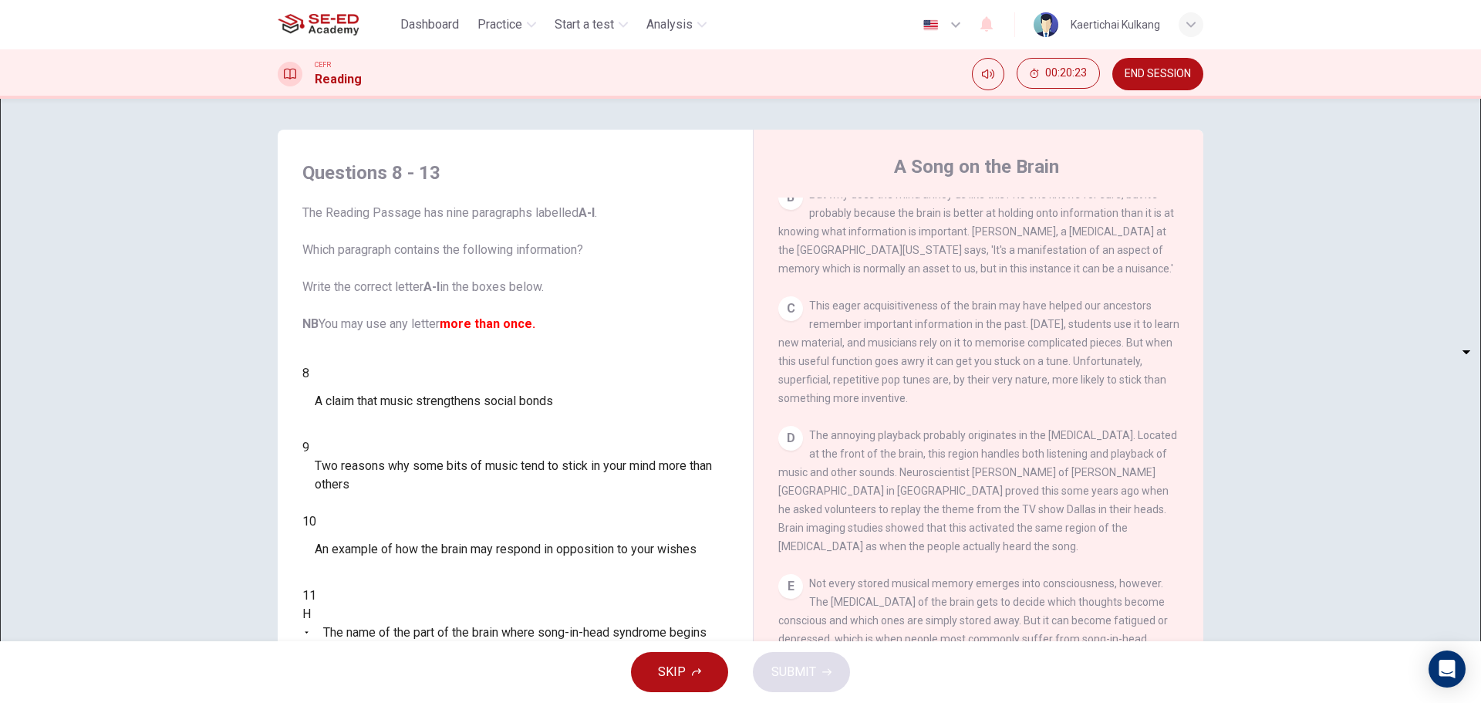
click at [745, 702] on div at bounding box center [740, 703] width 1481 height 0
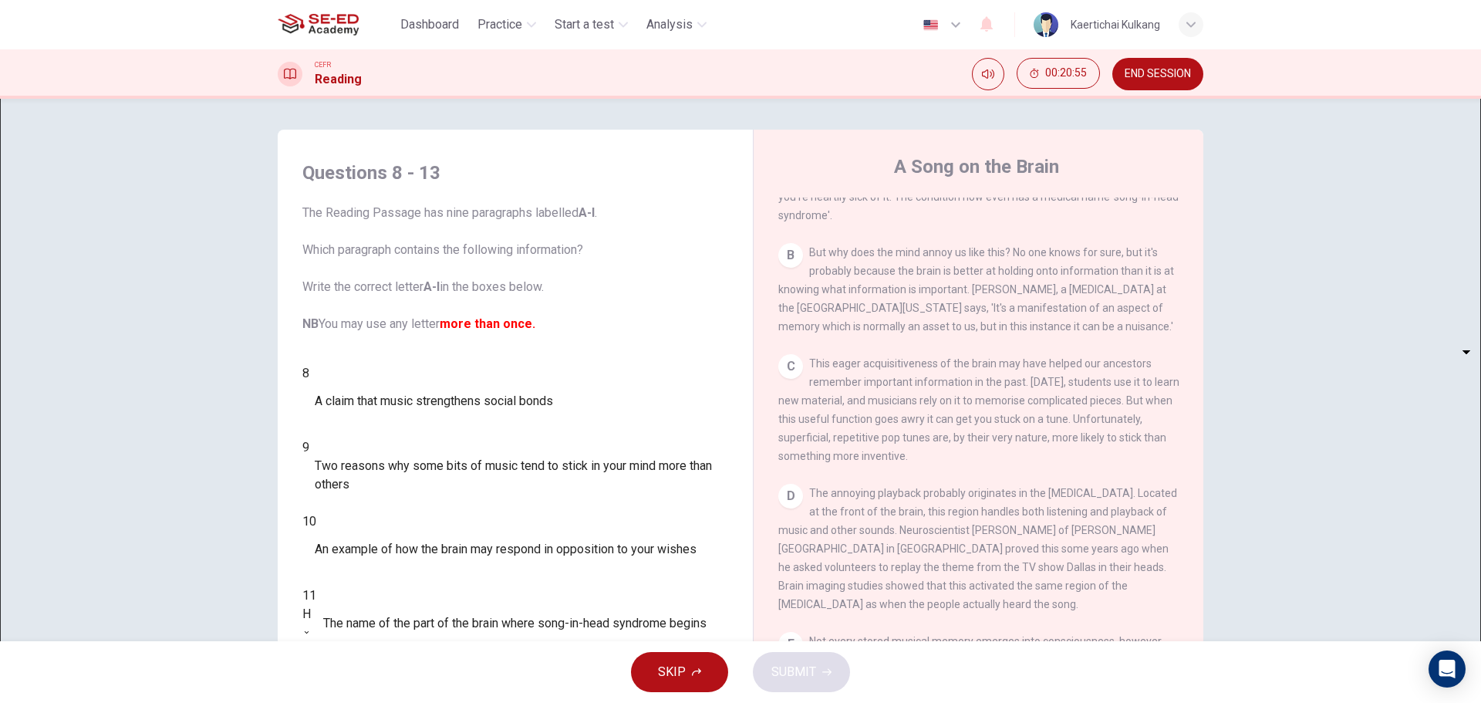
scroll to position [390, 0]
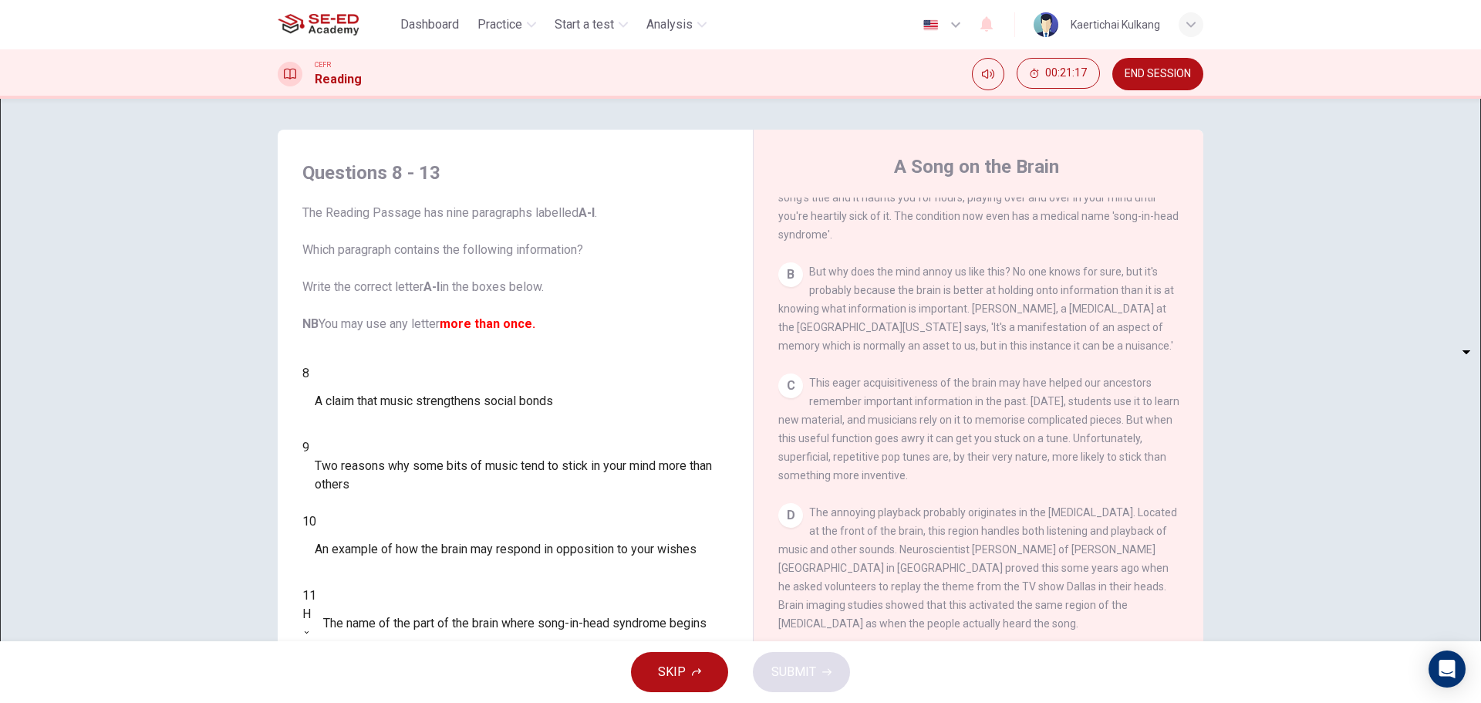
click at [1163, 373] on div "CLICK TO ZOOM Click to Zoom A Some songs just won't leave you alone. But this m…" at bounding box center [989, 432] width 421 height 468
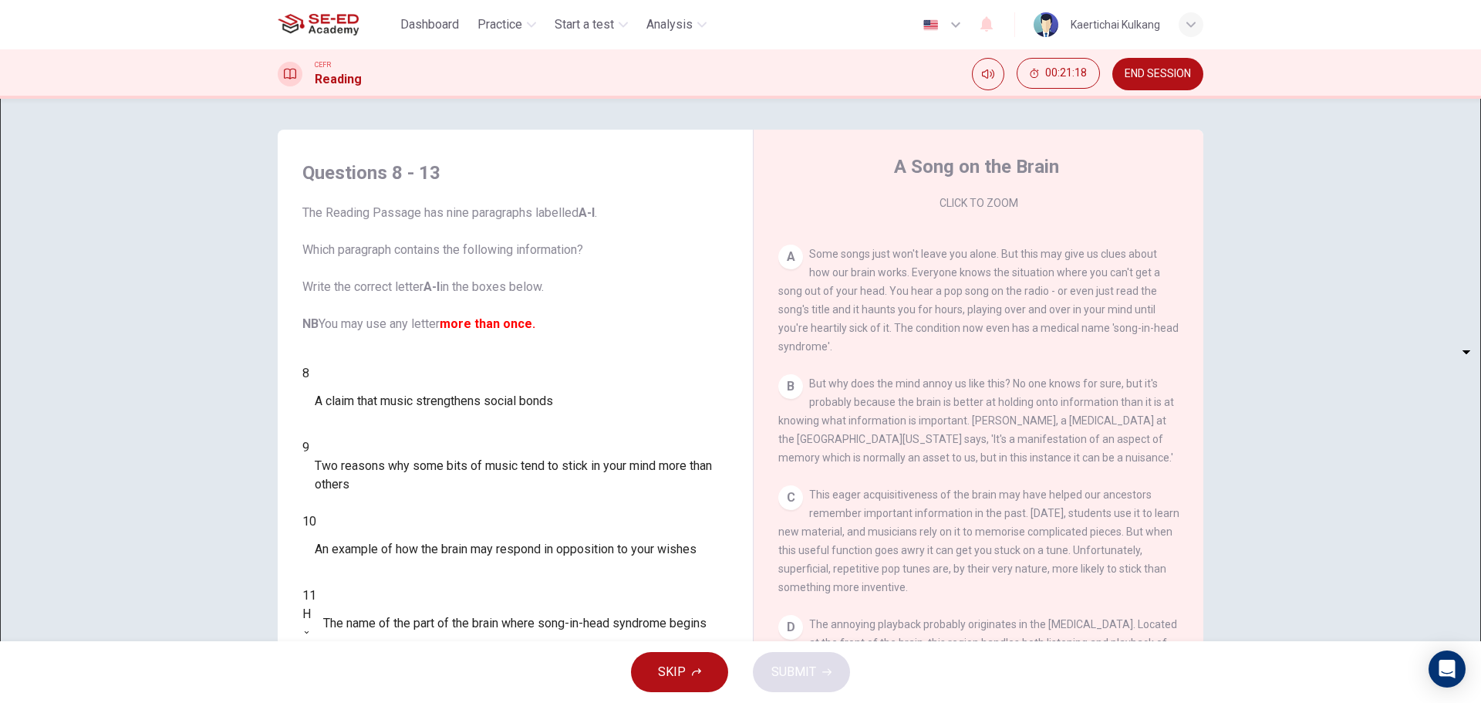
scroll to position [235, 0]
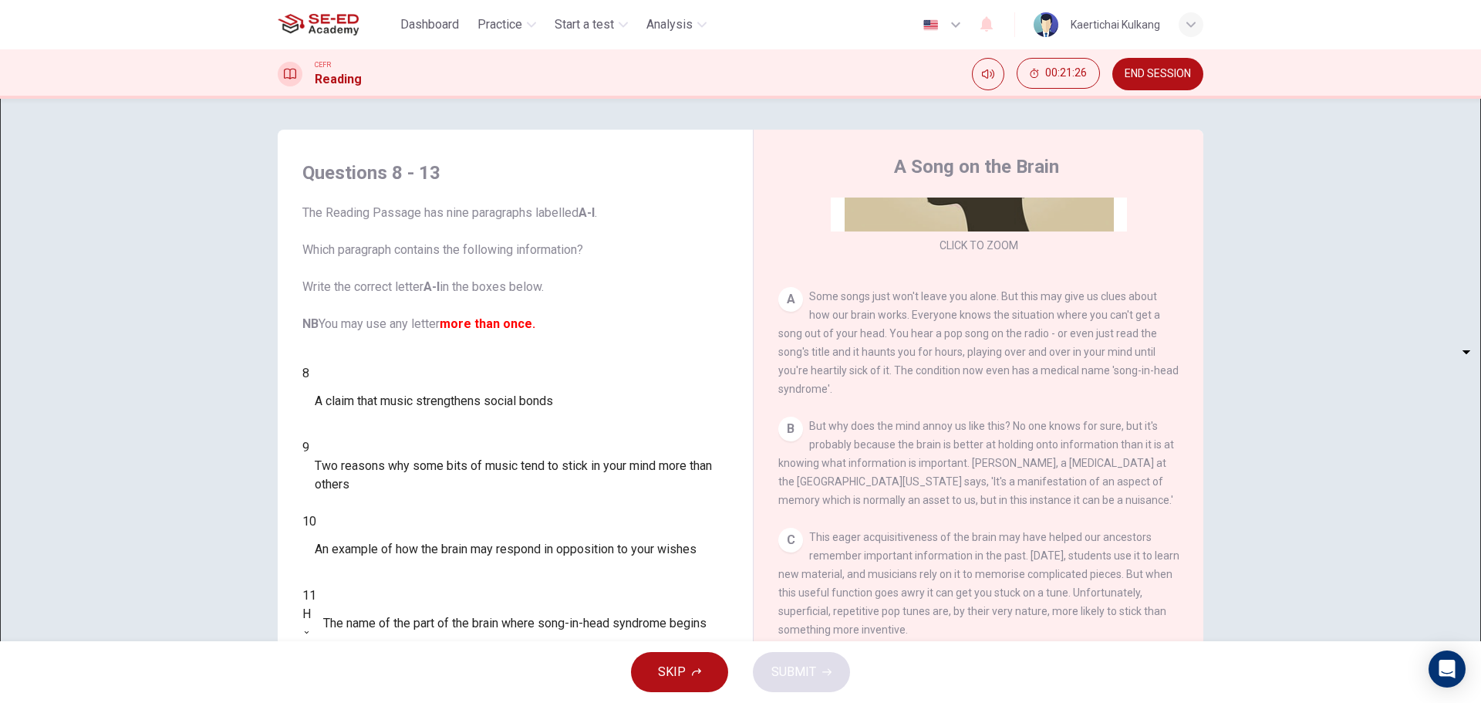
click at [412, 373] on body "This site uses cookies, as explained in our Privacy Policy . If you agree to th…" at bounding box center [740, 351] width 1481 height 703
click at [398, 702] on li "A" at bounding box center [740, 712] width 1481 height 19
type input "A"
click at [400, 432] on body "This site uses cookies, as explained in our Privacy Policy . If you agree to th…" at bounding box center [740, 351] width 1481 height 703
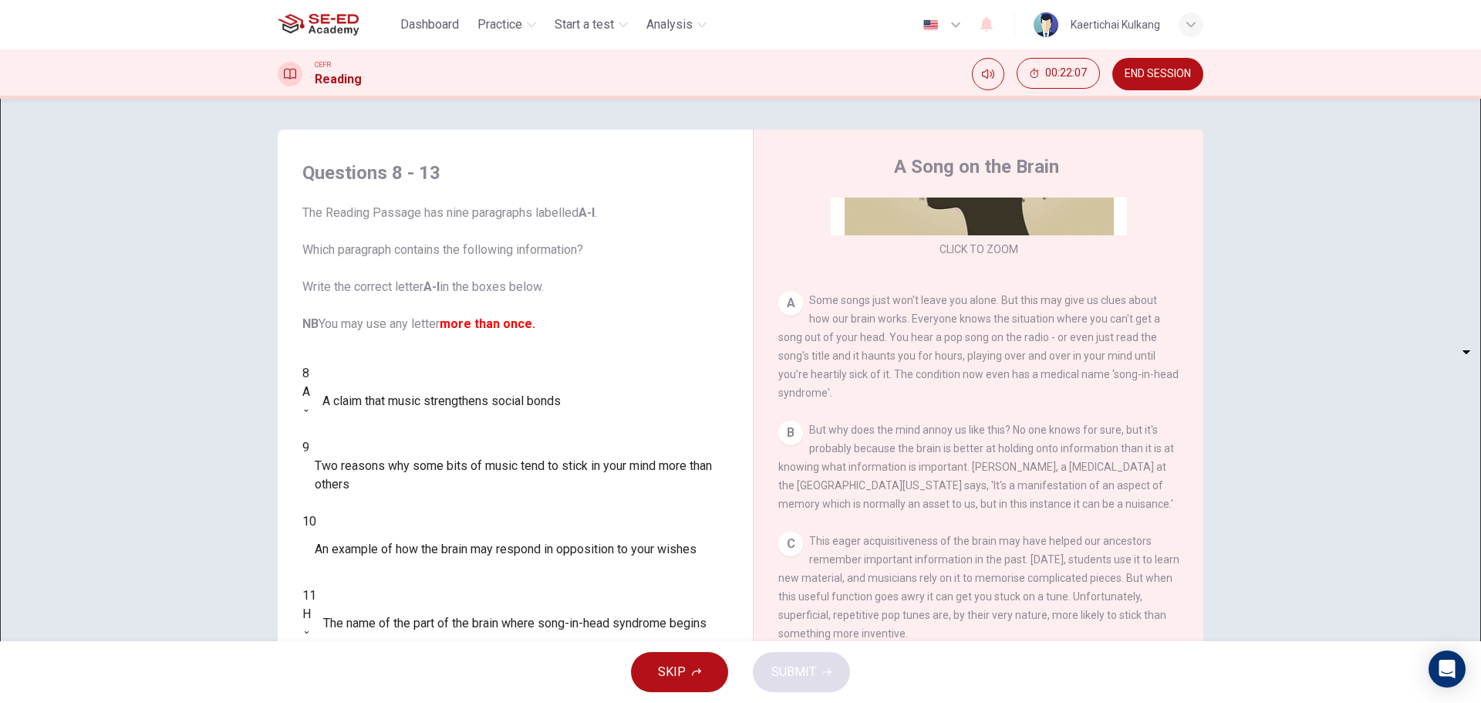
type input "B"
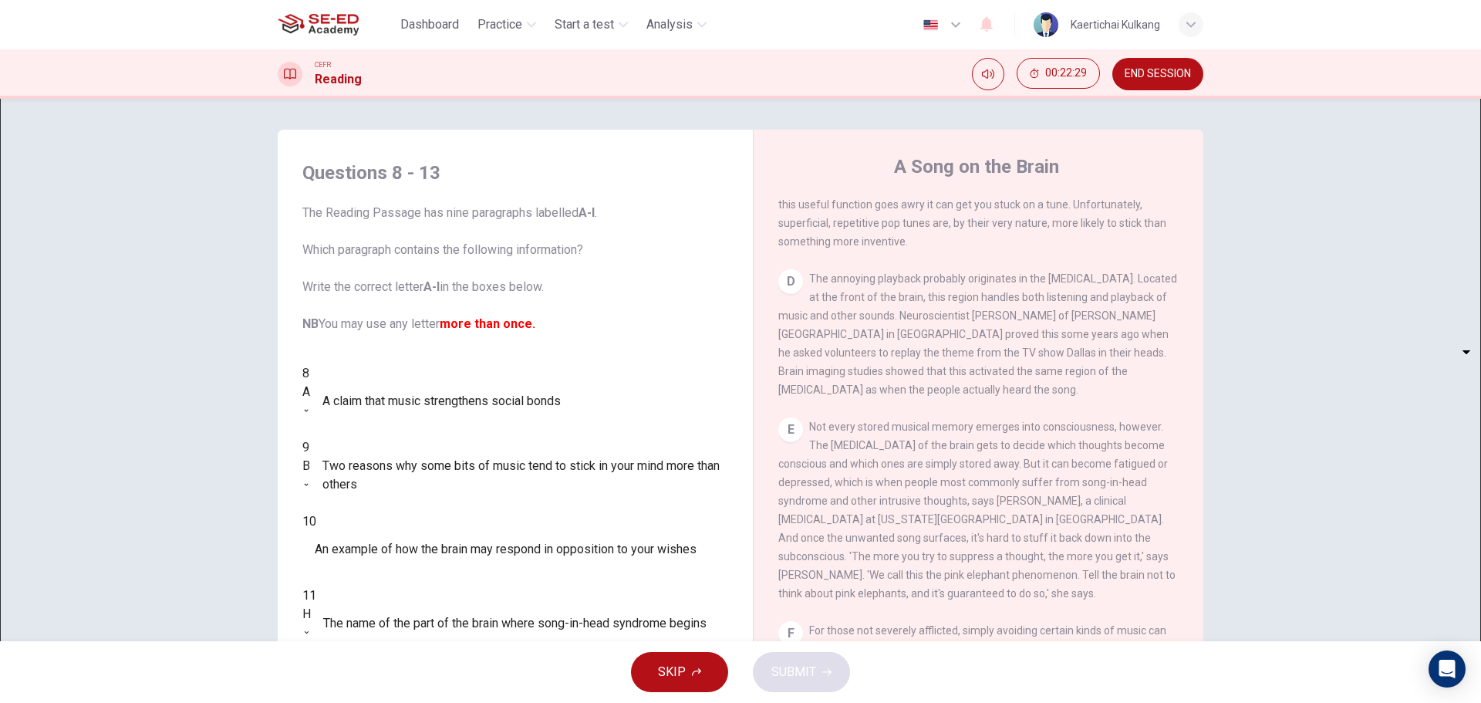
scroll to position [617, 0]
click at [383, 464] on body "This site uses cookies, as explained in our Privacy Policy . If you agree to th…" at bounding box center [740, 351] width 1481 height 703
click at [1133, 458] on div "E Not every stored musical memory emerges into consciousness, however. The [MED…" at bounding box center [979, 516] width 401 height 185
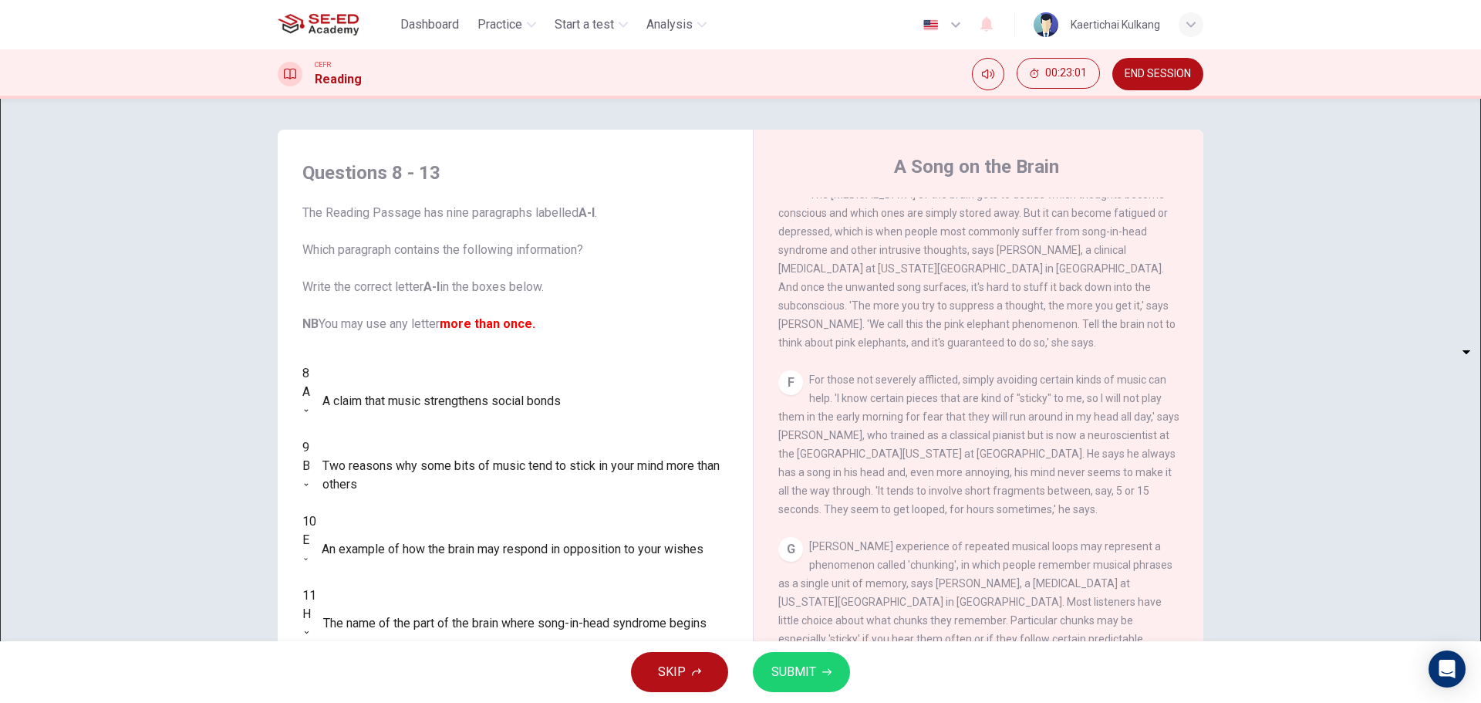
scroll to position [1003, 0]
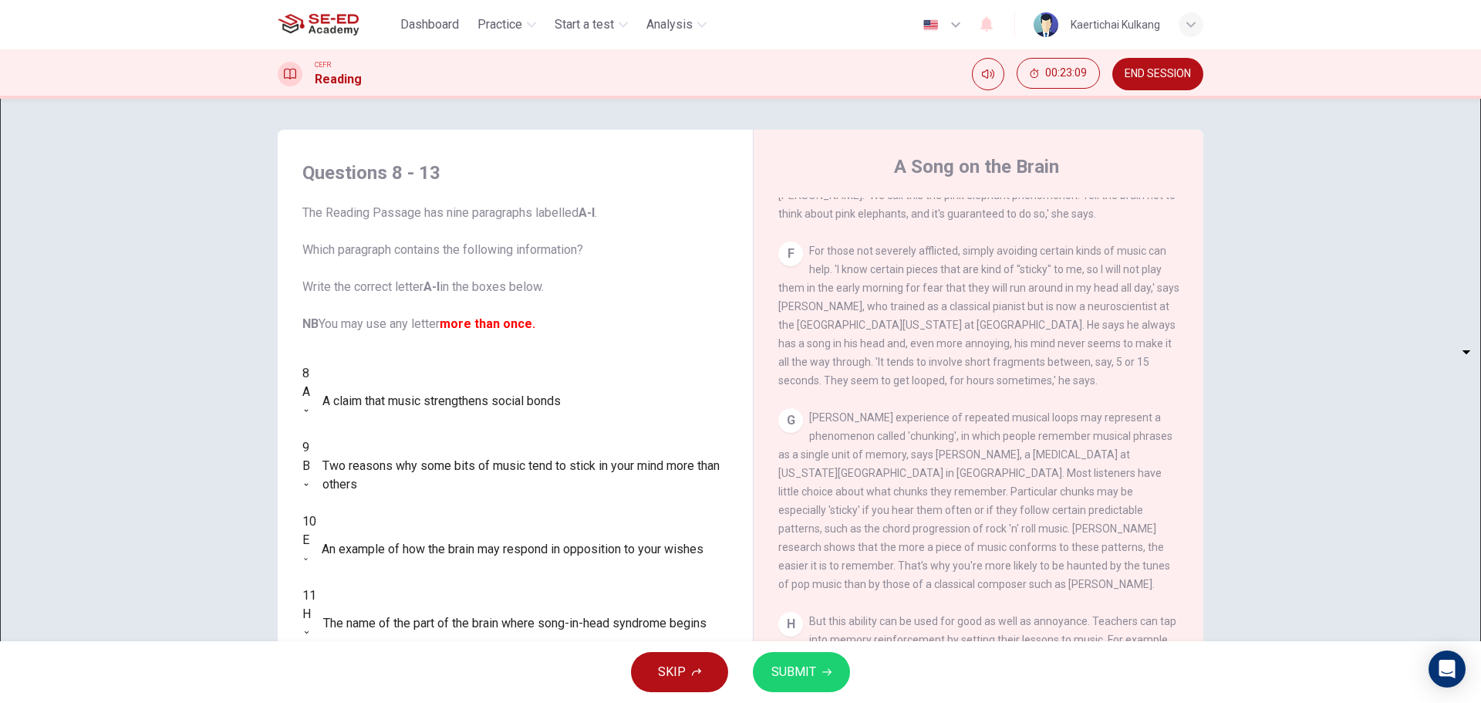
click at [408, 467] on body "This site uses cookies, as explained in our Privacy Policy . If you agree to th…" at bounding box center [740, 351] width 1481 height 703
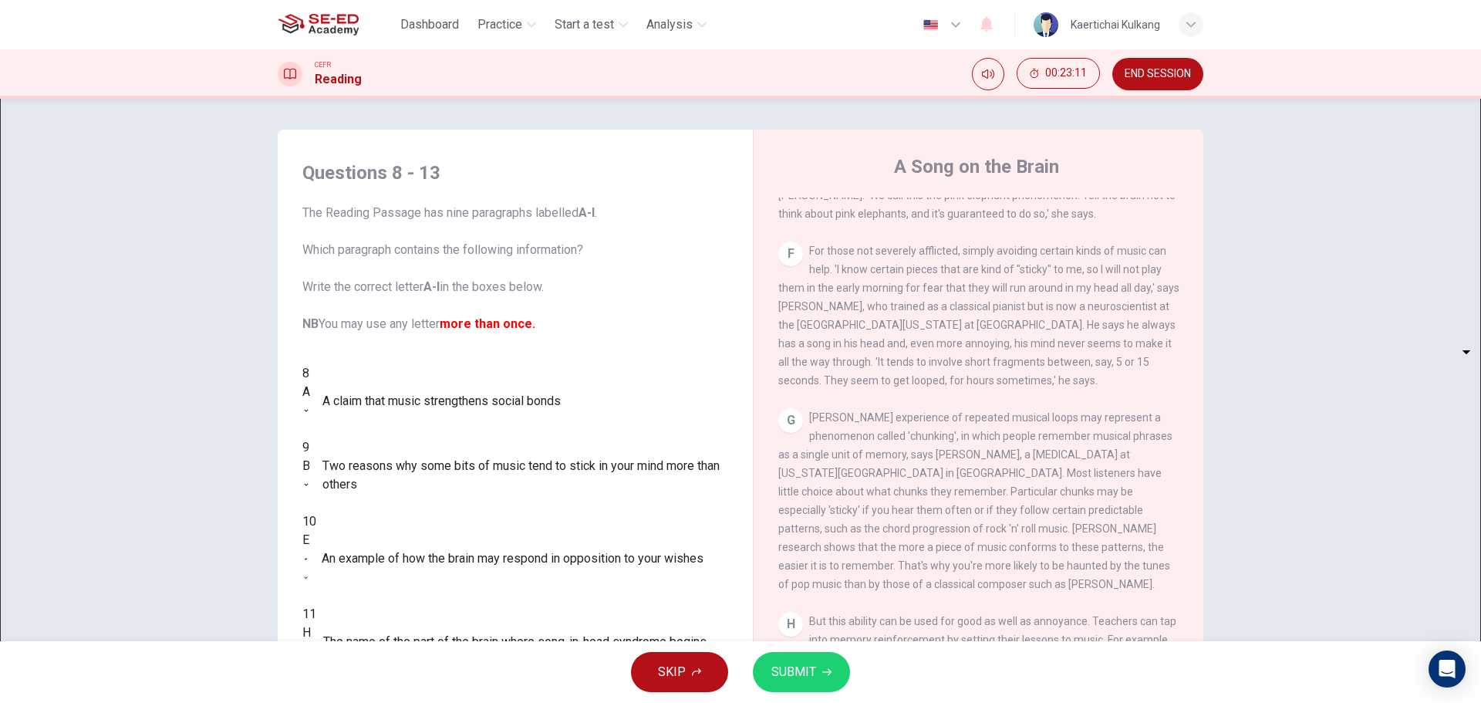
type input "F"
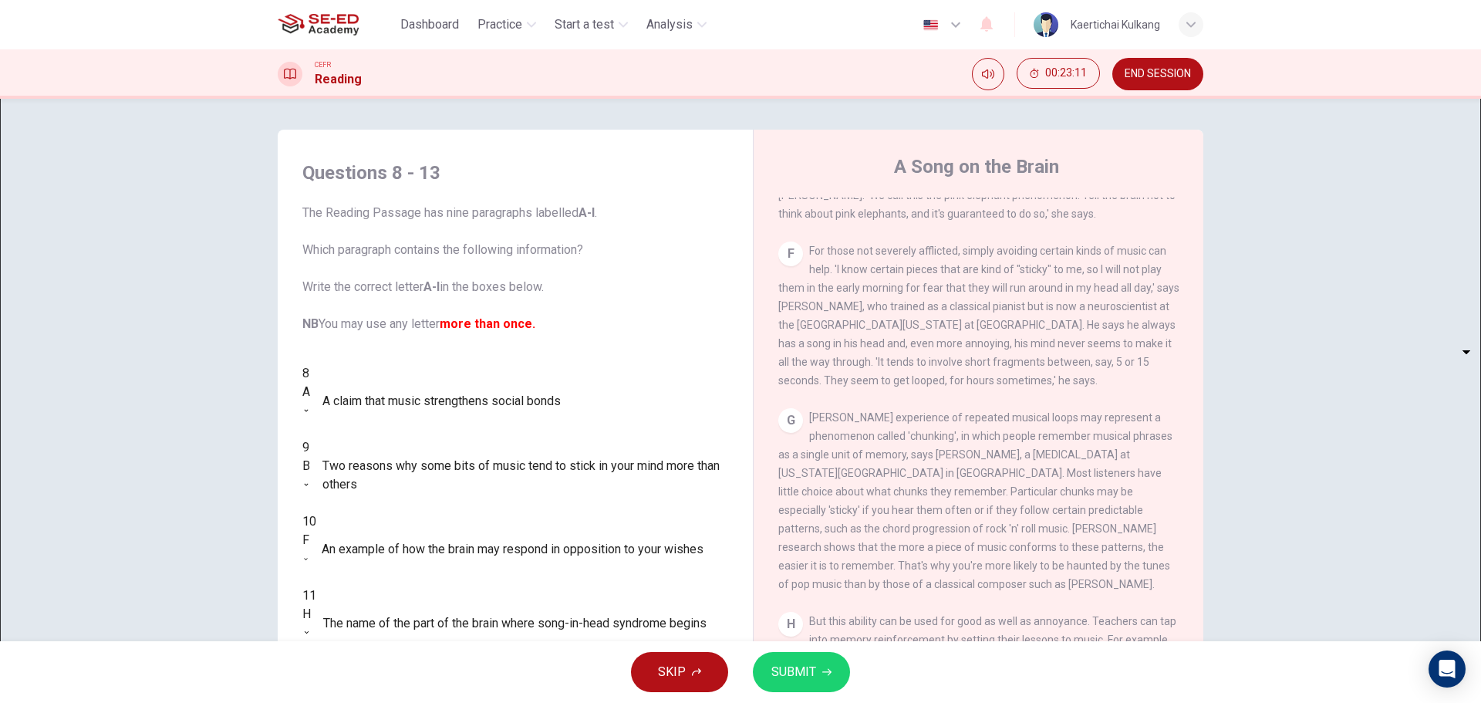
click at [790, 664] on span "SUBMIT" at bounding box center [794, 672] width 45 height 22
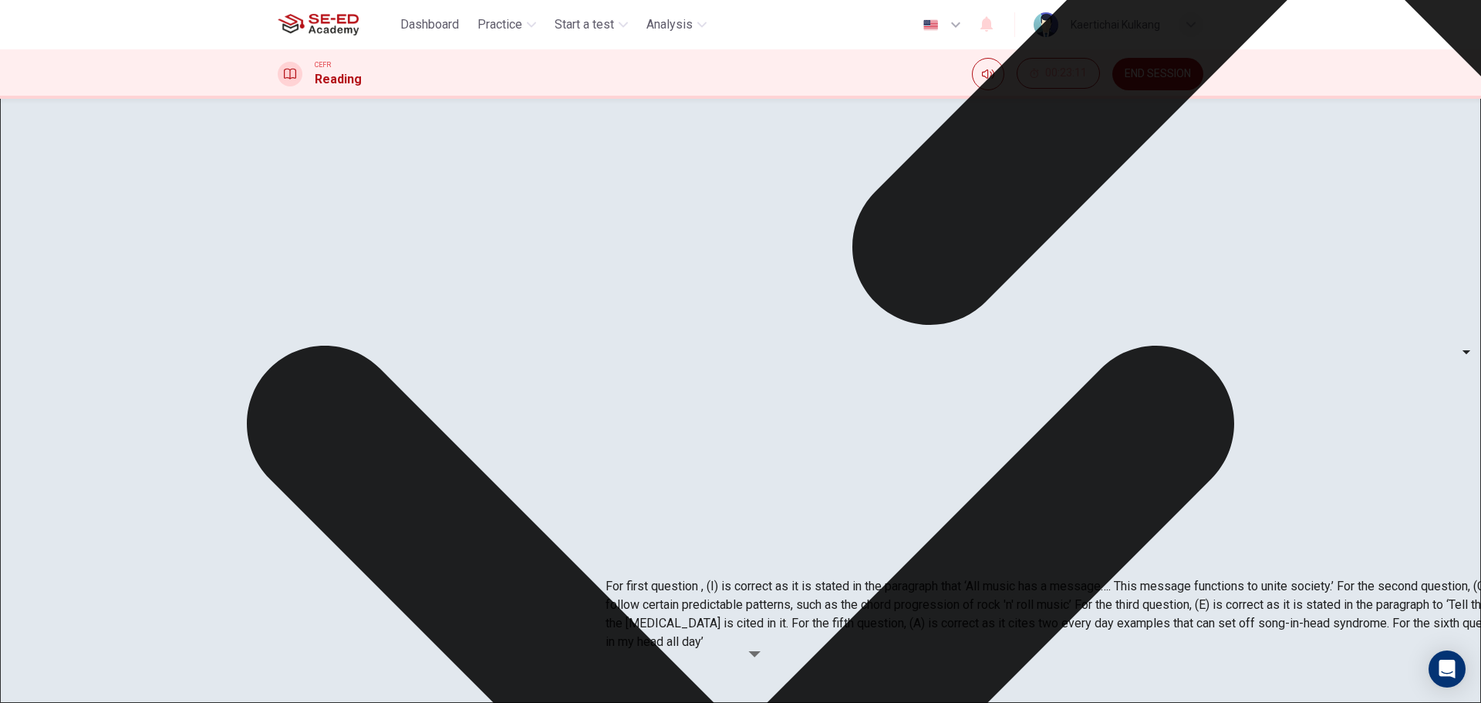
scroll to position [1238, 0]
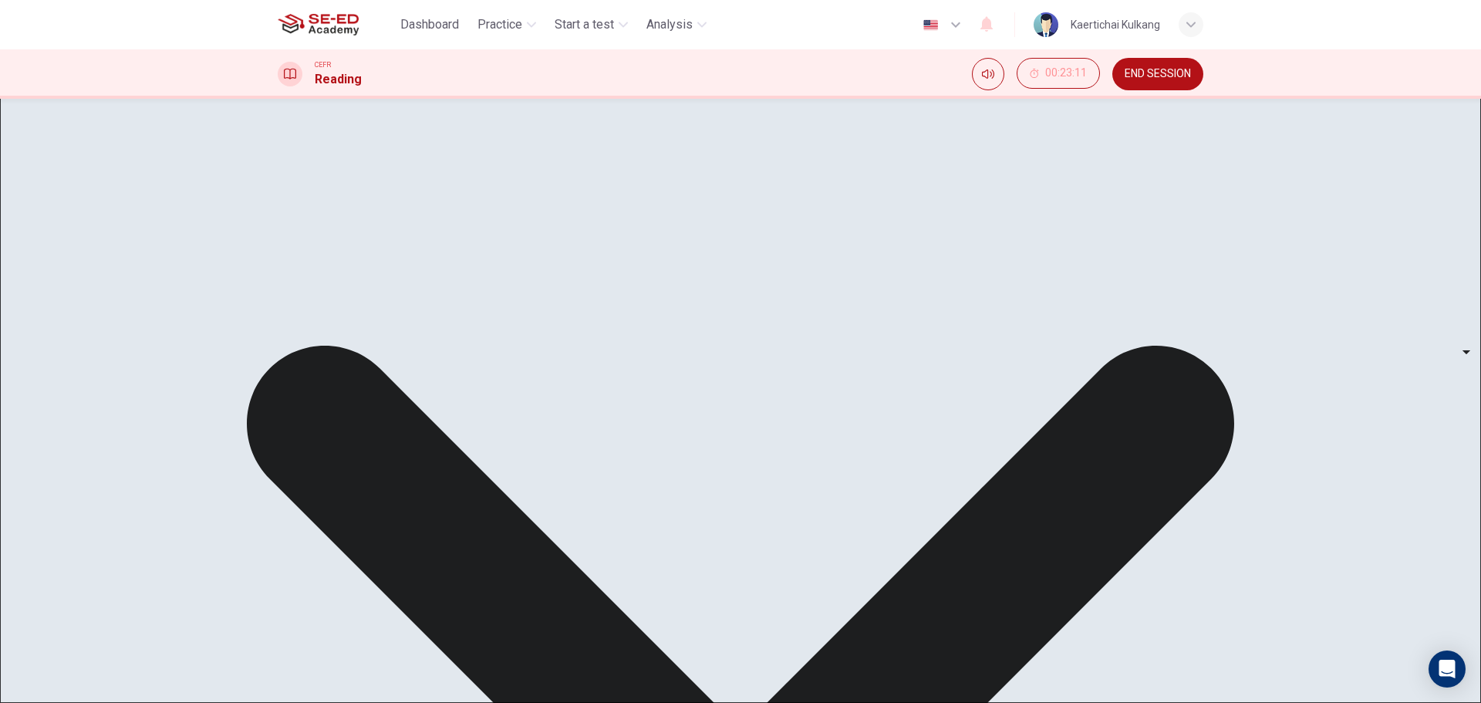
drag, startPoint x: 949, startPoint y: 579, endPoint x: 844, endPoint y: 582, distance: 105.0
click at [840, 582] on div "I This sort of memory enhancement may even explain the origin of music. Before …" at bounding box center [979, 536] width 401 height 111
drag, startPoint x: 900, startPoint y: 579, endPoint x: 948, endPoint y: 573, distance: 47.6
click at [944, 573] on div "I This sort of memory enhancement may even explain the origin of music. Before …" at bounding box center [979, 536] width 401 height 111
